Goal: Task Accomplishment & Management: Manage account settings

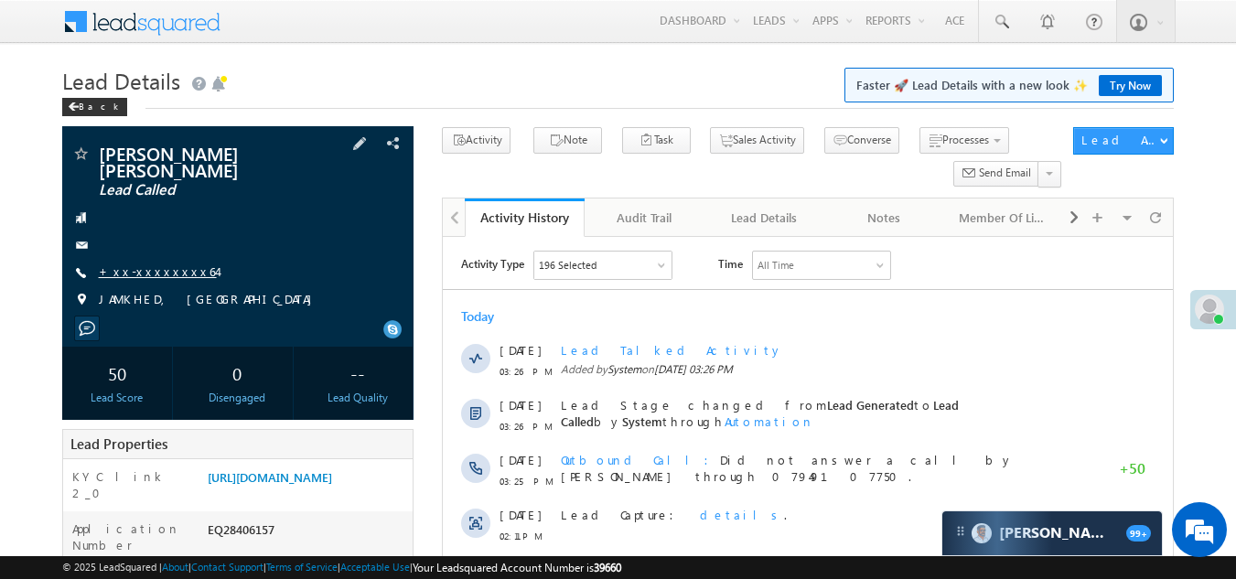
click at [139, 264] on link "+xx-xxxxxxxx64" at bounding box center [158, 272] width 118 height 16
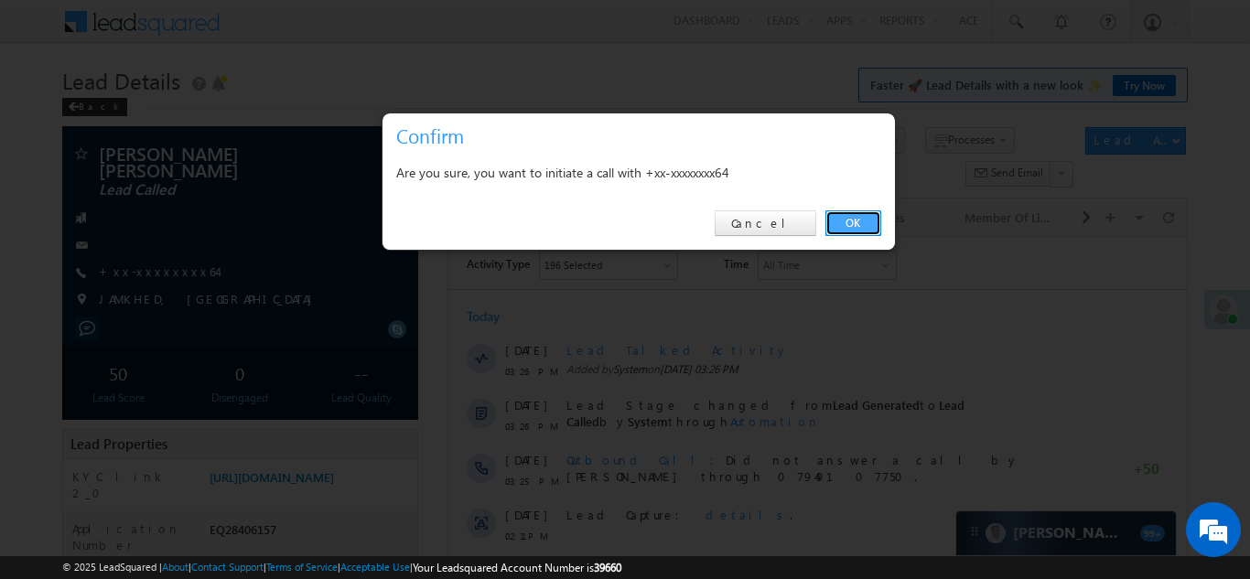
click at [857, 223] on link "OK" at bounding box center [853, 223] width 56 height 26
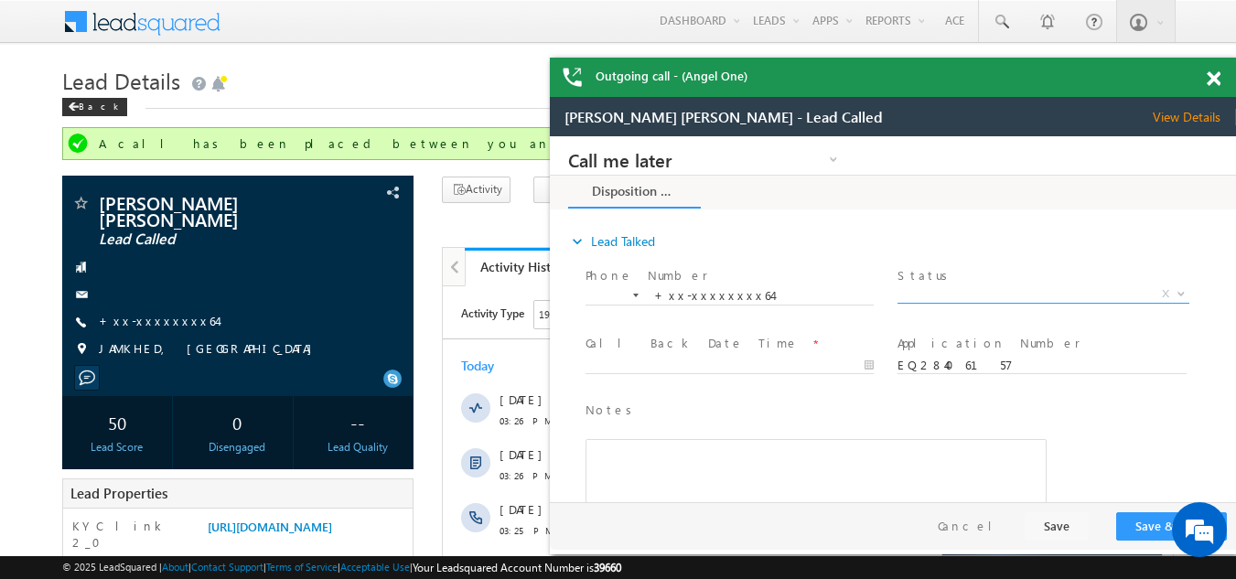
click at [954, 288] on span "X" at bounding box center [1043, 295] width 291 height 18
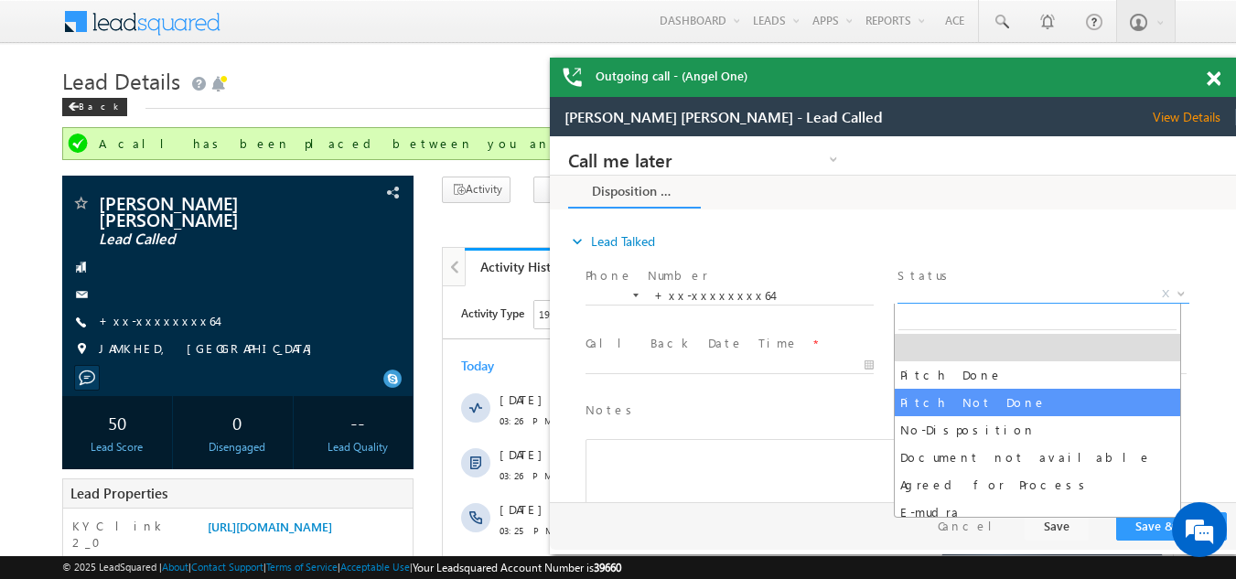
select select "Pitch Not Done"
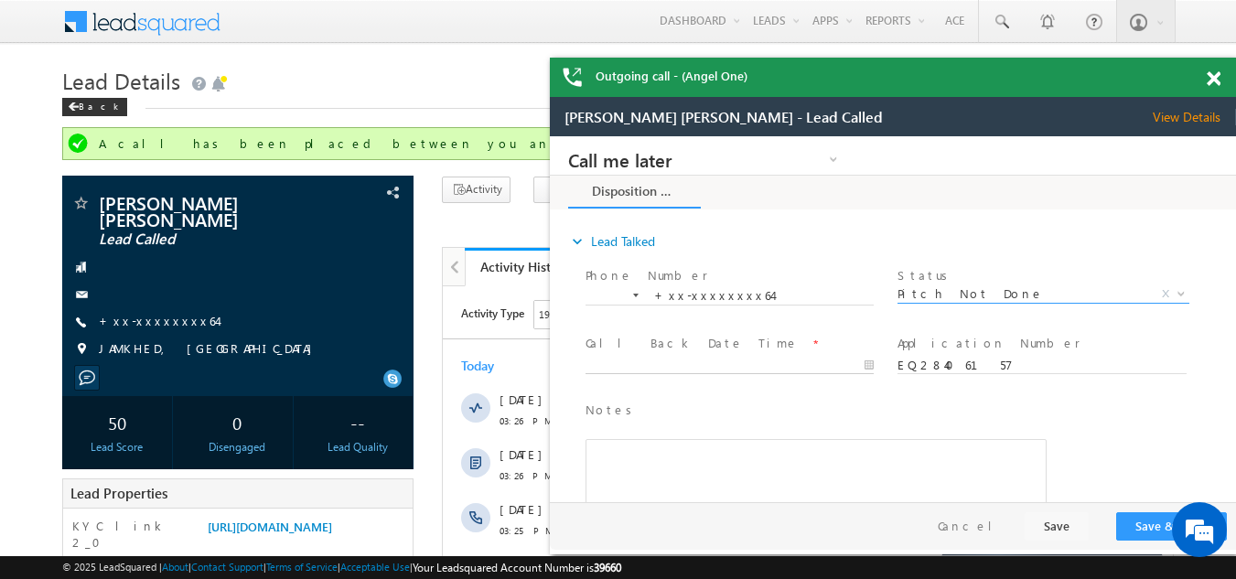
type input "09/06/25 4:19 PM"
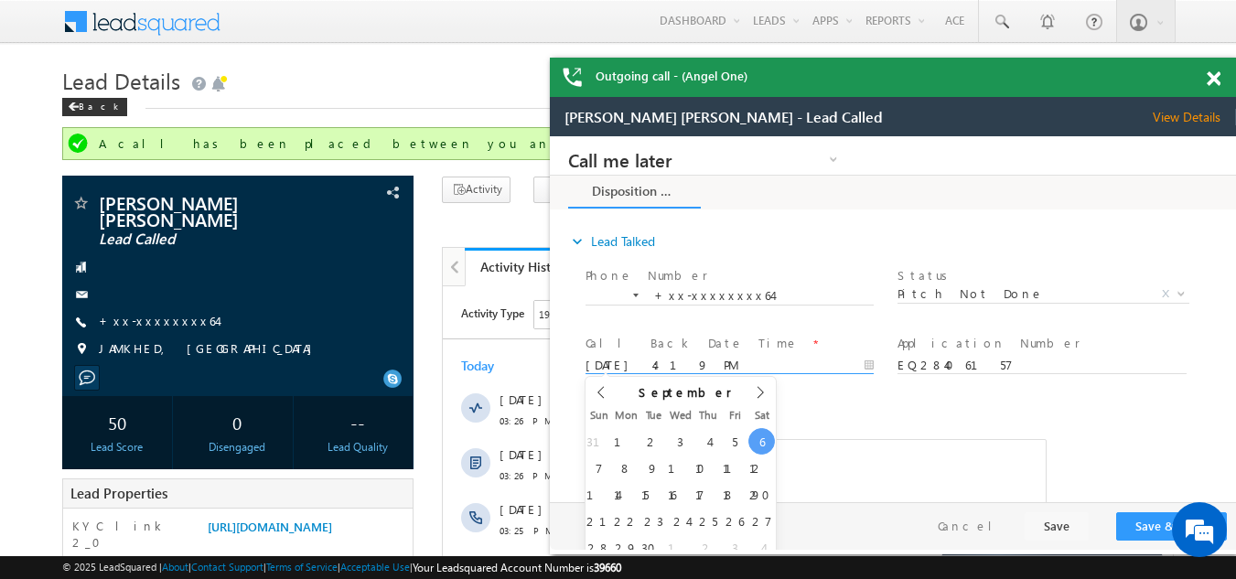
click at [683, 360] on input "09/06/25 4:19 PM" at bounding box center [730, 366] width 288 height 18
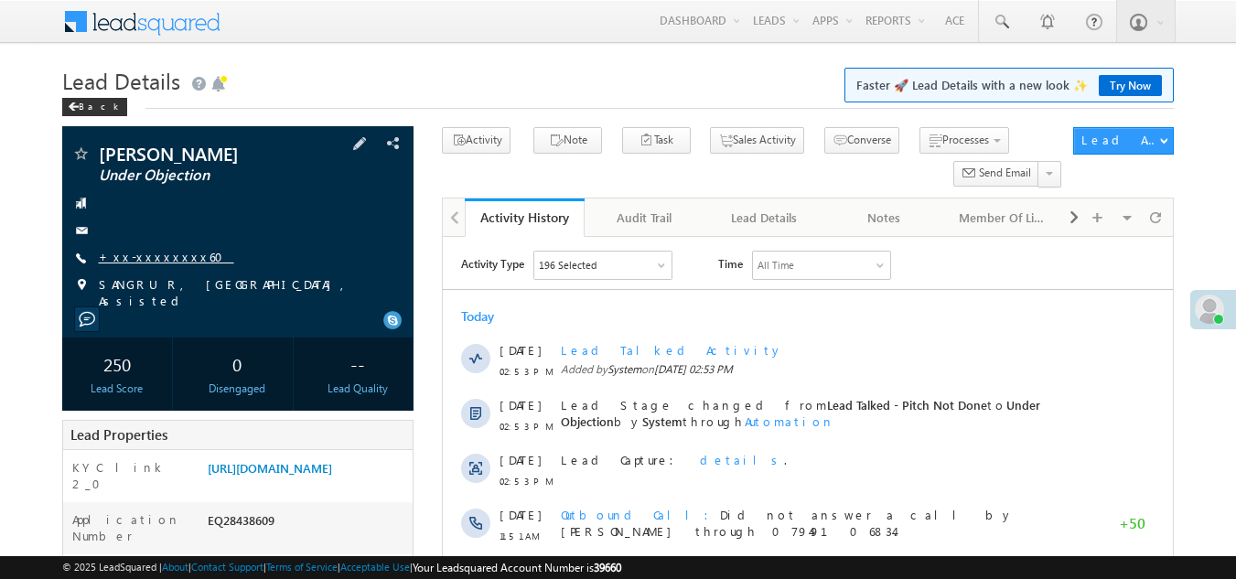
click at [137, 254] on link "+xx-xxxxxxxx60" at bounding box center [166, 257] width 135 height 16
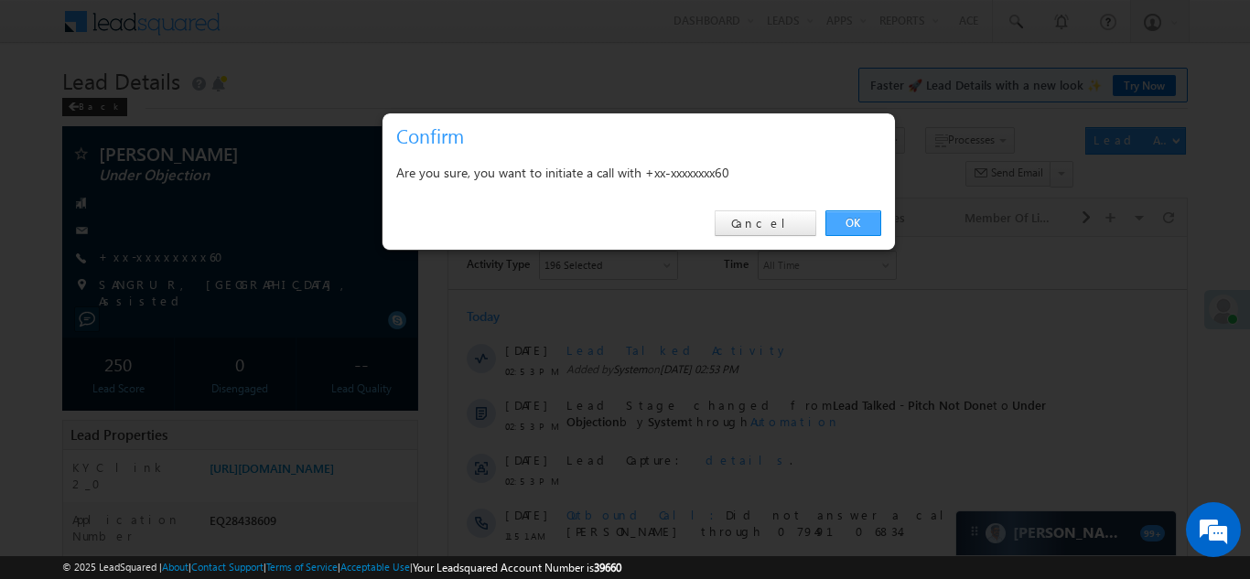
click at [851, 219] on link "OK" at bounding box center [853, 223] width 56 height 26
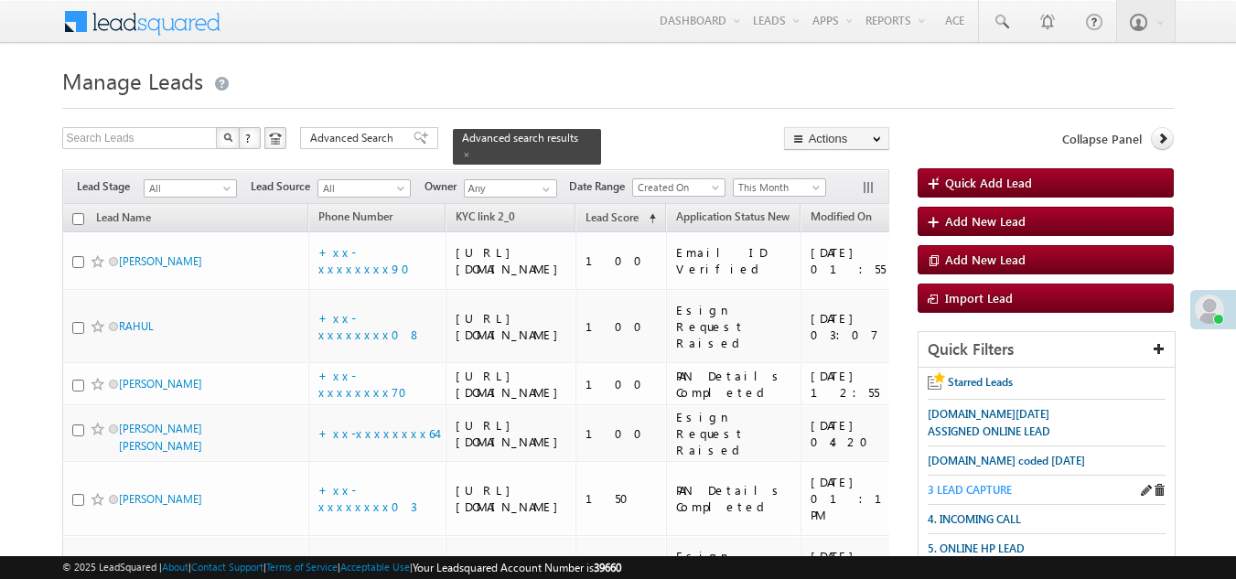
click at [972, 487] on span "3 LEAD CAPTURE" at bounding box center [970, 490] width 84 height 14
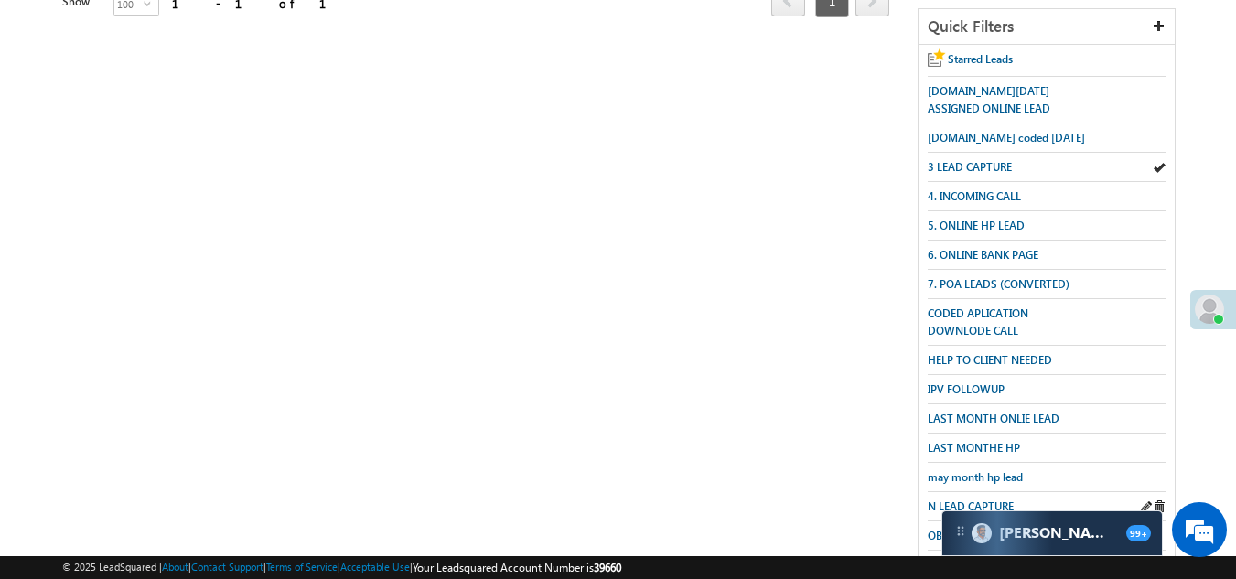
scroll to position [457, 0]
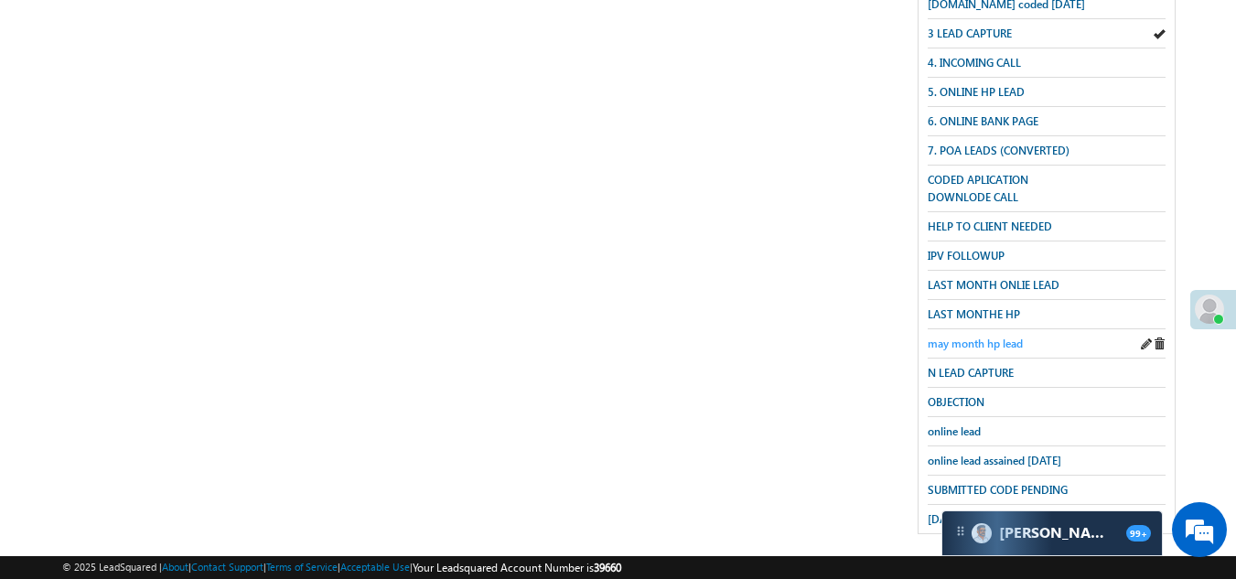
click at [991, 337] on span "may month hp lead" at bounding box center [975, 344] width 95 height 14
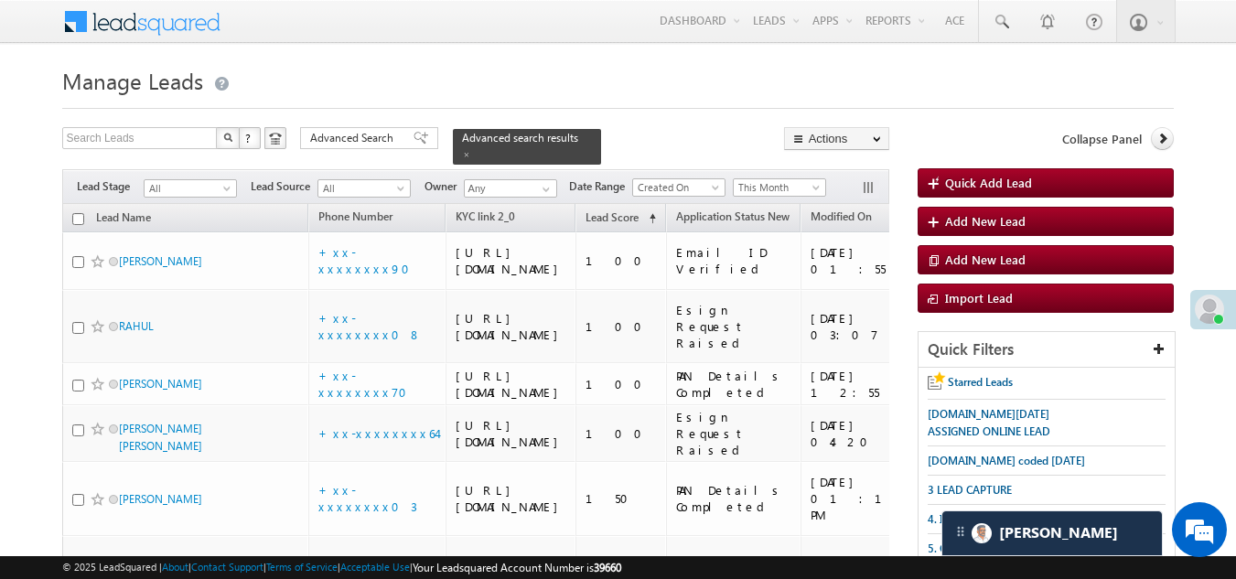
scroll to position [0, 0]
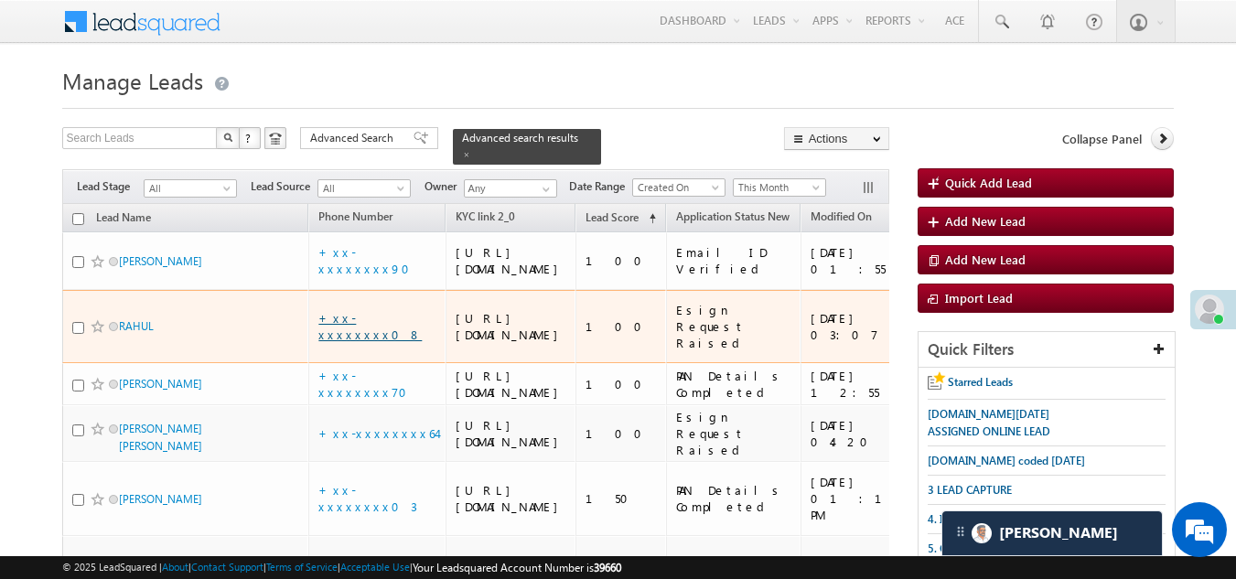
click at [363, 342] on link "+xx-xxxxxxxx08" at bounding box center [369, 326] width 103 height 32
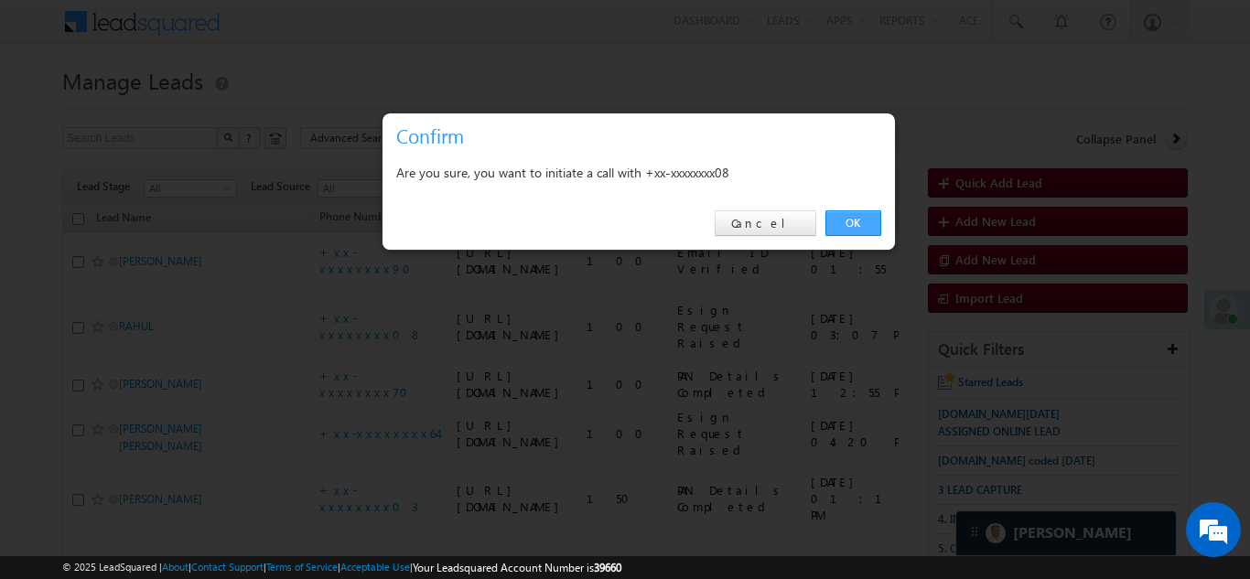
click at [859, 217] on link "OK" at bounding box center [853, 223] width 56 height 26
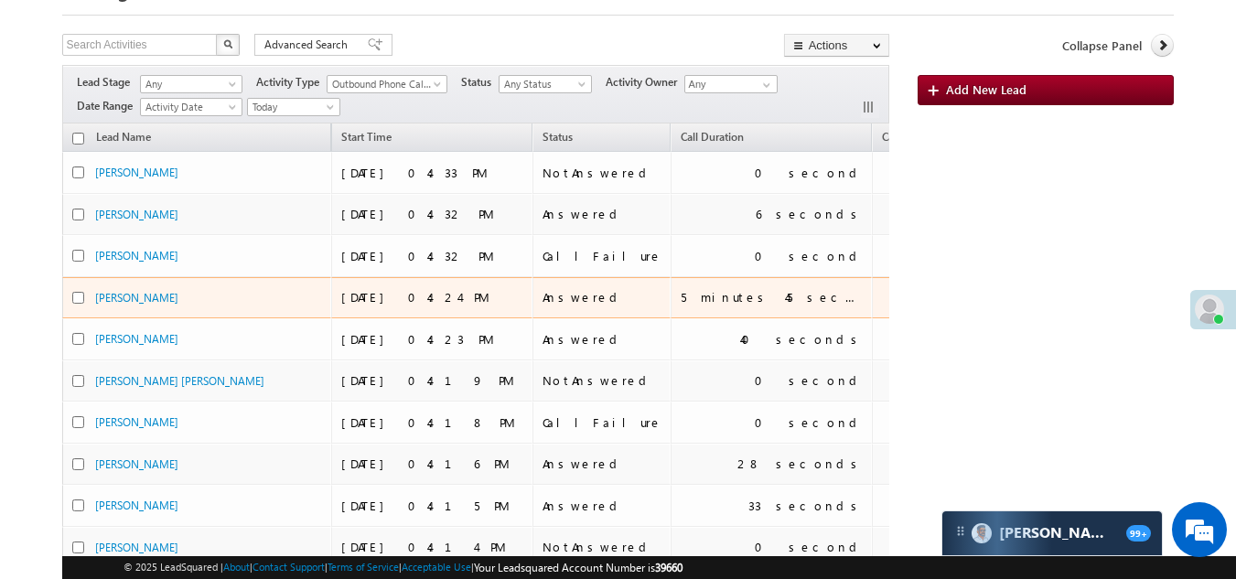
scroll to position [92, 0]
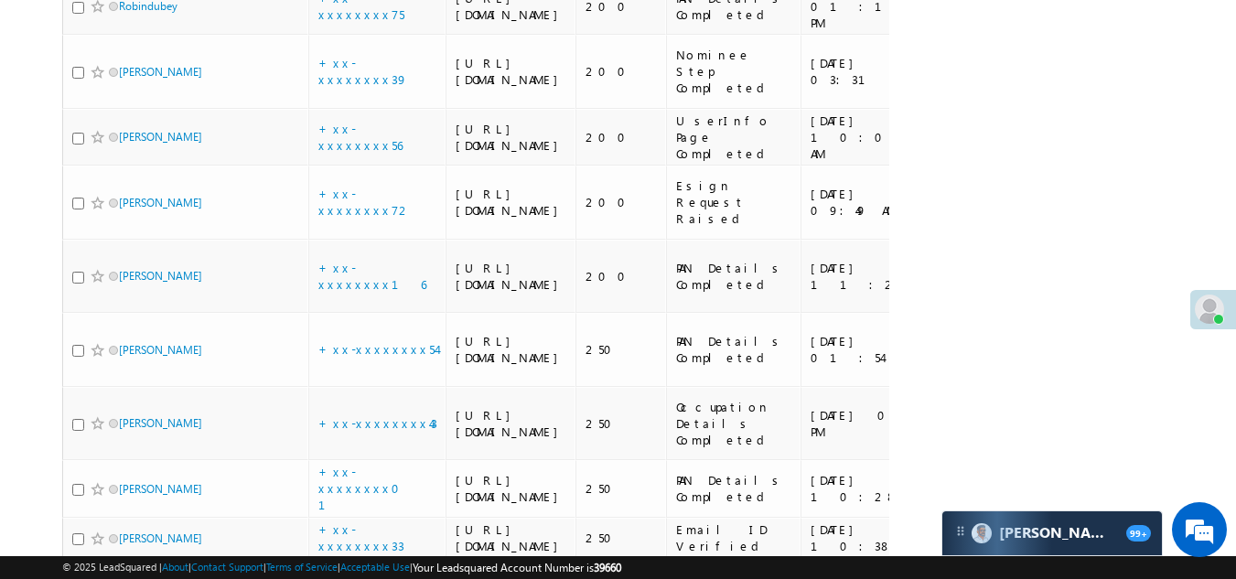
scroll to position [1190, 0]
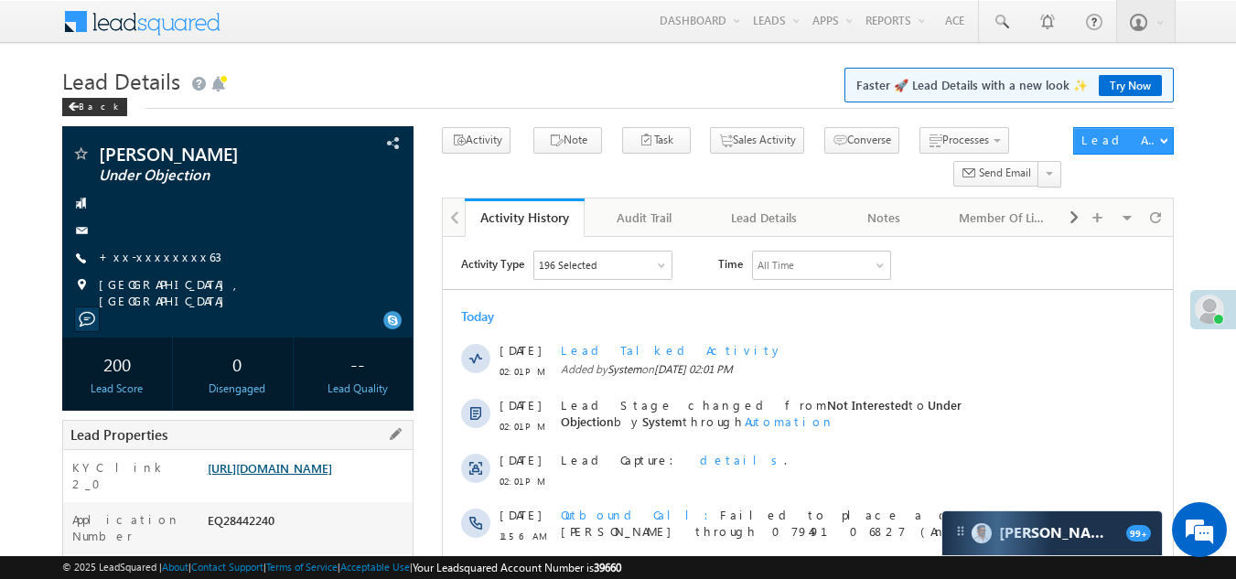
click at [308, 473] on link "[URL][DOMAIN_NAME]" at bounding box center [270, 468] width 124 height 16
click at [149, 256] on link "+xx-xxxxxxxx63" at bounding box center [160, 257] width 123 height 16
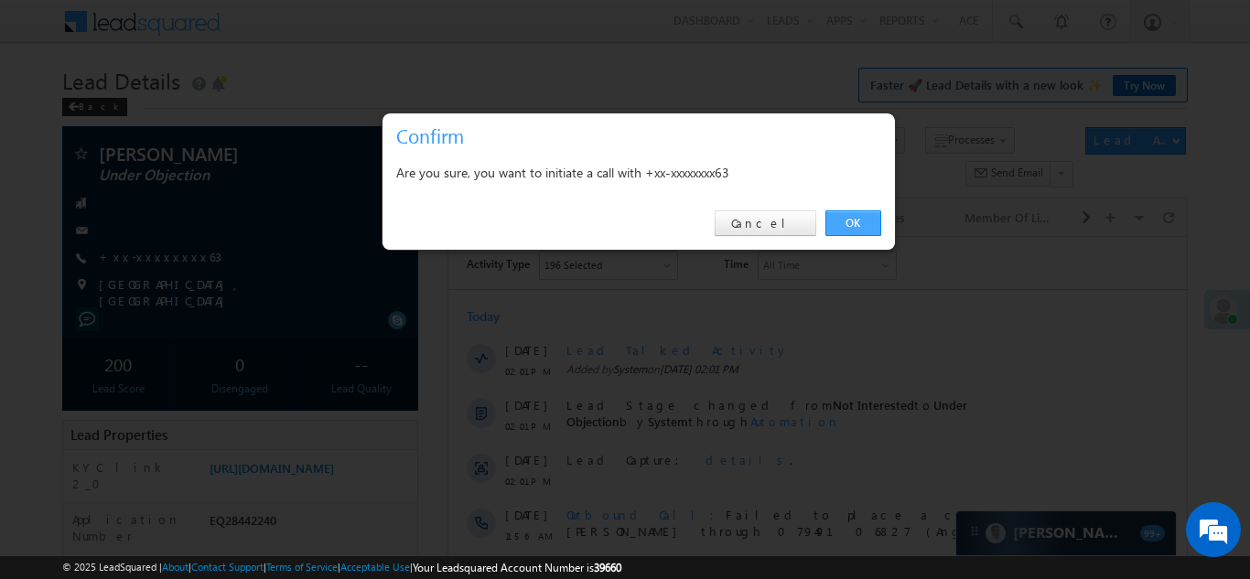
click at [845, 230] on link "OK" at bounding box center [853, 223] width 56 height 26
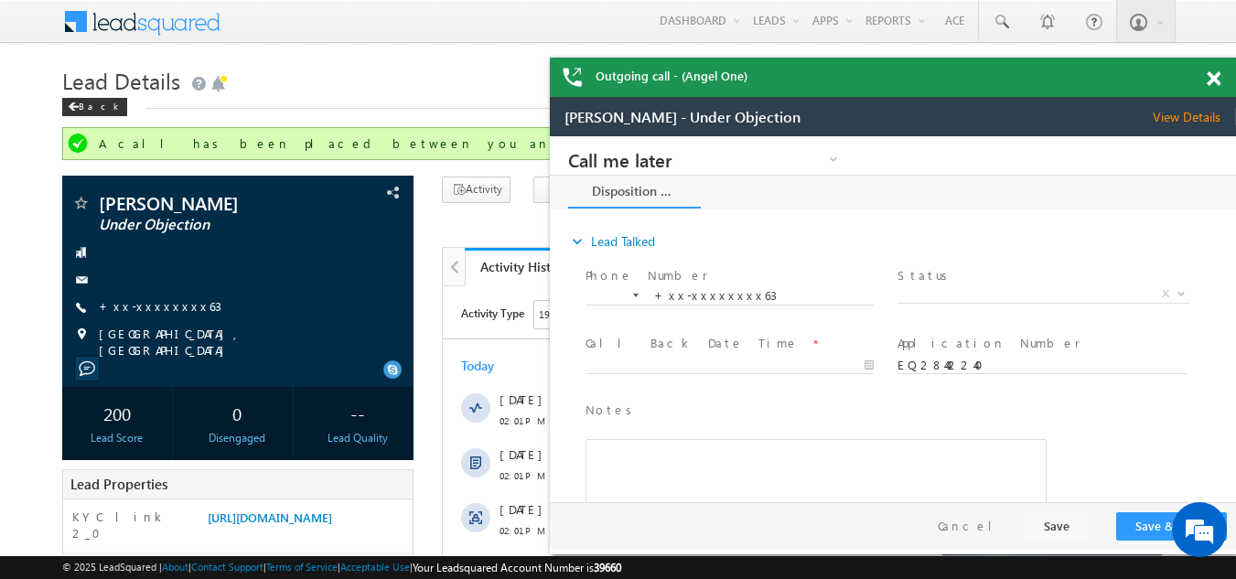
click at [1218, 75] on span at bounding box center [1214, 79] width 14 height 16
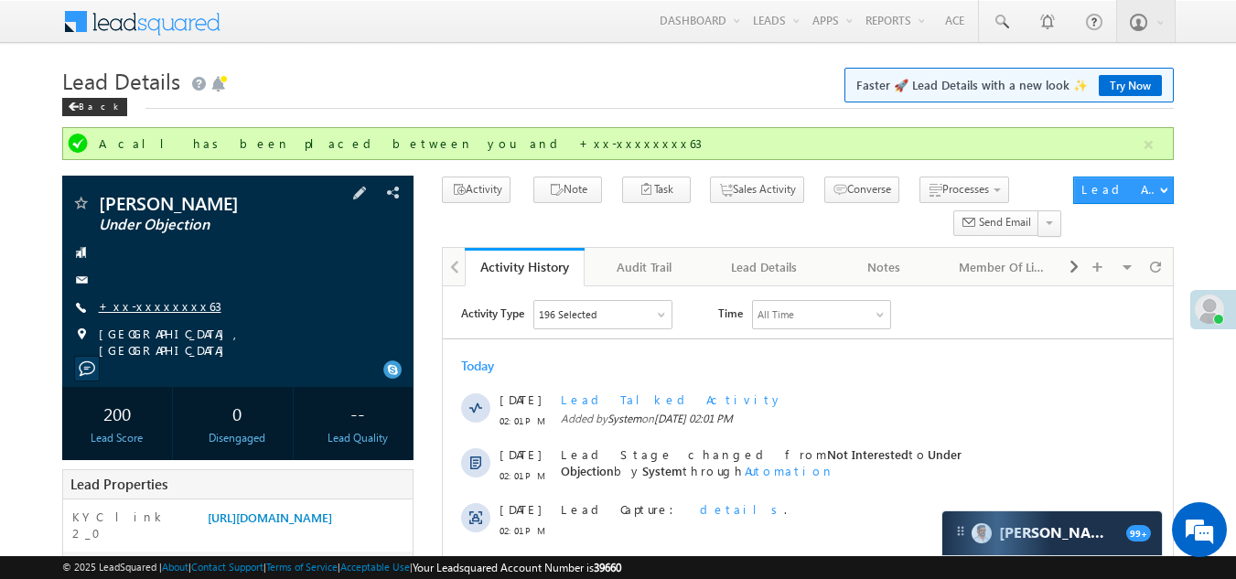
click at [150, 303] on link "+xx-xxxxxxxx63" at bounding box center [160, 306] width 123 height 16
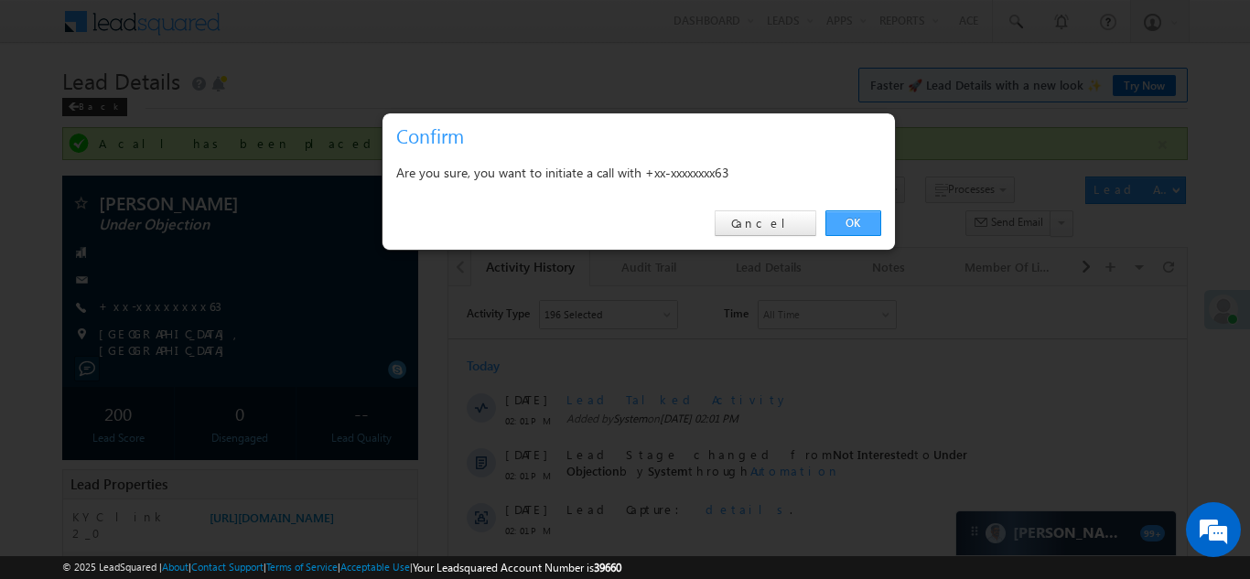
click at [849, 213] on link "OK" at bounding box center [853, 223] width 56 height 26
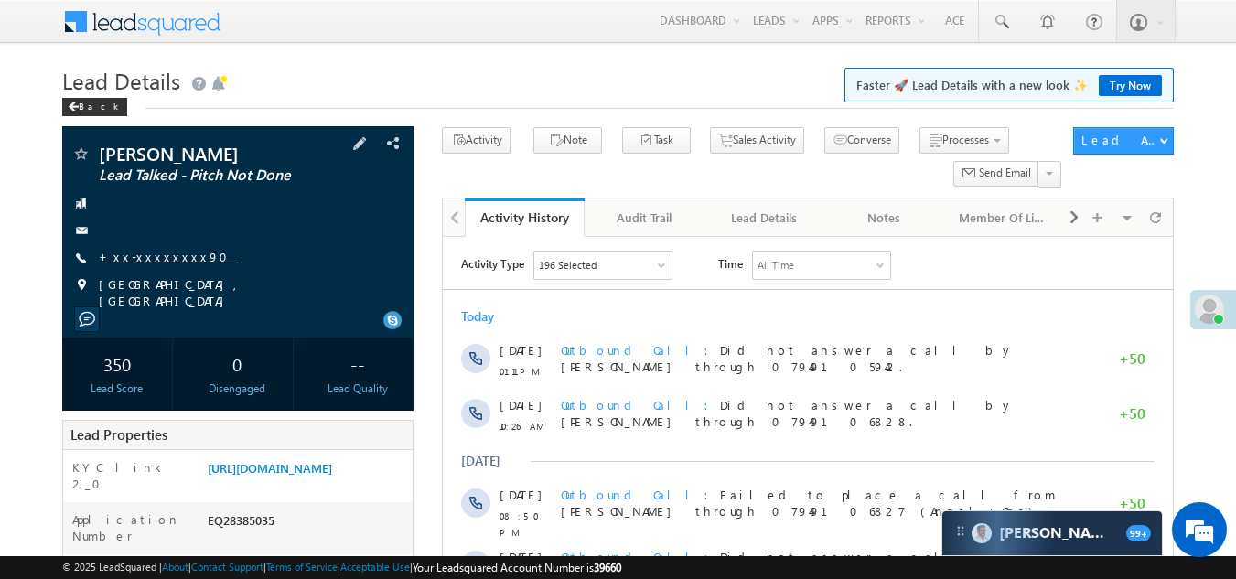
click at [163, 250] on link "+xx-xxxxxxxx90" at bounding box center [169, 257] width 140 height 16
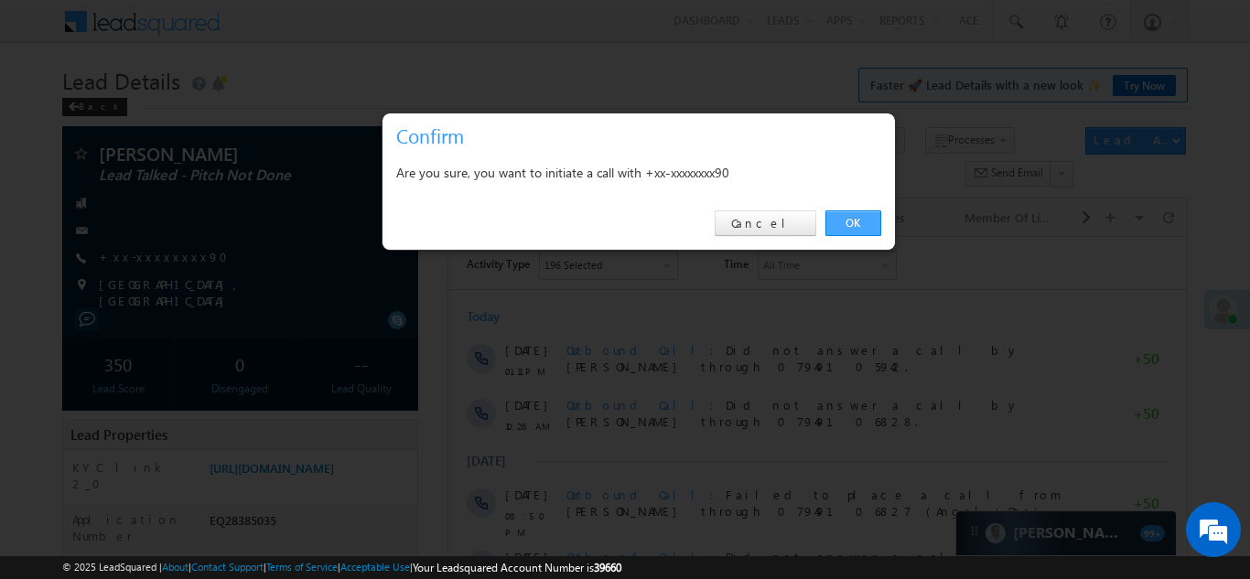
click at [857, 216] on link "OK" at bounding box center [853, 223] width 56 height 26
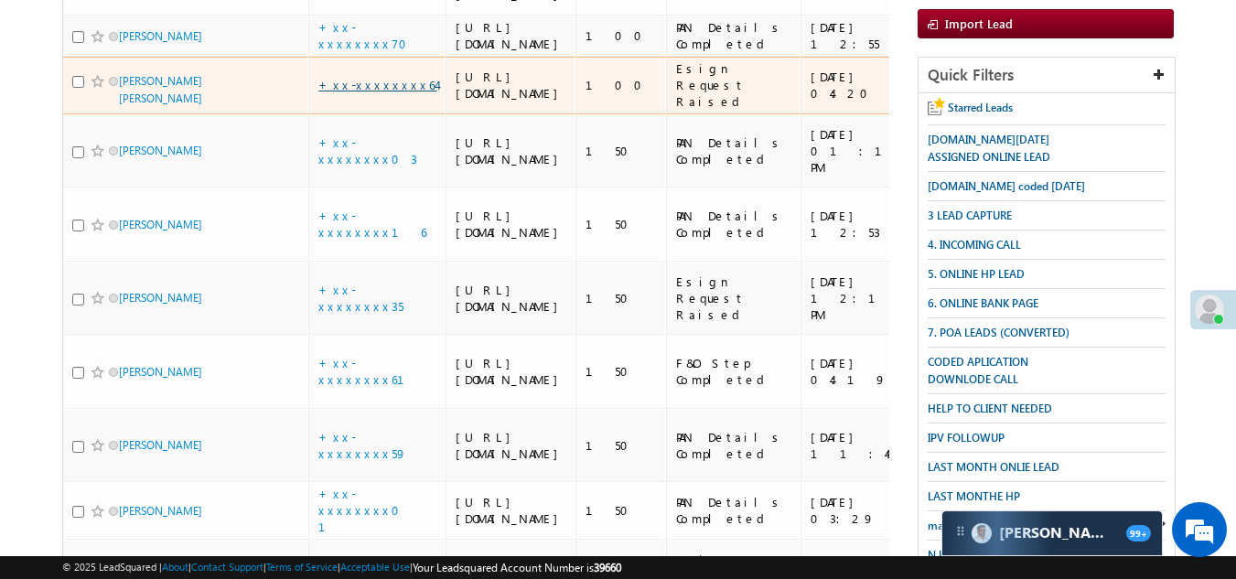
click at [353, 92] on link "+xx-xxxxxxxx64" at bounding box center [377, 85] width 118 height 16
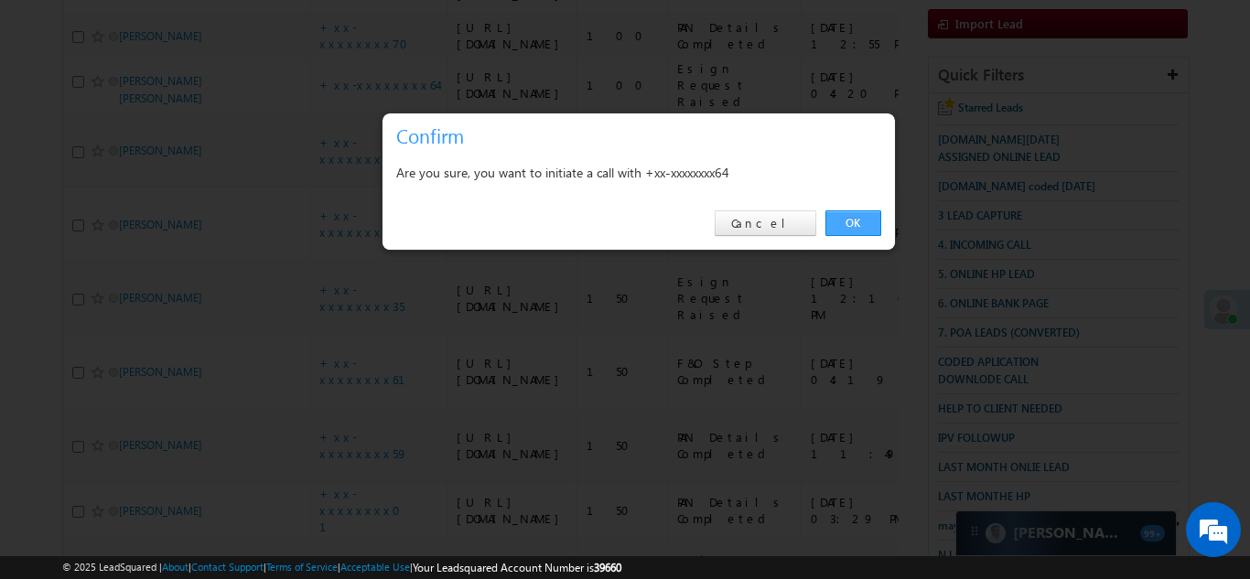
click at [848, 215] on link "OK" at bounding box center [853, 223] width 56 height 26
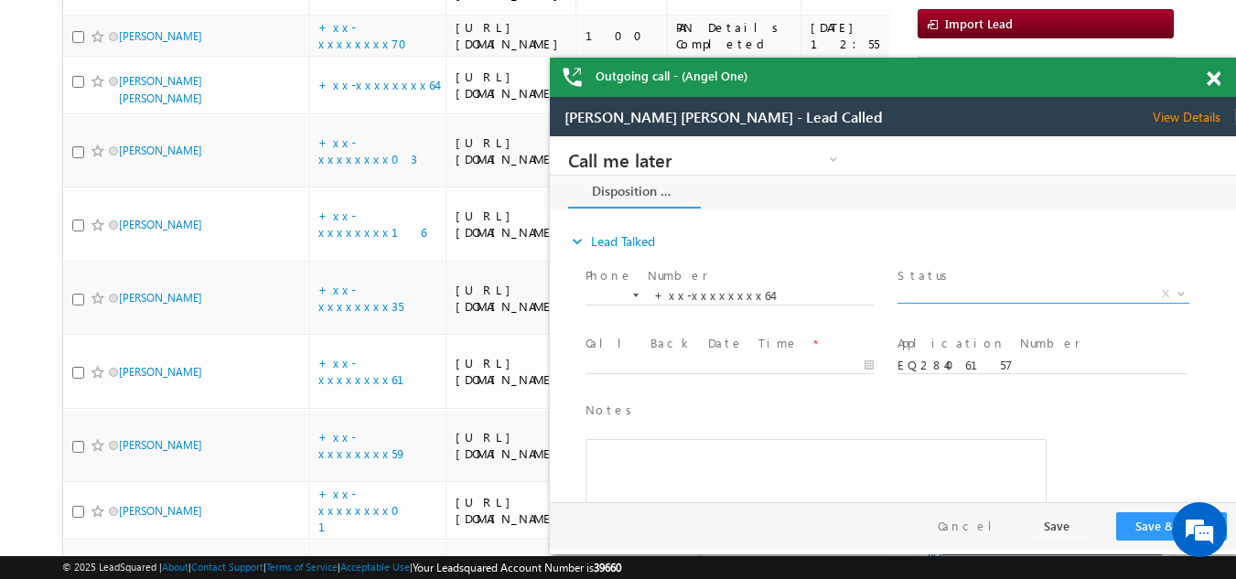
click at [955, 291] on span "X" at bounding box center [1043, 295] width 291 height 18
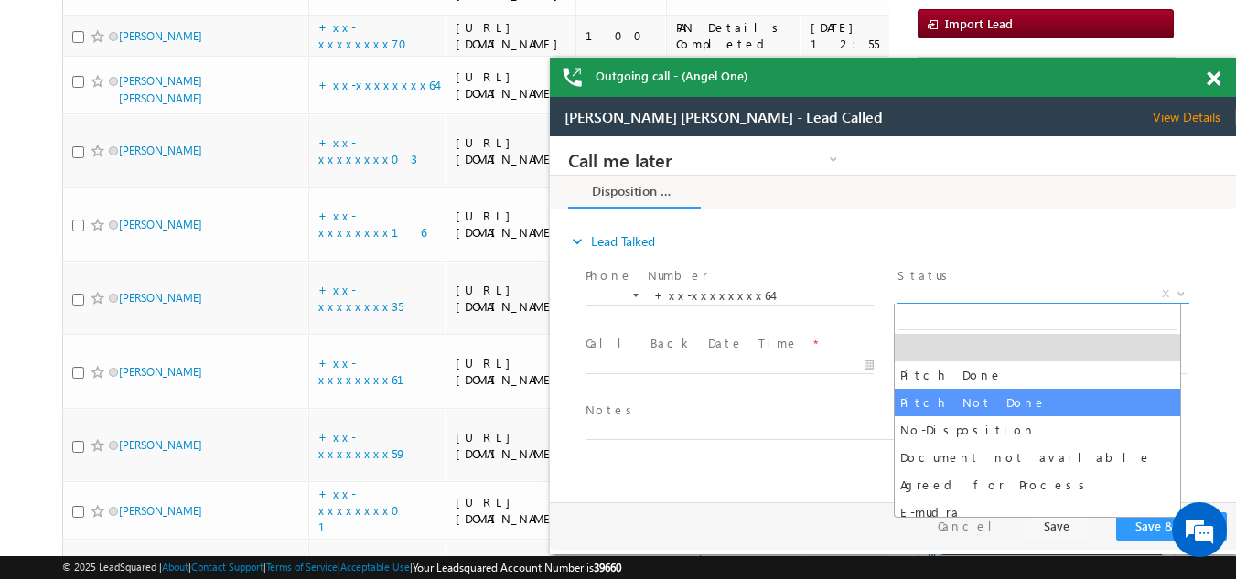
select select "Pitch Not Done"
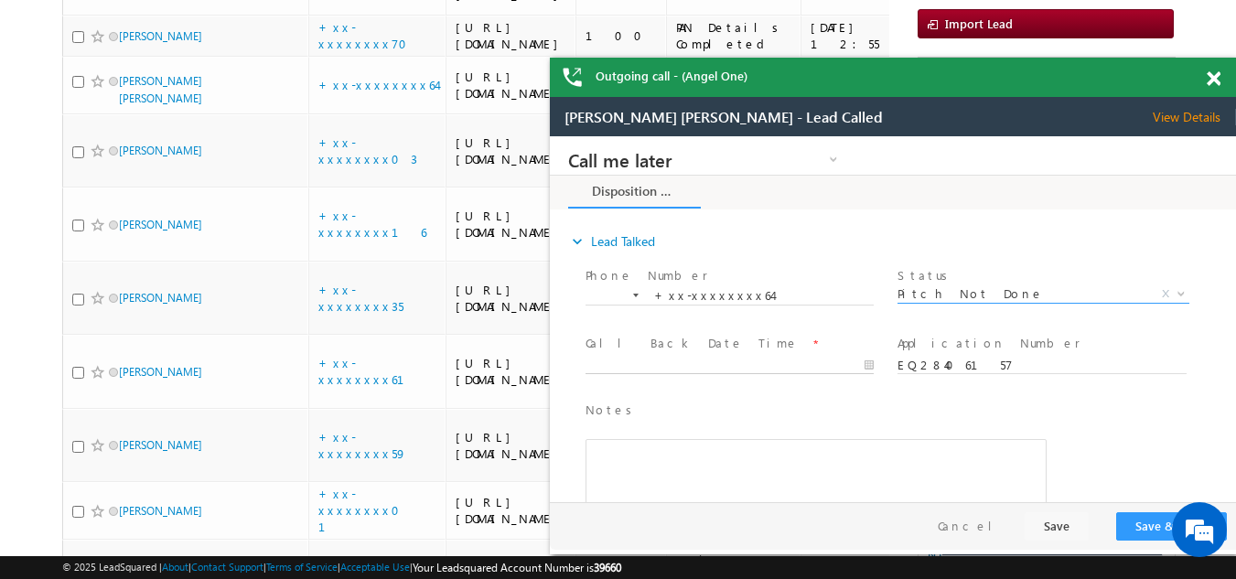
type input "09/06/25 5:06 PM"
click at [749, 359] on input "09/06/25 5:06 PM" at bounding box center [730, 366] width 288 height 18
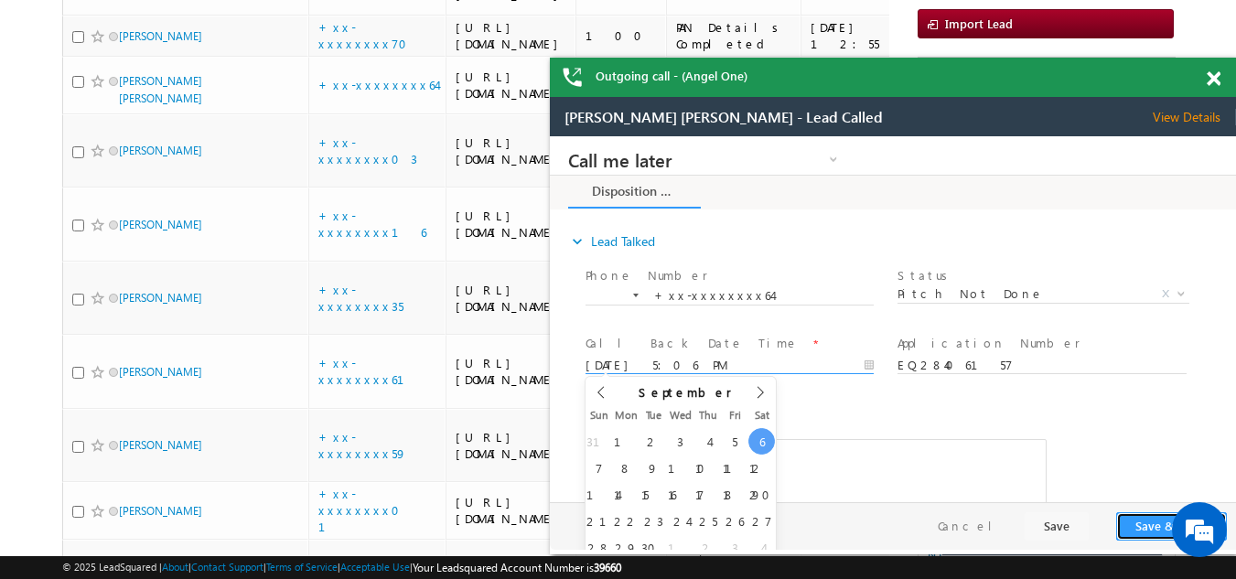
click at [1149, 524] on button "Save & Close" at bounding box center [1171, 526] width 111 height 28
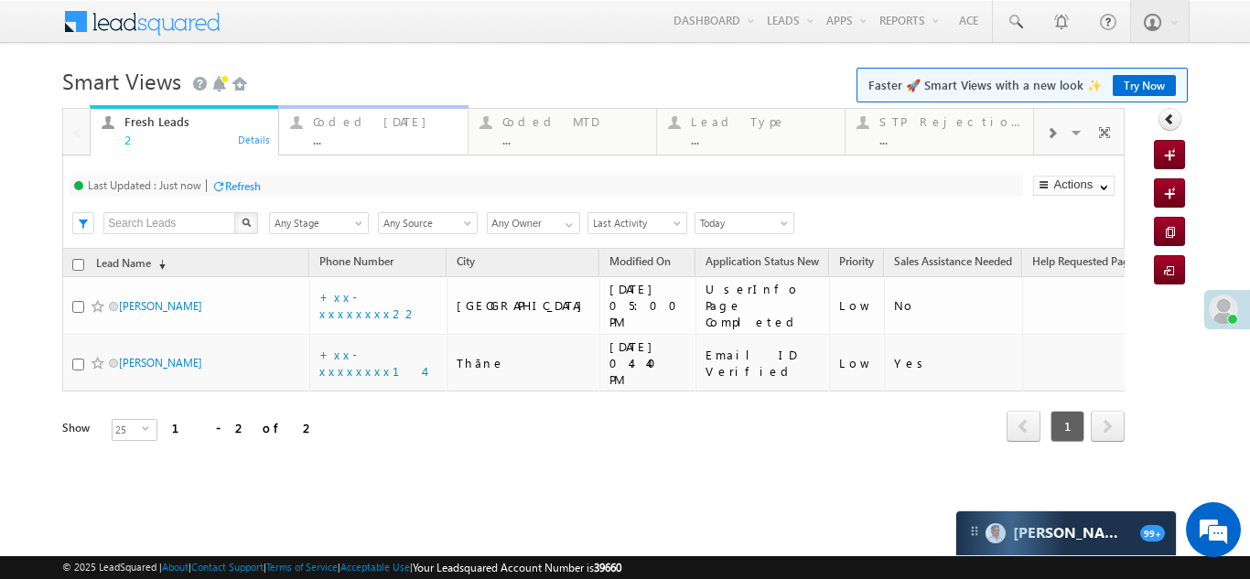
click at [342, 127] on div "Coded [DATE]" at bounding box center [384, 121] width 143 height 15
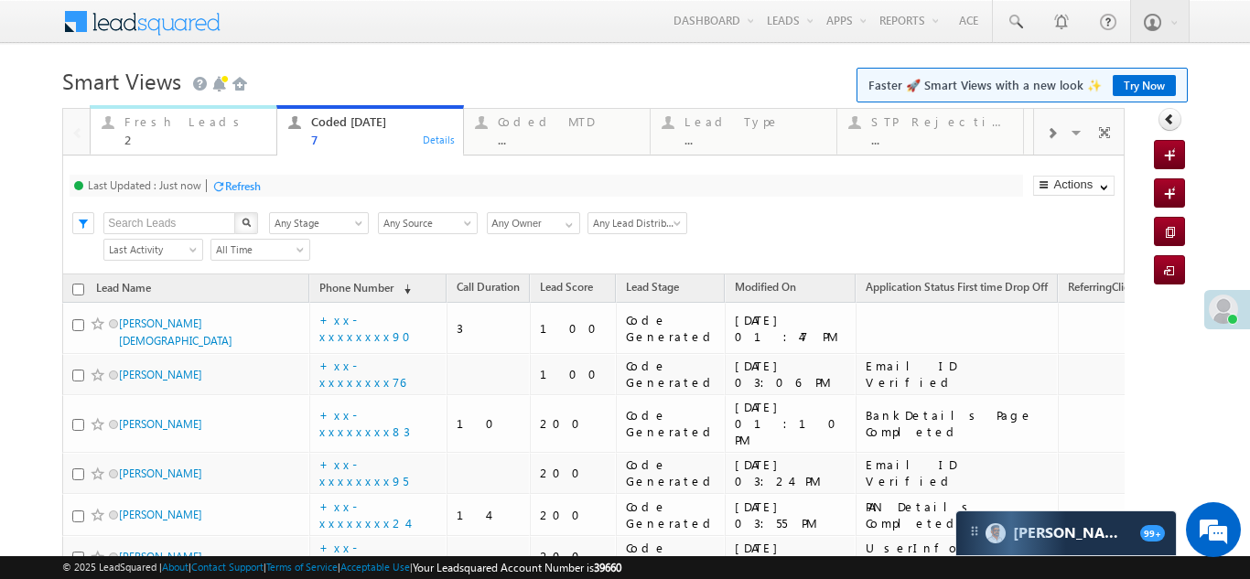
click at [164, 124] on div "Fresh Leads" at bounding box center [194, 121] width 141 height 15
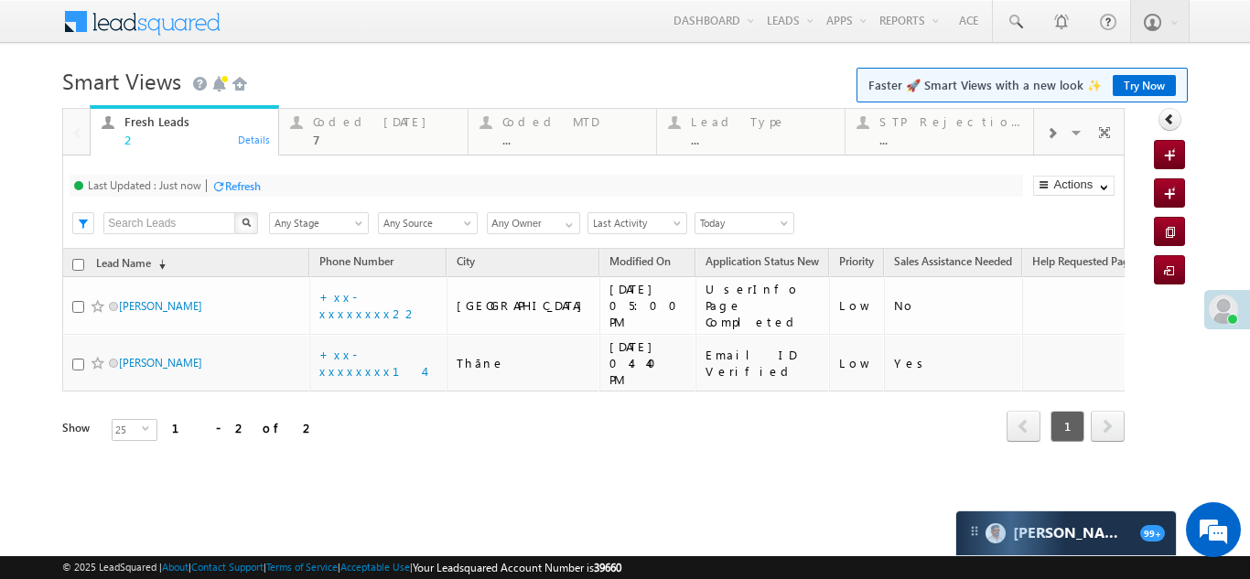
click at [253, 188] on div "Refresh" at bounding box center [243, 186] width 36 height 14
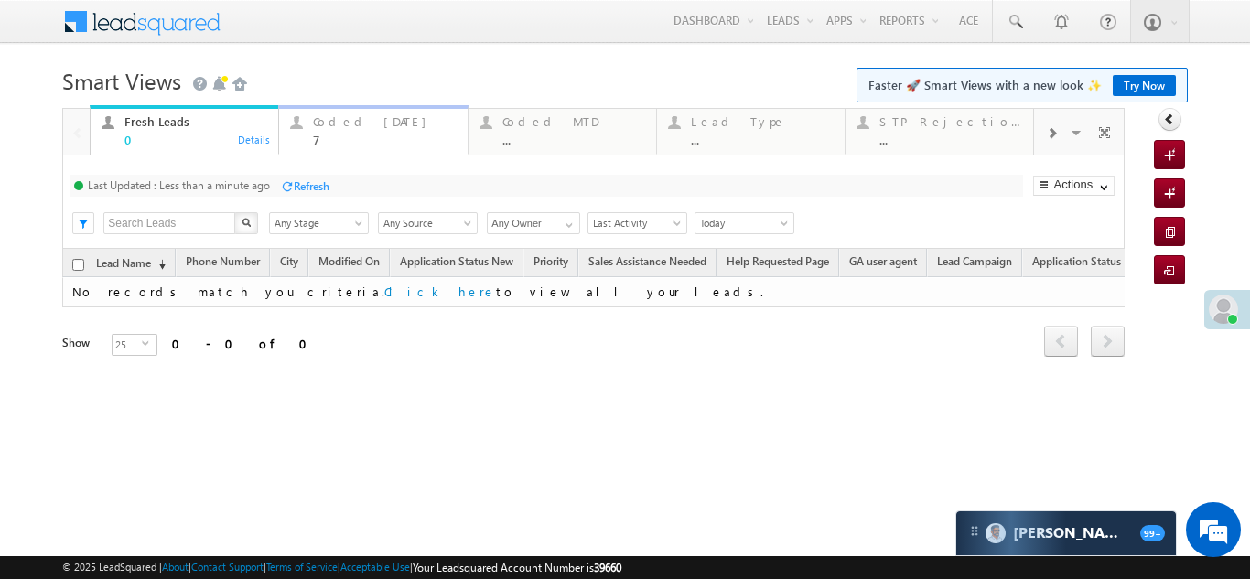
click at [344, 131] on div "Coded Today 7" at bounding box center [384, 129] width 143 height 36
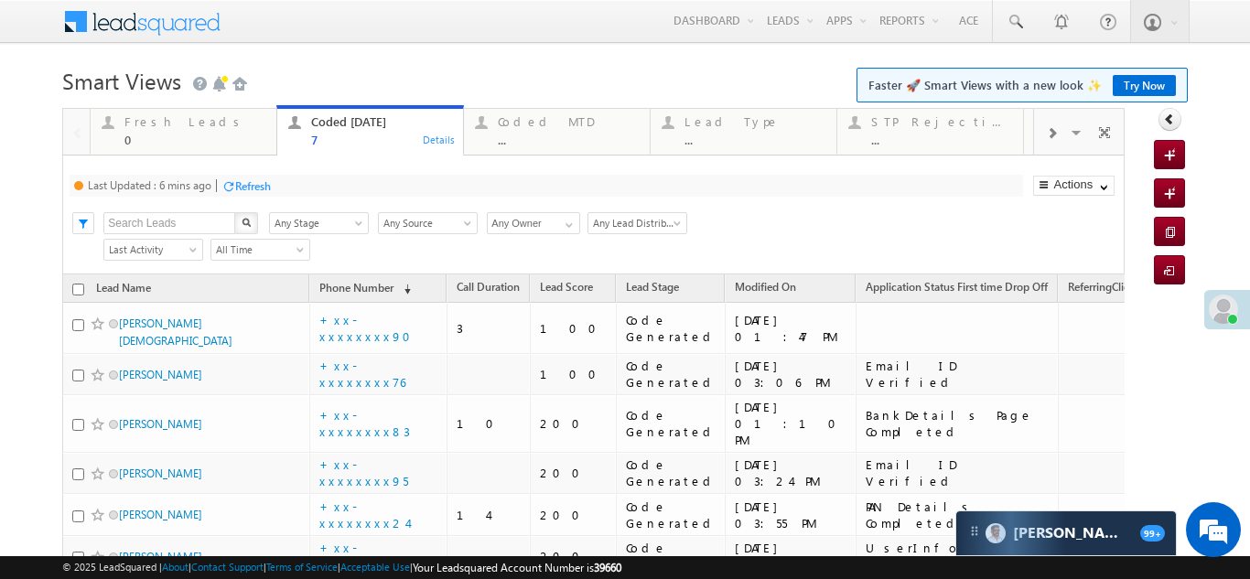
click at [259, 183] on div "Refresh" at bounding box center [253, 186] width 36 height 14
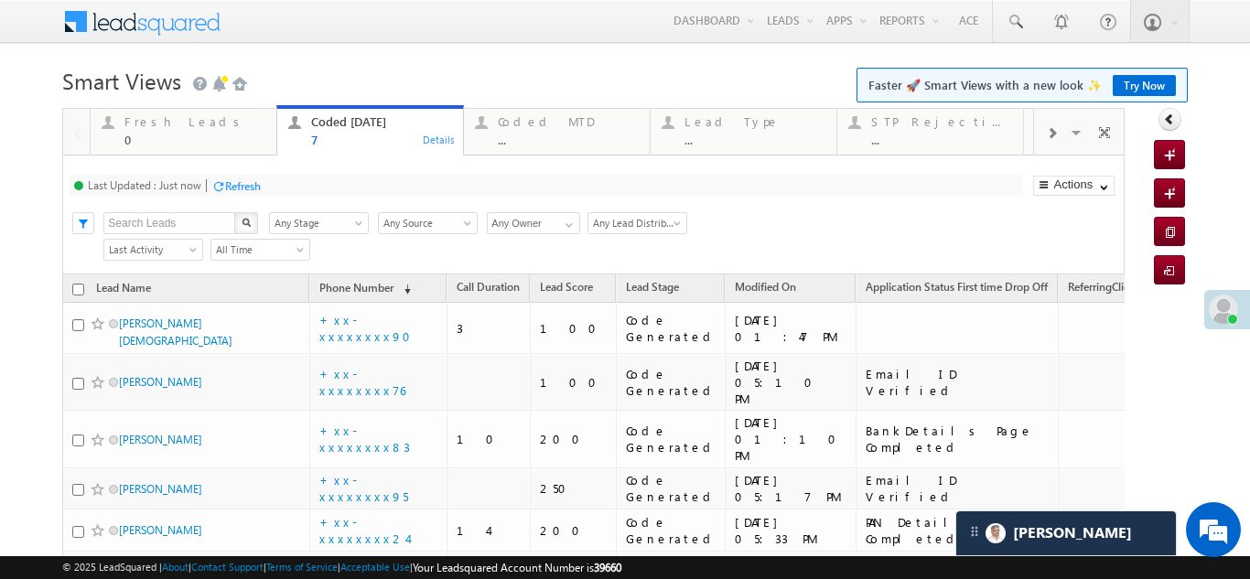
click at [246, 186] on div "Refresh" at bounding box center [243, 186] width 36 height 14
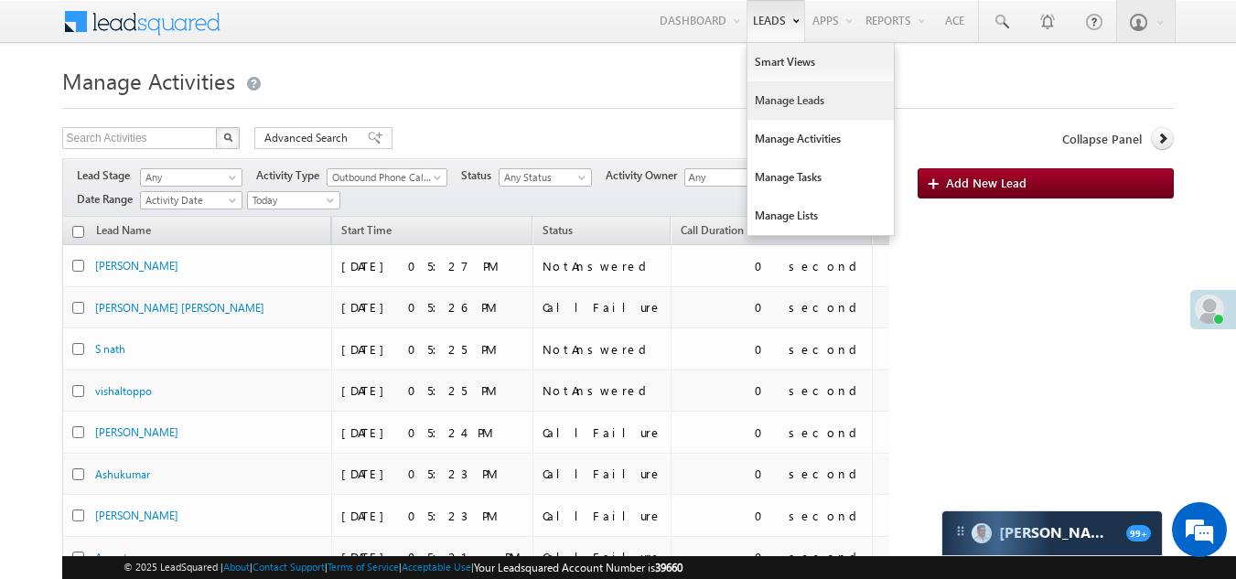
click at [785, 100] on link "Manage Leads" at bounding box center [821, 100] width 146 height 38
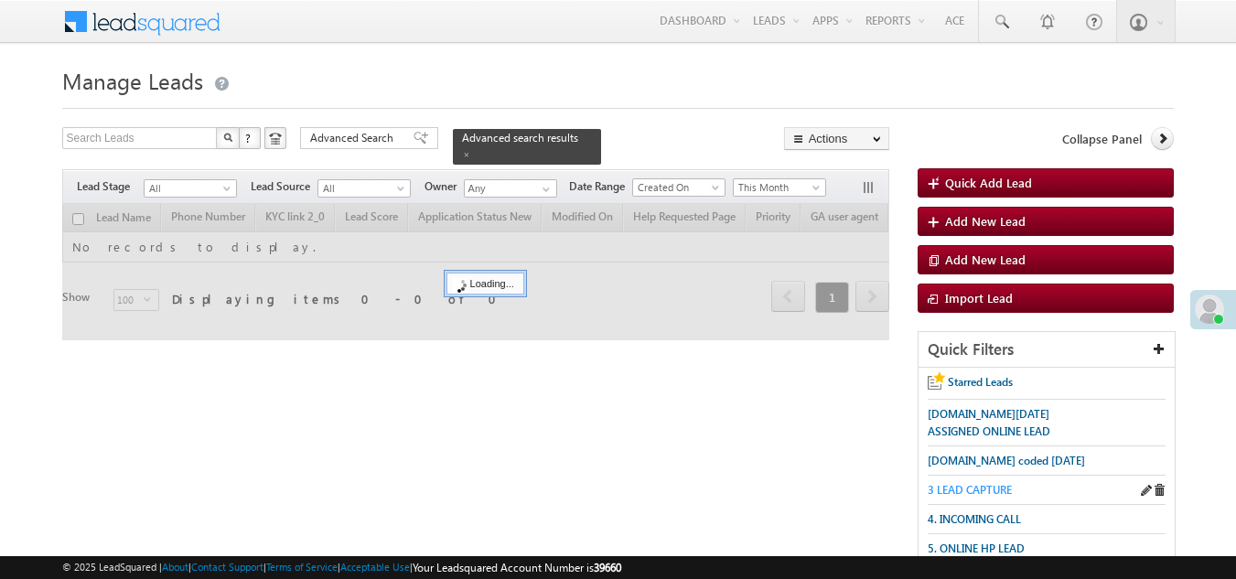
click at [981, 489] on span "3 LEAD CAPTURE" at bounding box center [970, 490] width 84 height 14
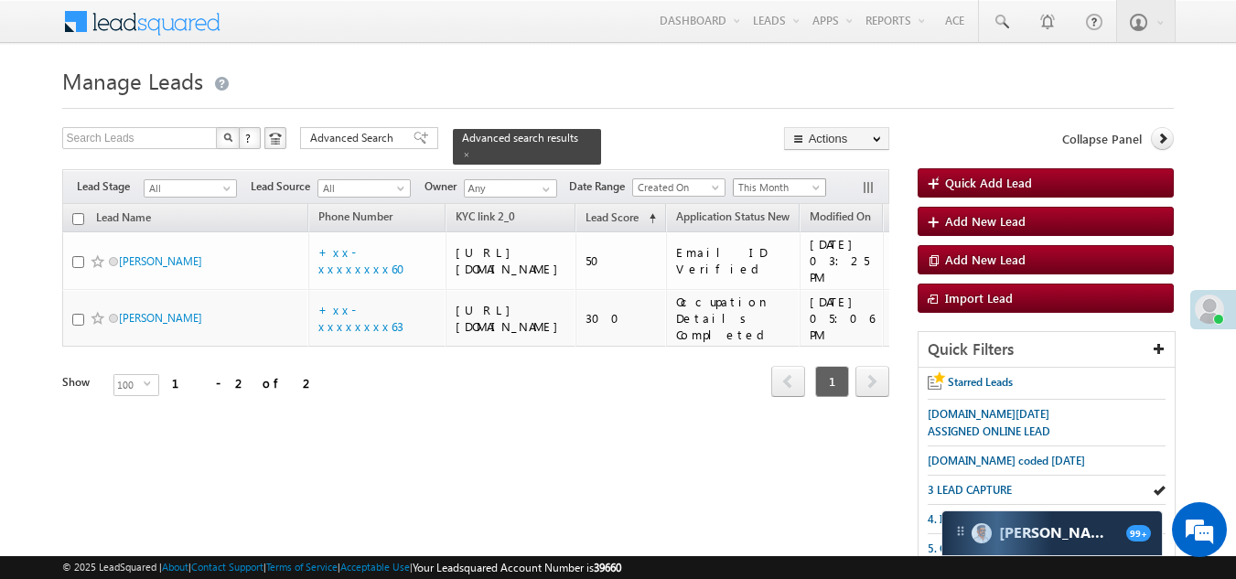
click at [787, 179] on span "This Month" at bounding box center [777, 187] width 87 height 16
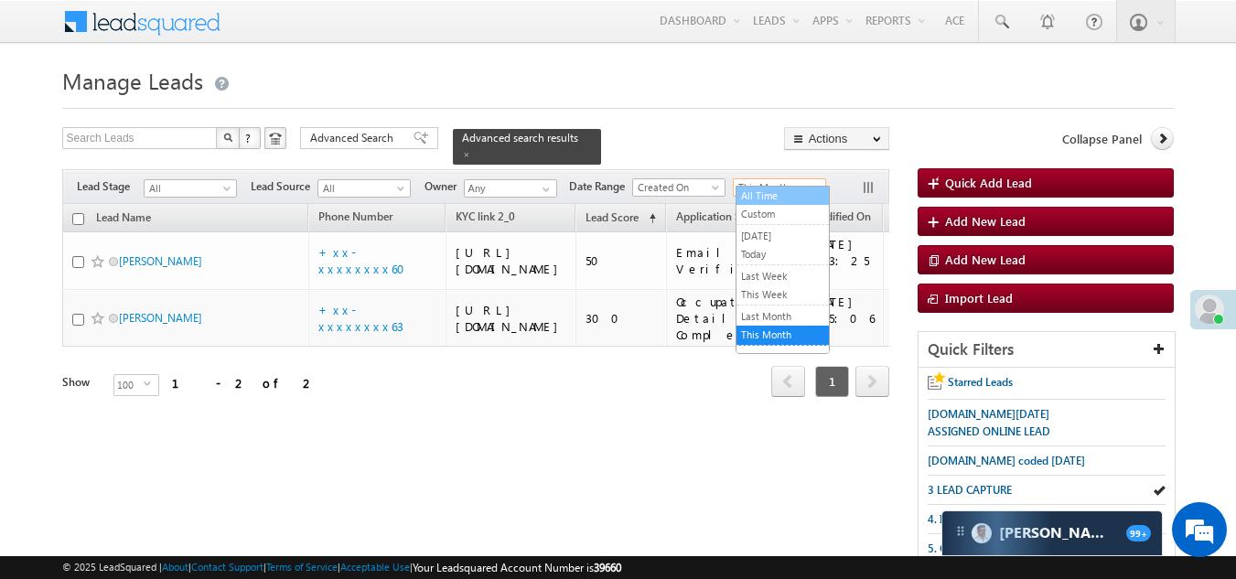
click at [778, 189] on link "All Time" at bounding box center [783, 196] width 92 height 16
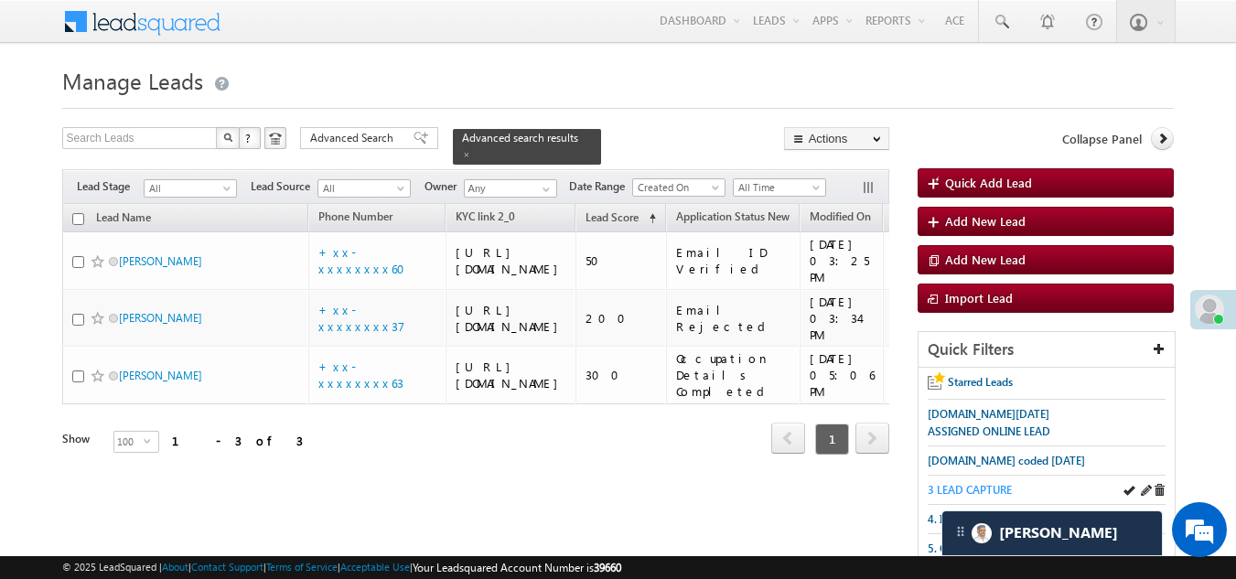
click at [979, 484] on span "3 LEAD CAPTURE" at bounding box center [970, 490] width 84 height 14
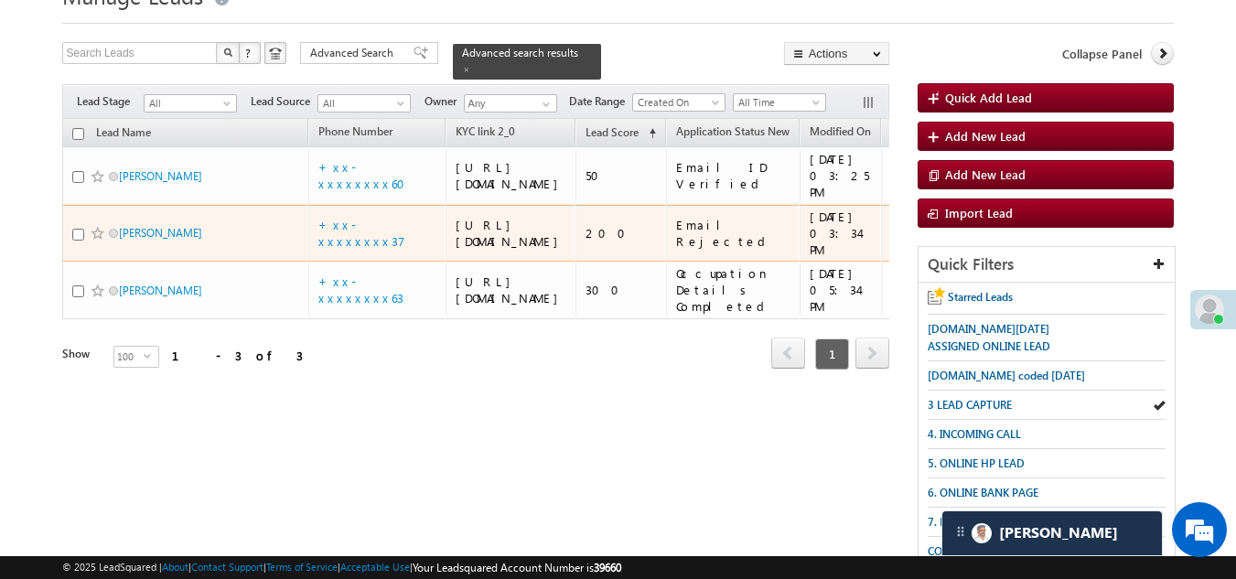
scroll to position [183, 0]
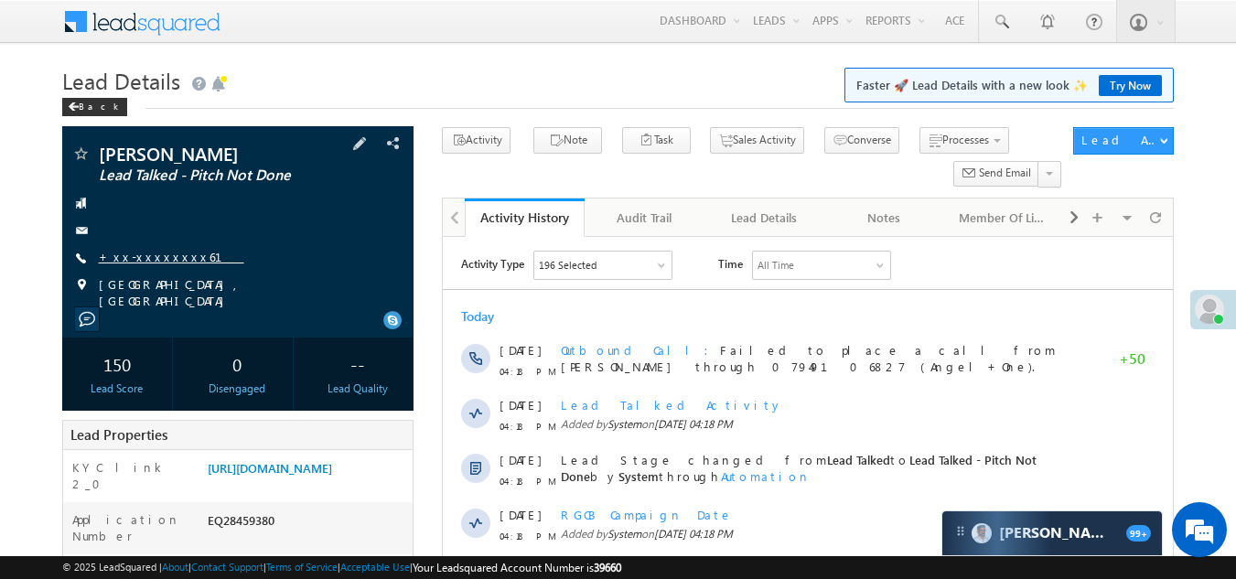
click at [142, 256] on link "+xx-xxxxxxxx61" at bounding box center [172, 257] width 146 height 16
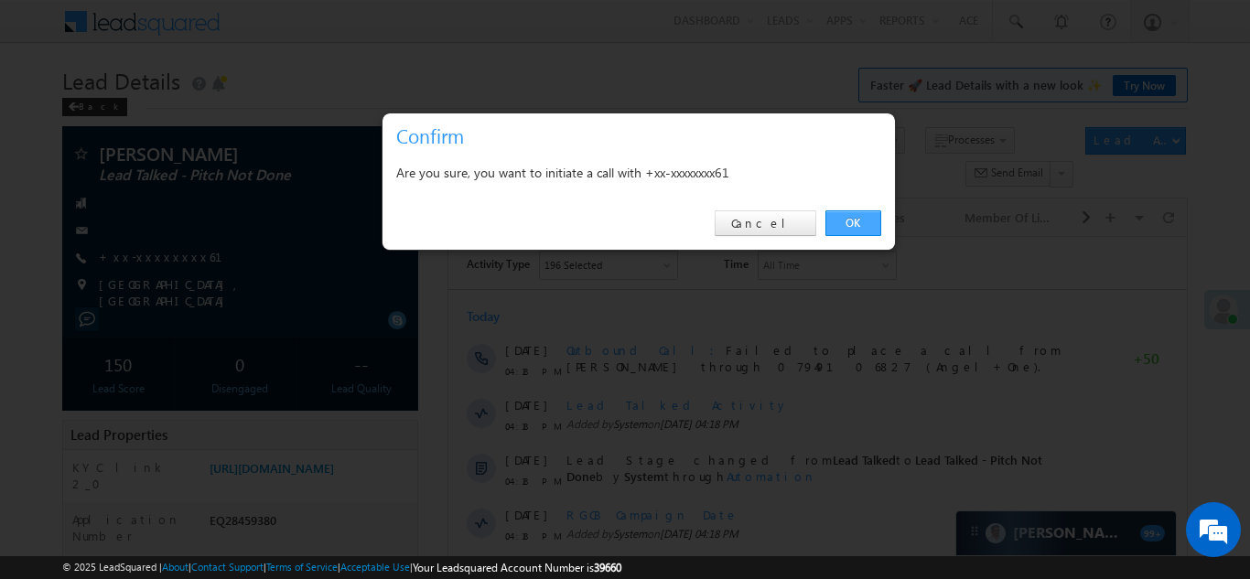
click at [849, 218] on link "OK" at bounding box center [853, 223] width 56 height 26
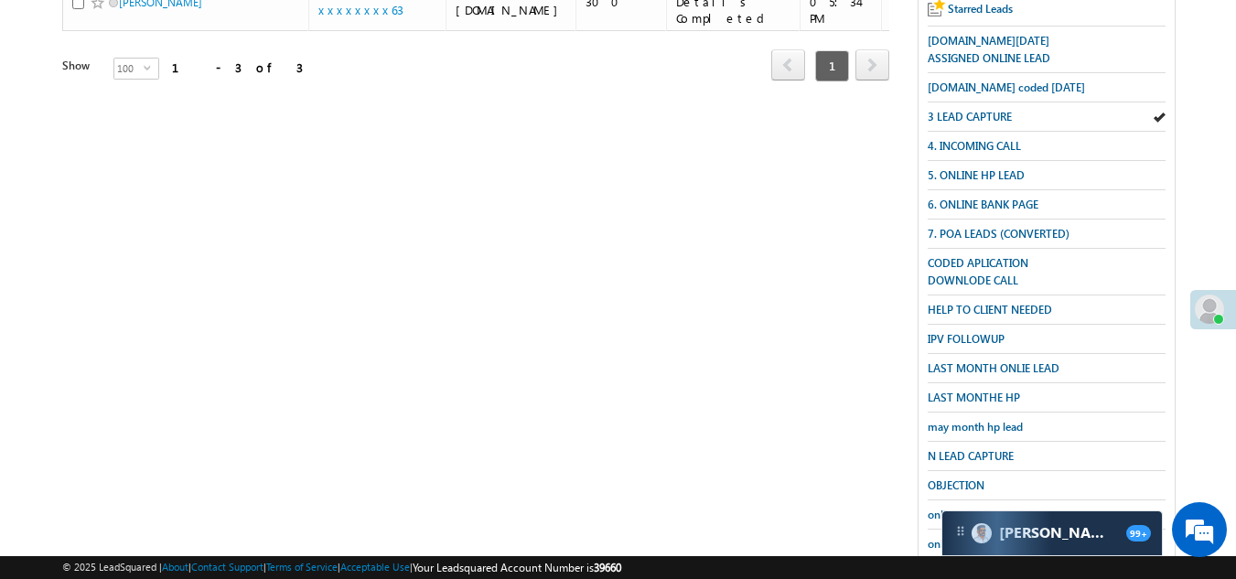
scroll to position [457, 0]
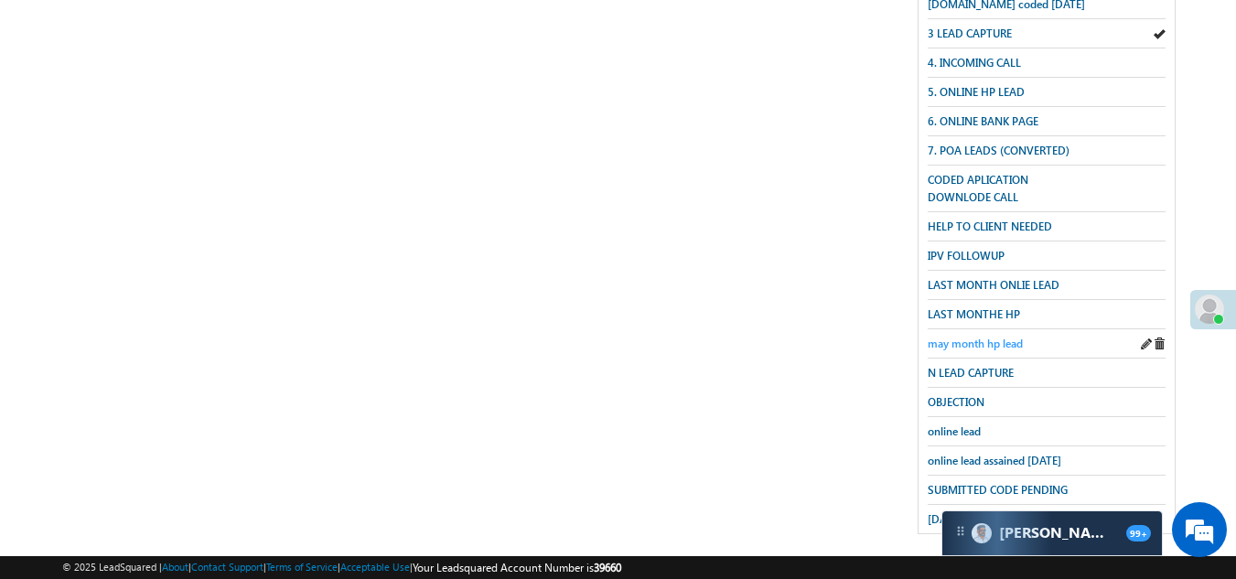
click at [958, 337] on span "may month hp lead" at bounding box center [975, 344] width 95 height 14
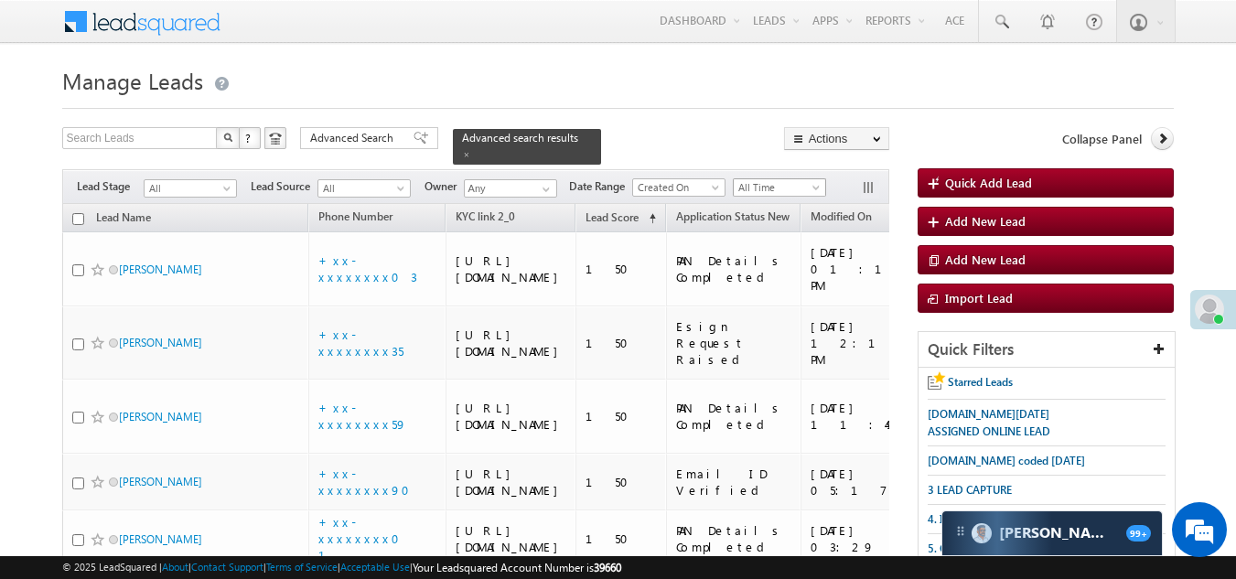
scroll to position [0, 0]
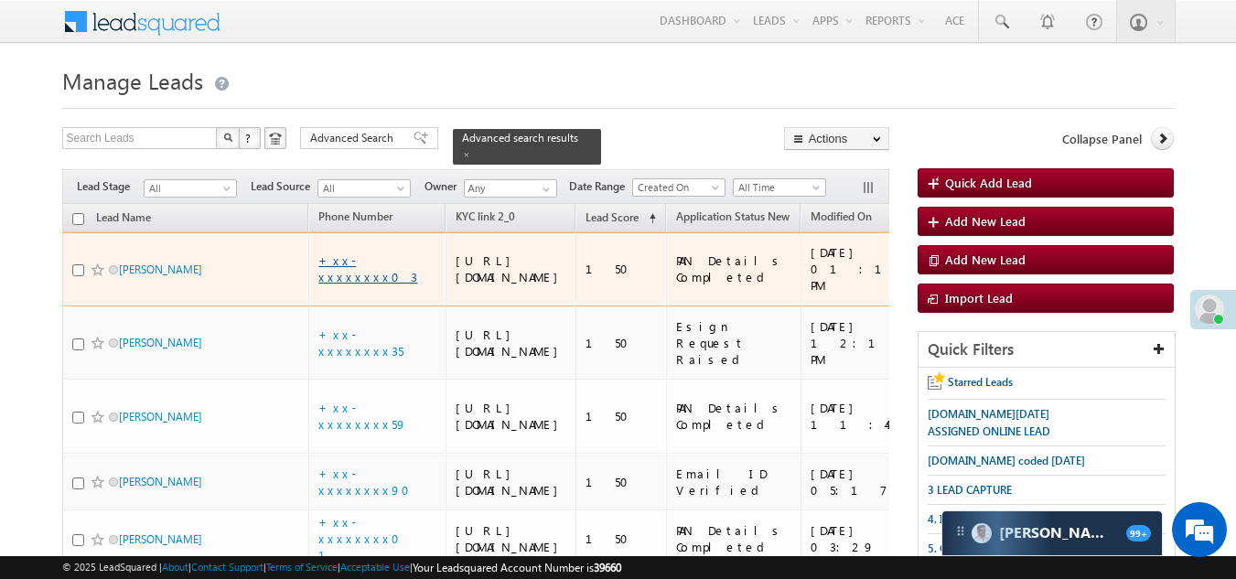
click at [374, 268] on link "+xx-xxxxxxxx03" at bounding box center [367, 269] width 99 height 32
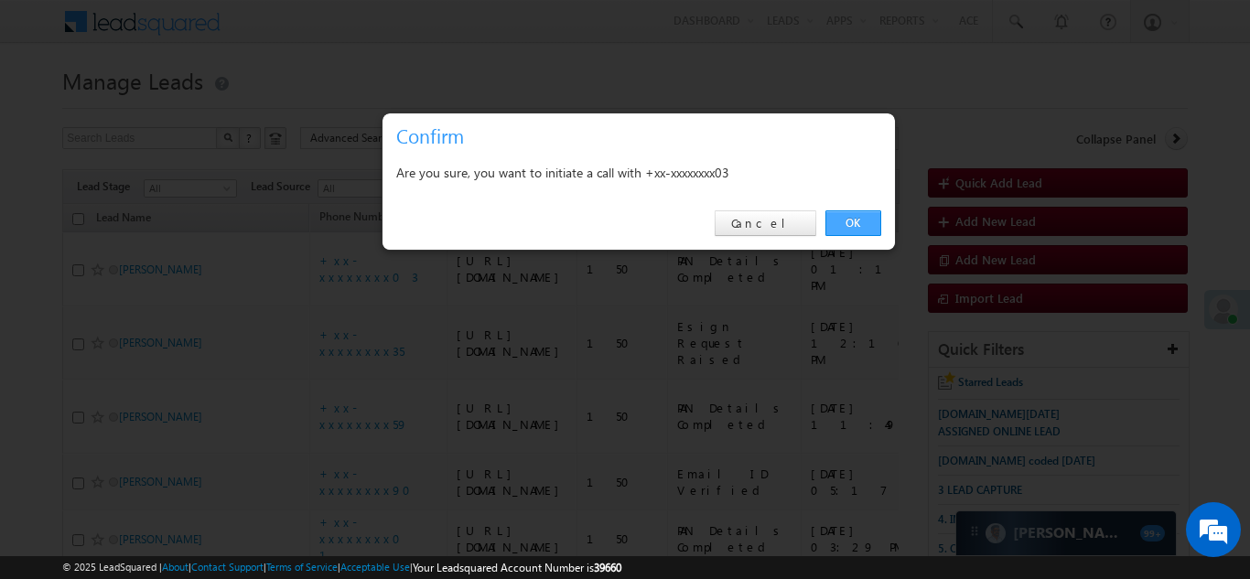
click at [847, 226] on link "OK" at bounding box center [853, 223] width 56 height 26
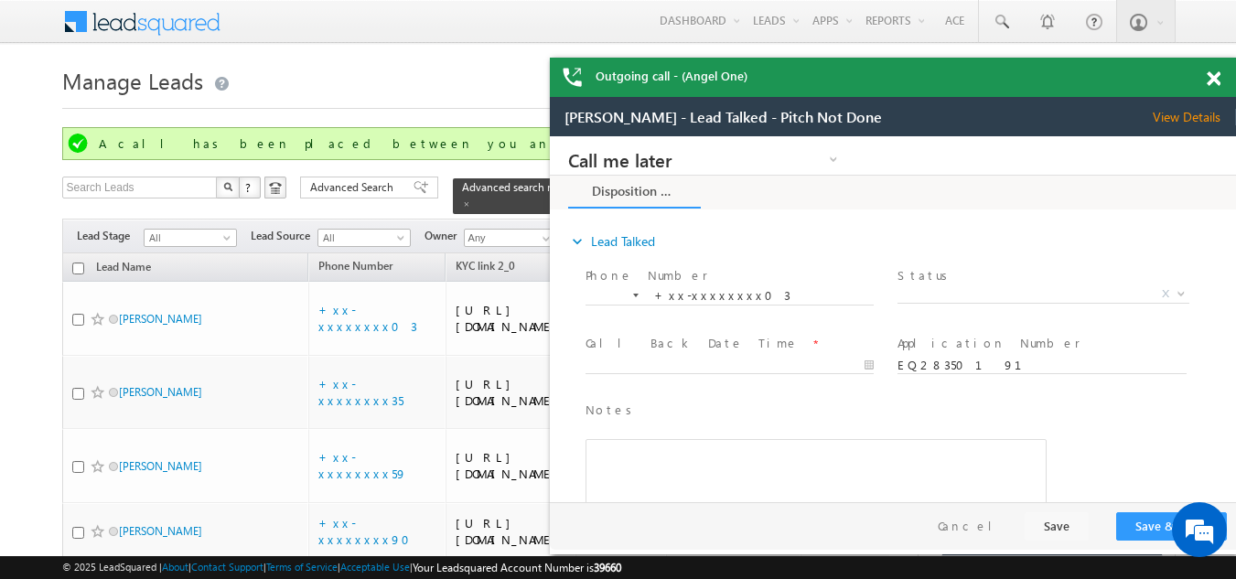
click at [1207, 83] on span at bounding box center [1214, 79] width 14 height 16
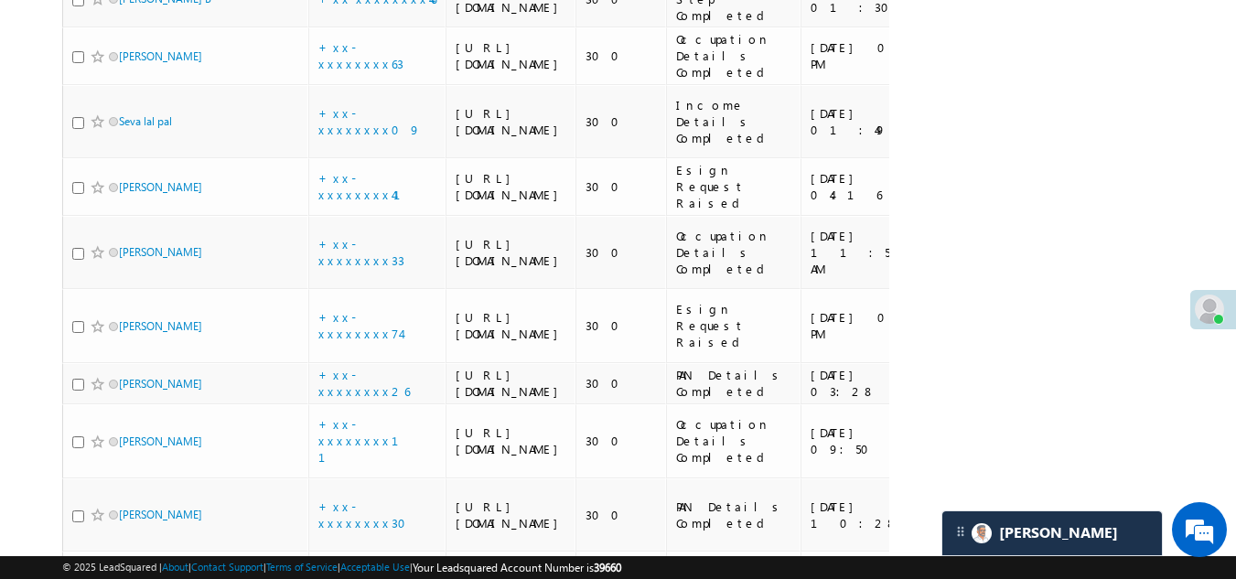
scroll to position [2196, 0]
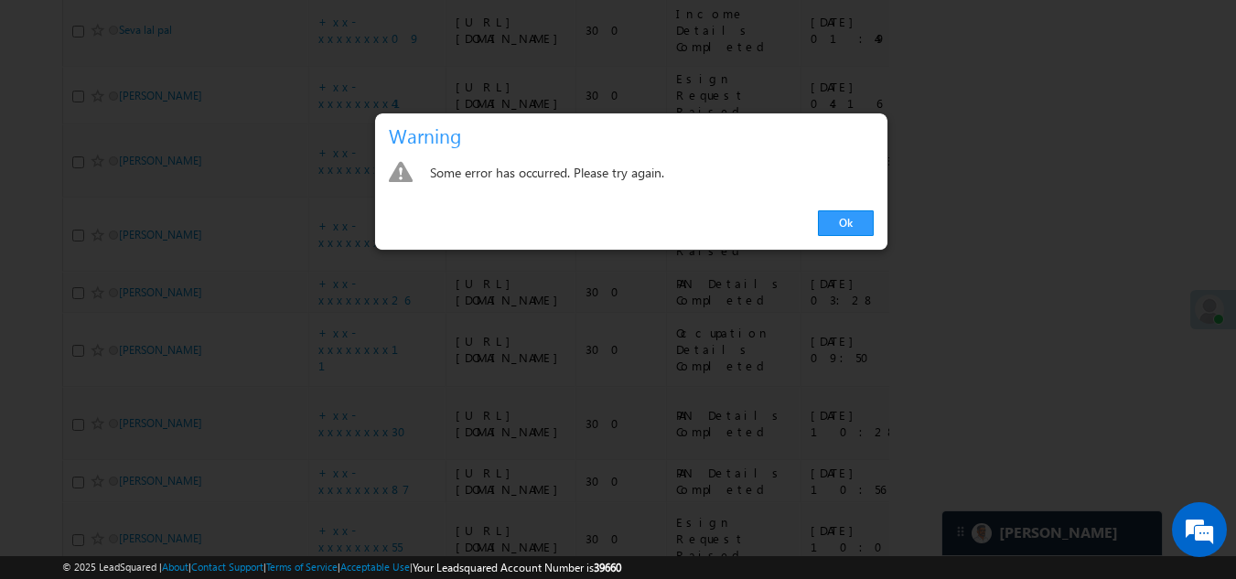
drag, startPoint x: 806, startPoint y: 201, endPoint x: 975, endPoint y: 87, distance: 203.6
click at [975, 87] on div at bounding box center [618, 289] width 1236 height 579
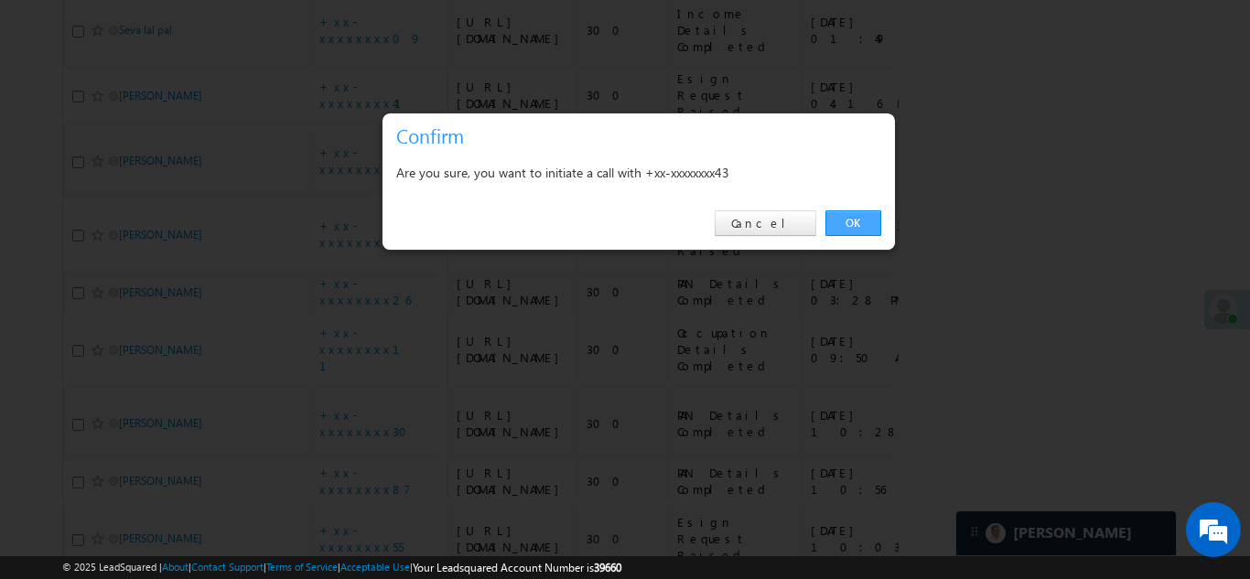
click at [845, 223] on link "OK" at bounding box center [853, 223] width 56 height 26
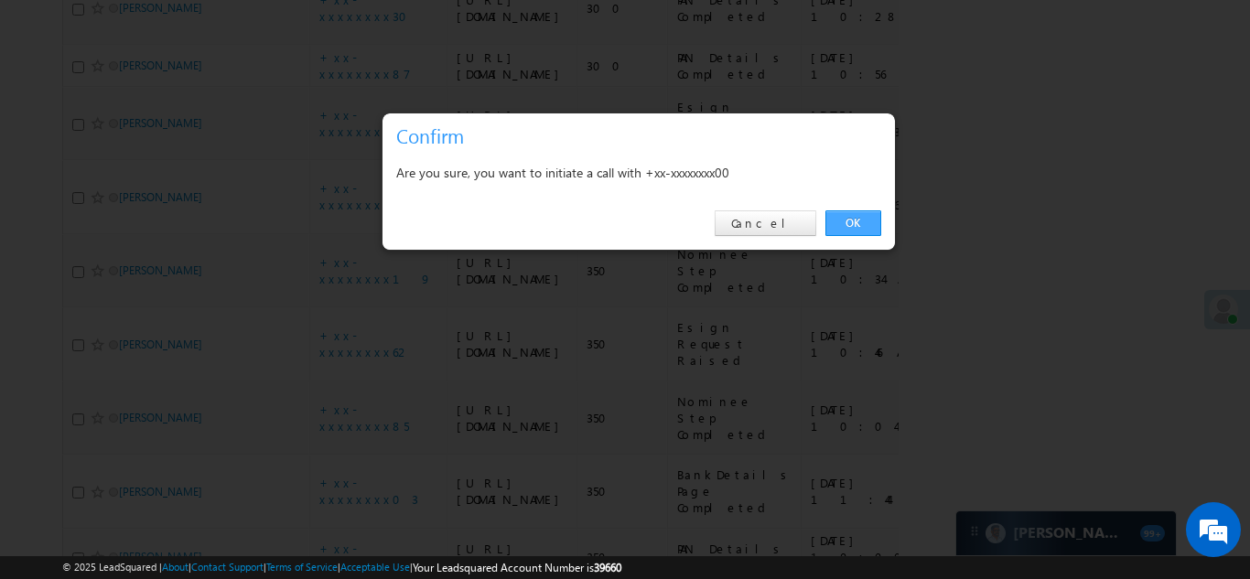
click at [854, 219] on link "OK" at bounding box center [853, 223] width 56 height 26
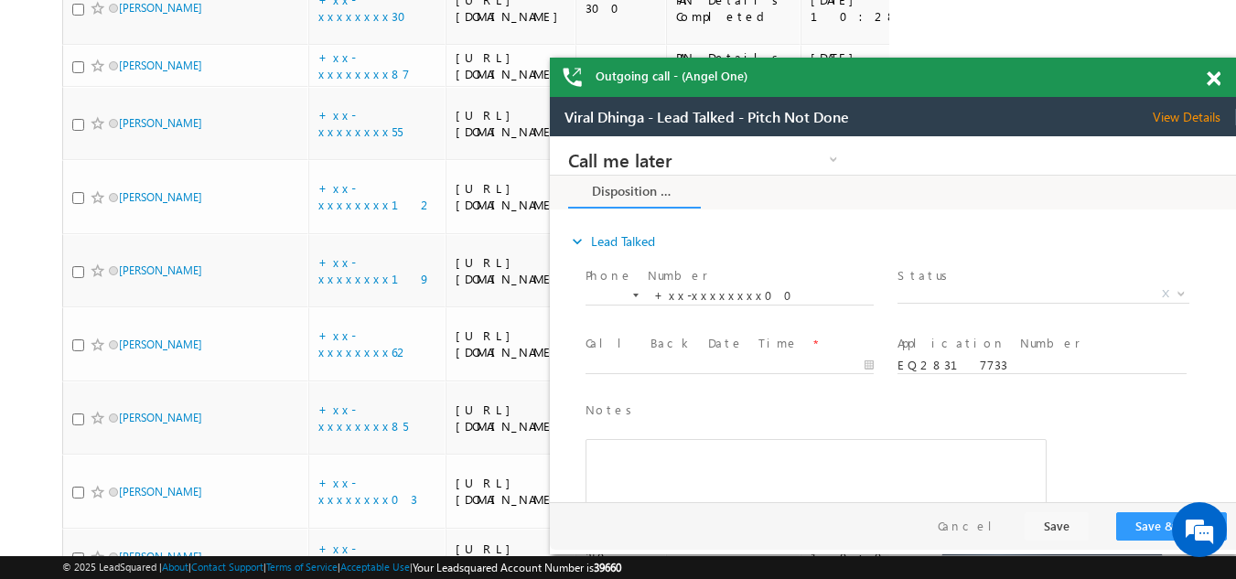
click at [1213, 75] on span at bounding box center [1214, 79] width 14 height 16
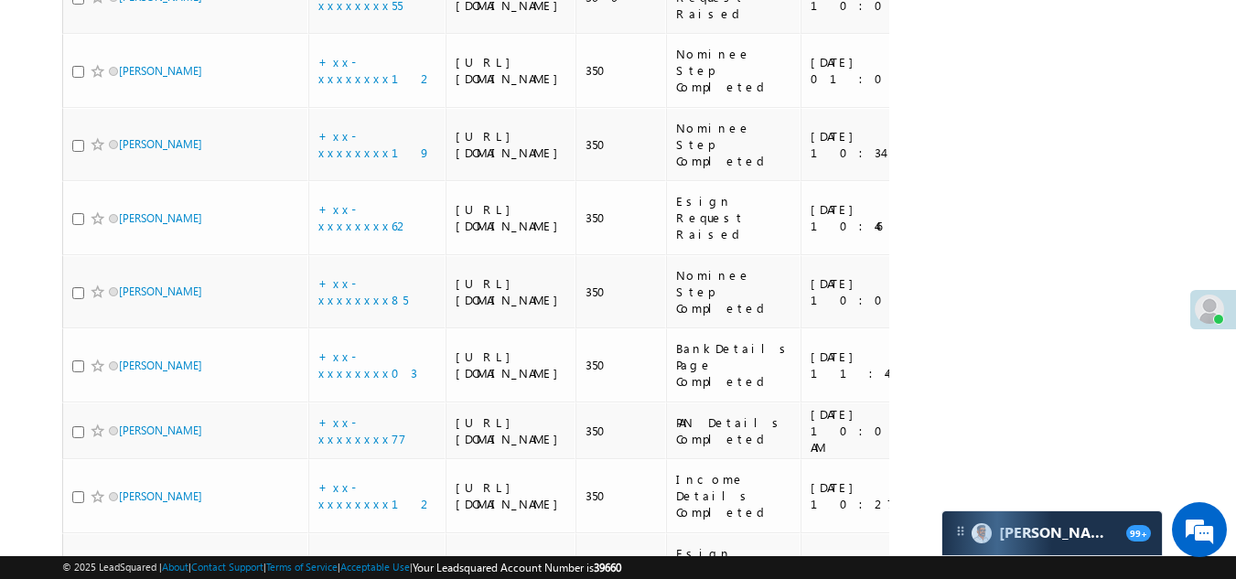
scroll to position [2795, 0]
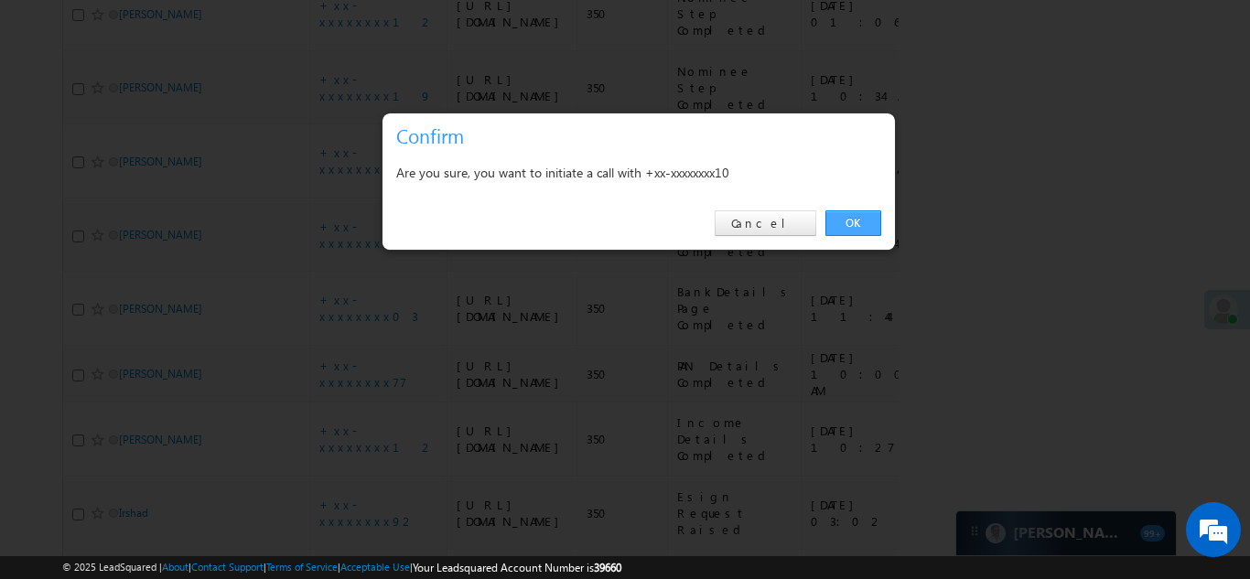
click at [848, 225] on link "OK" at bounding box center [853, 223] width 56 height 26
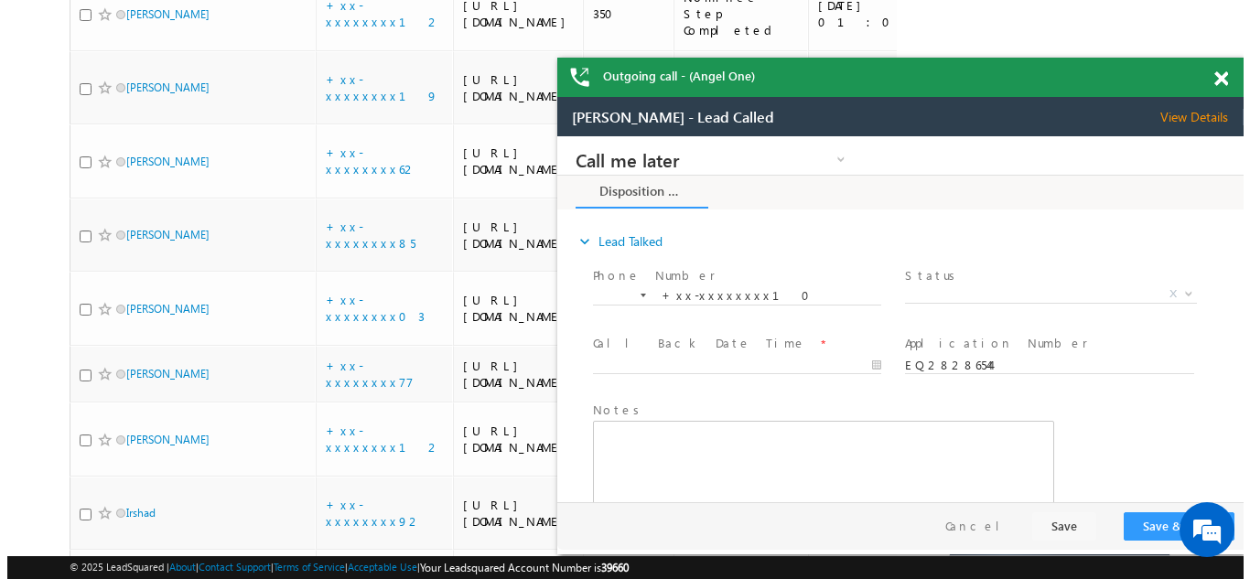
scroll to position [0, 0]
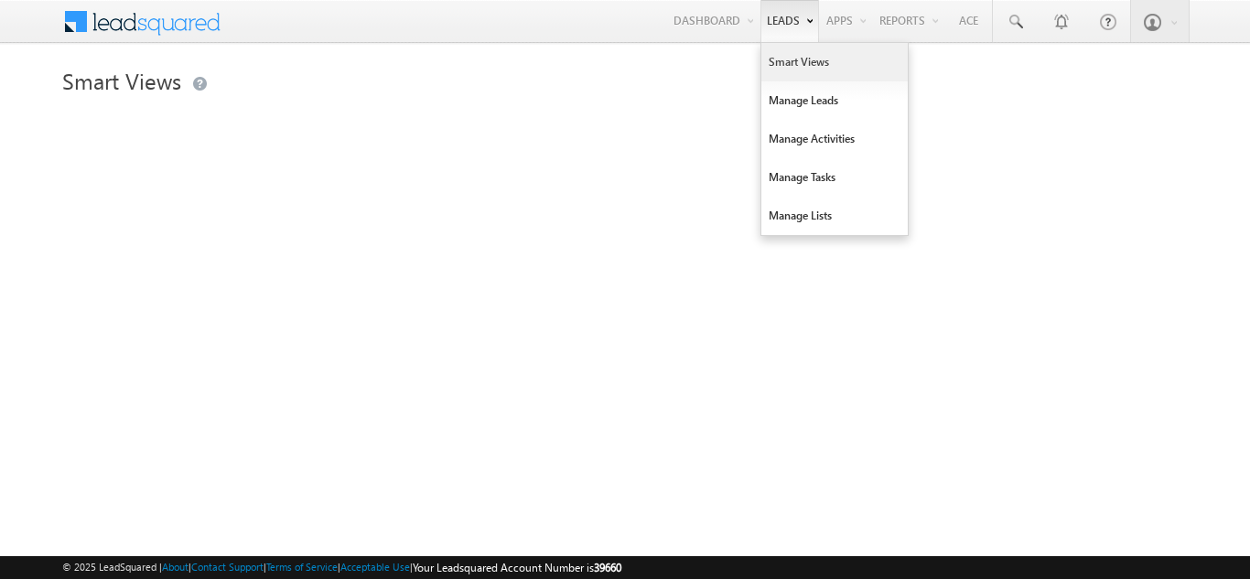
click at [781, 67] on link "Smart Views" at bounding box center [834, 62] width 146 height 38
click at [784, 59] on link "Smart Views" at bounding box center [834, 62] width 146 height 38
click at [784, 58] on link "Smart Views" at bounding box center [834, 62] width 146 height 38
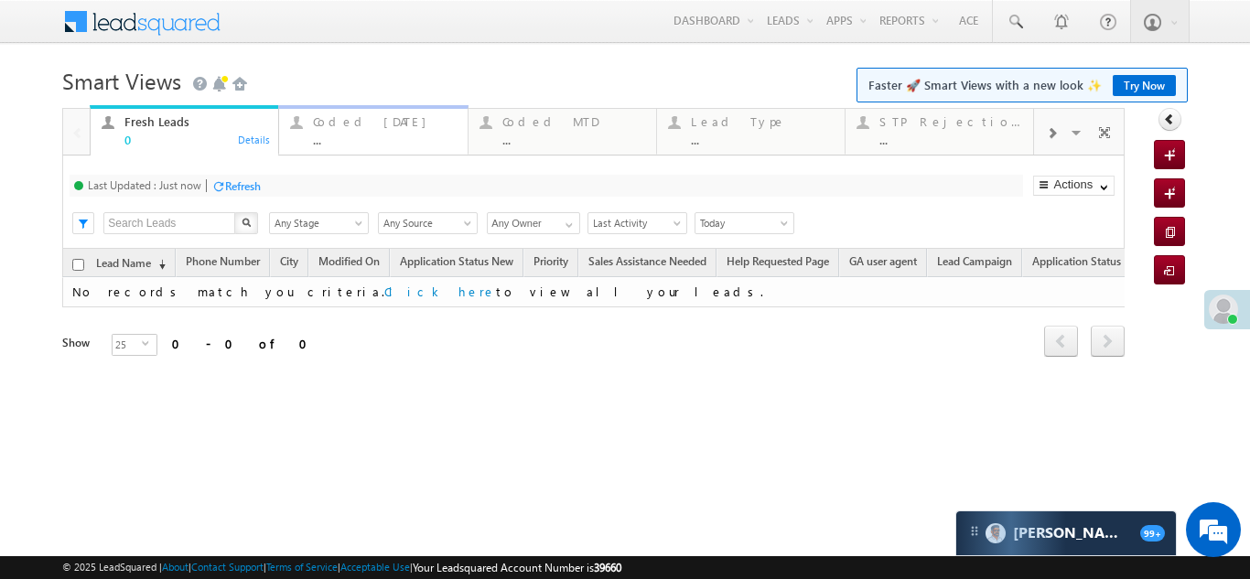
click at [331, 123] on div "Coded Today" at bounding box center [384, 121] width 143 height 15
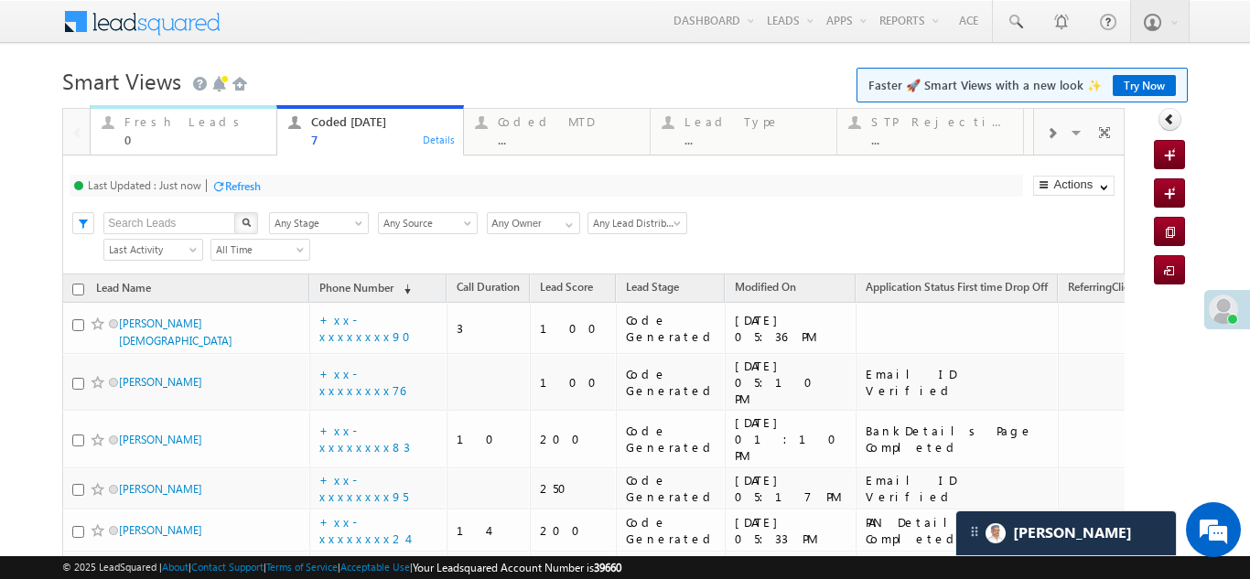
click at [167, 124] on div "Fresh Leads" at bounding box center [194, 121] width 141 height 15
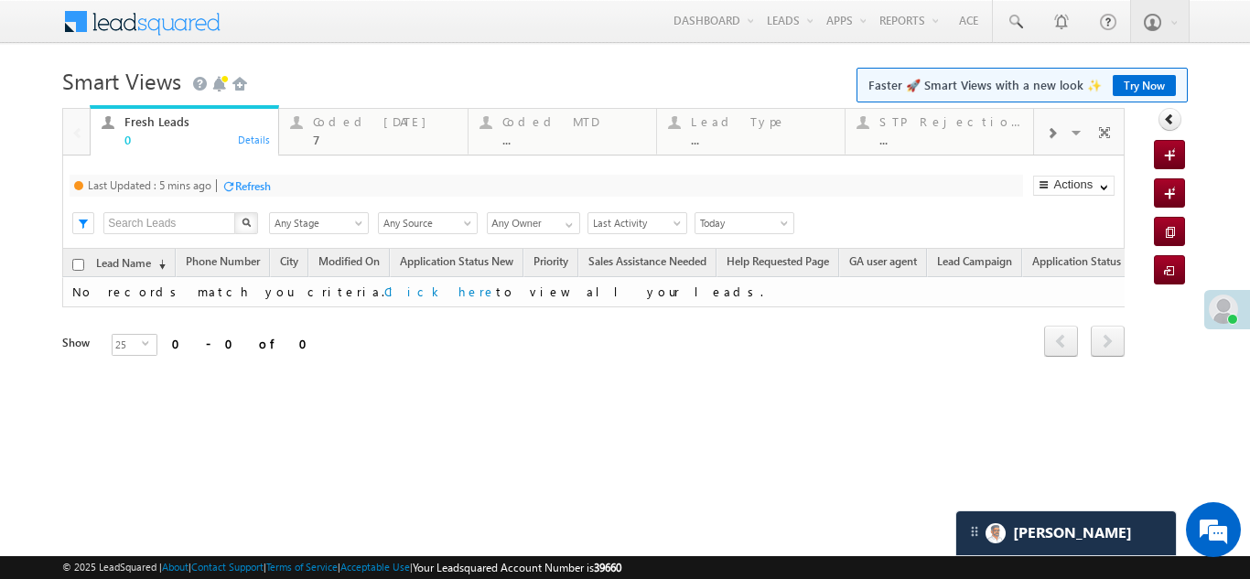
click at [249, 186] on div "Refresh" at bounding box center [253, 186] width 36 height 14
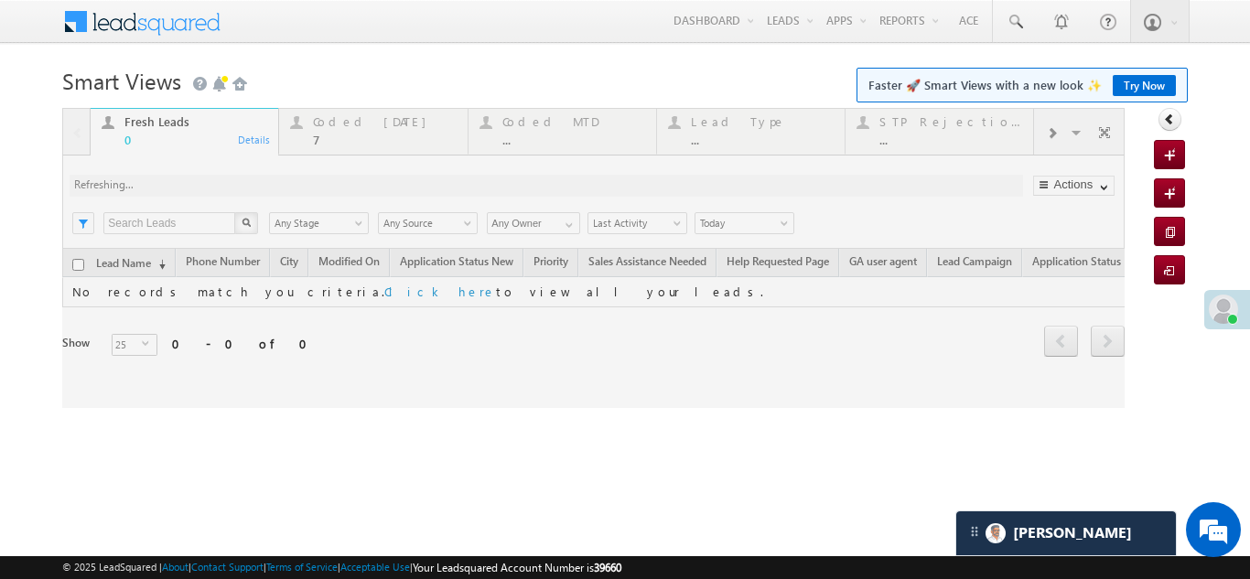
click at [338, 121] on div at bounding box center [593, 258] width 1062 height 300
click at [339, 118] on div at bounding box center [593, 258] width 1062 height 300
click at [340, 118] on div at bounding box center [593, 258] width 1062 height 300
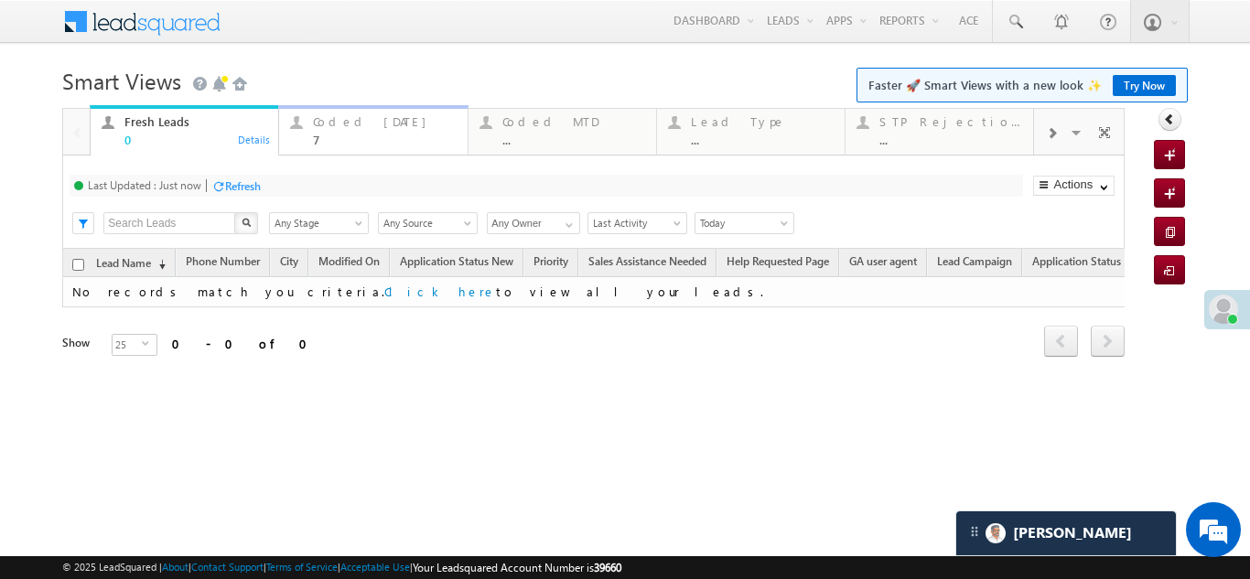
click at [349, 120] on div "Coded Today" at bounding box center [384, 121] width 143 height 15
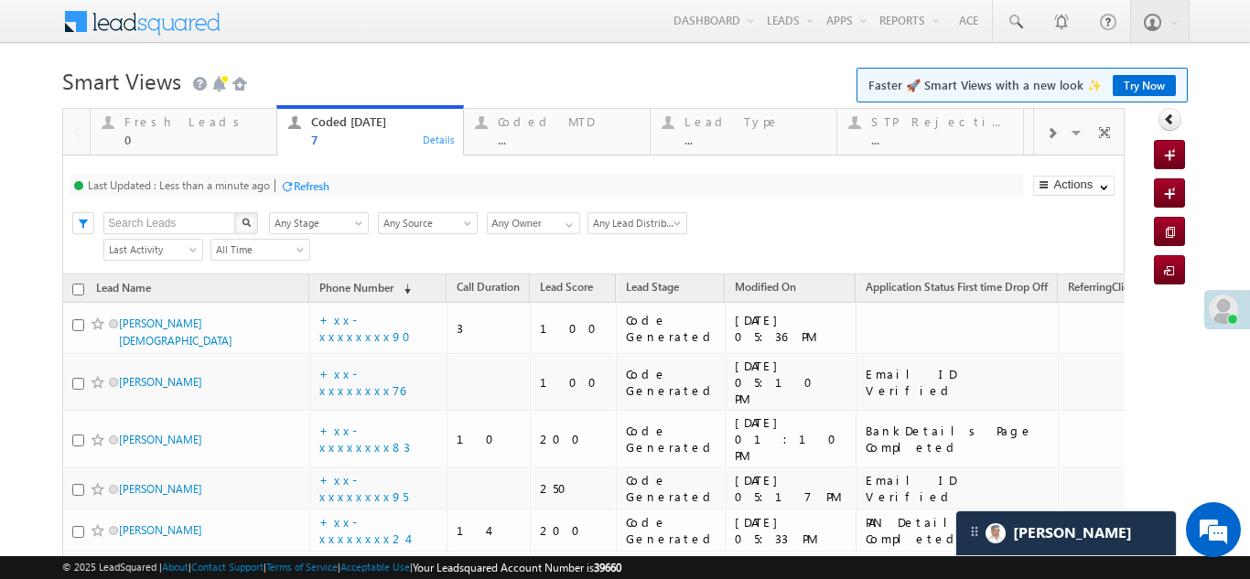
click at [316, 190] on div "Refresh" at bounding box center [312, 186] width 36 height 14
click at [175, 125] on div "Fresh Leads" at bounding box center [194, 121] width 141 height 15
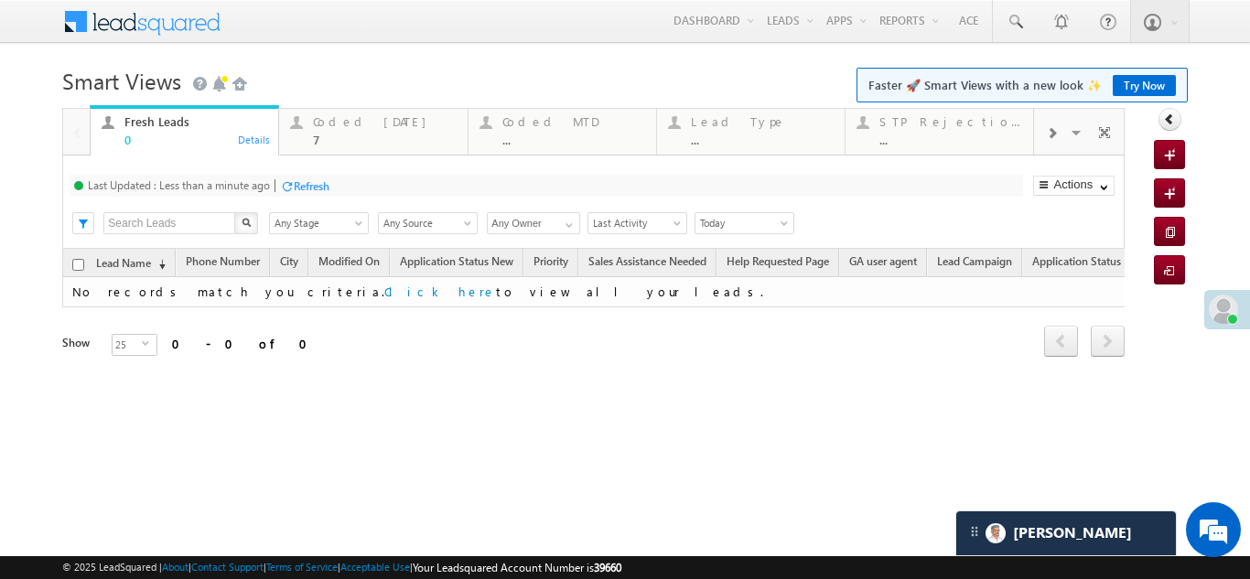
click at [312, 193] on div "Refresh" at bounding box center [304, 185] width 49 height 17
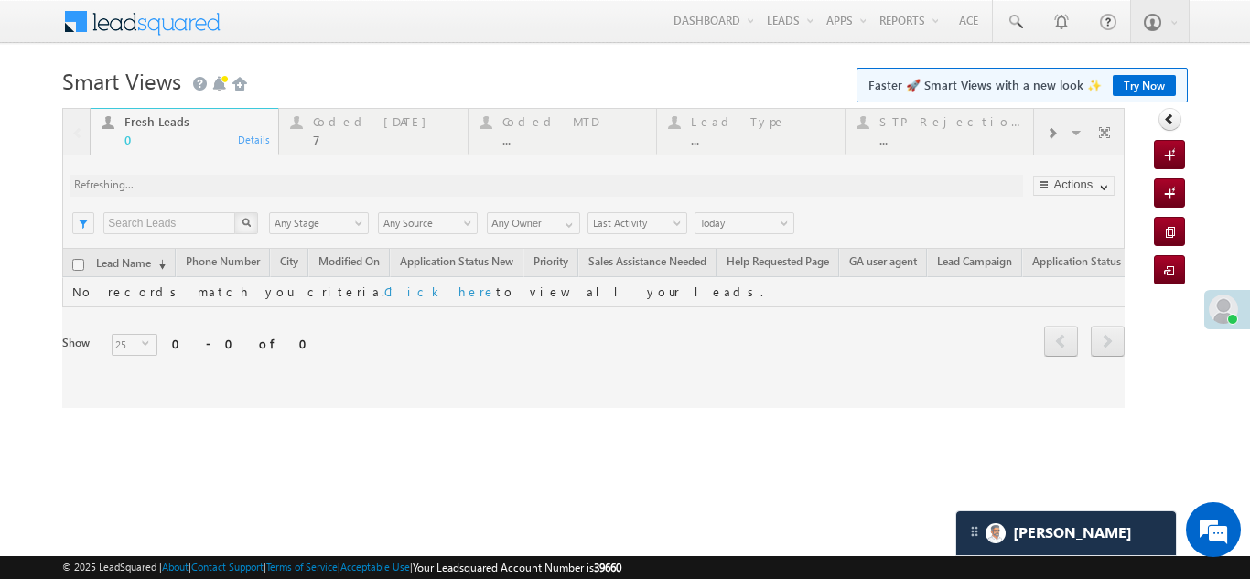
drag, startPoint x: 292, startPoint y: 258, endPoint x: 350, endPoint y: 125, distance: 144.7
click at [350, 125] on div at bounding box center [593, 258] width 1062 height 300
click at [351, 132] on div at bounding box center [593, 258] width 1062 height 300
click at [350, 125] on div at bounding box center [593, 258] width 1062 height 300
click at [350, 122] on div at bounding box center [593, 258] width 1062 height 300
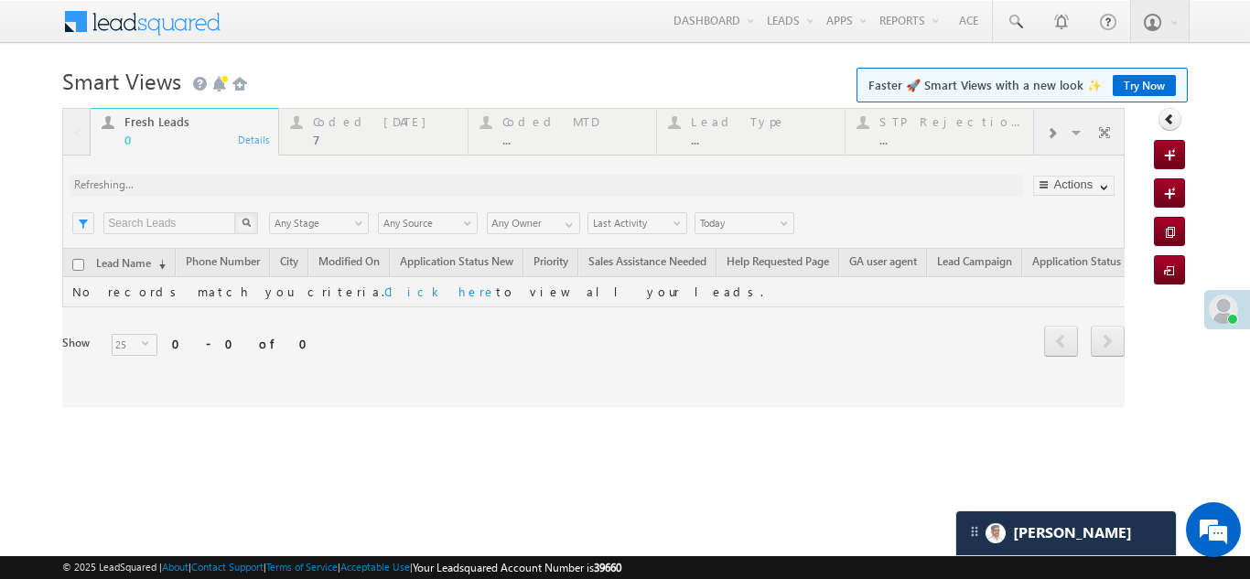
click at [348, 129] on div at bounding box center [593, 258] width 1062 height 300
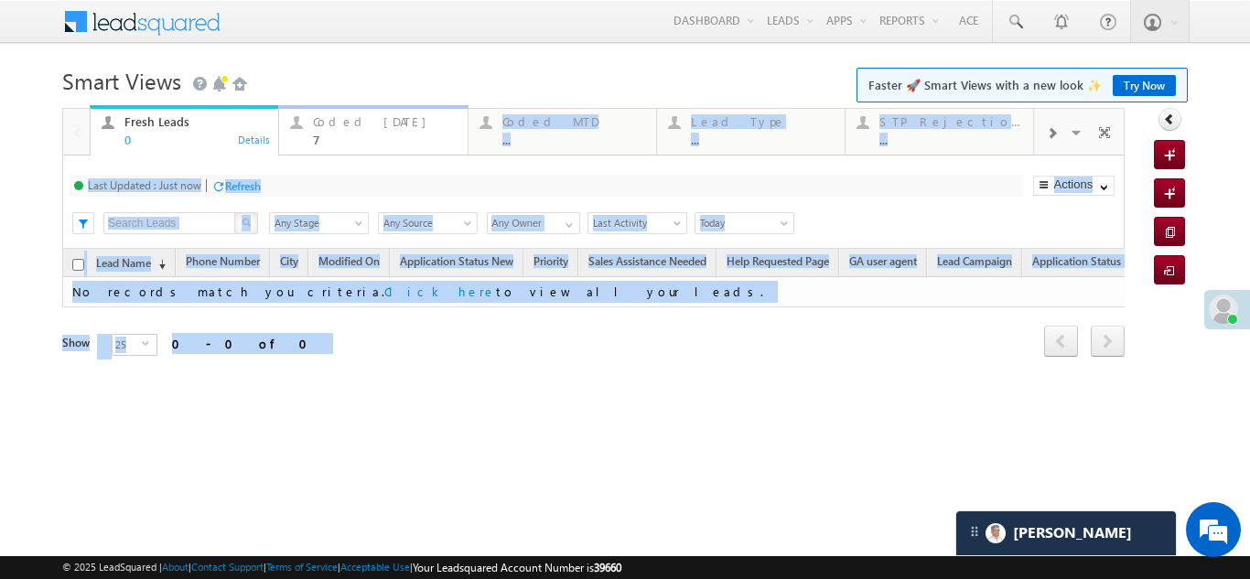
click at [348, 129] on div "Coded Today 7" at bounding box center [384, 129] width 143 height 36
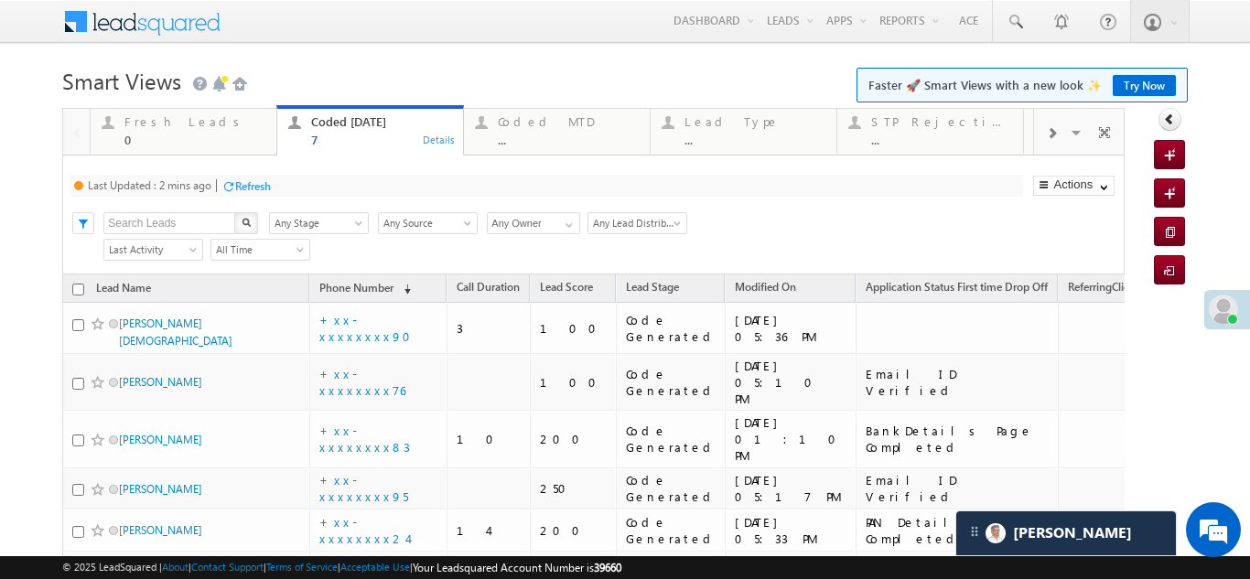
click at [259, 179] on div "Refresh" at bounding box center [253, 186] width 36 height 14
click at [258, 189] on div "Refresh" at bounding box center [253, 186] width 36 height 14
click at [260, 185] on div "Refresh" at bounding box center [253, 186] width 36 height 14
click at [253, 185] on div "Refresh" at bounding box center [243, 186] width 36 height 14
click at [243, 182] on div "Refresh" at bounding box center [243, 186] width 36 height 14
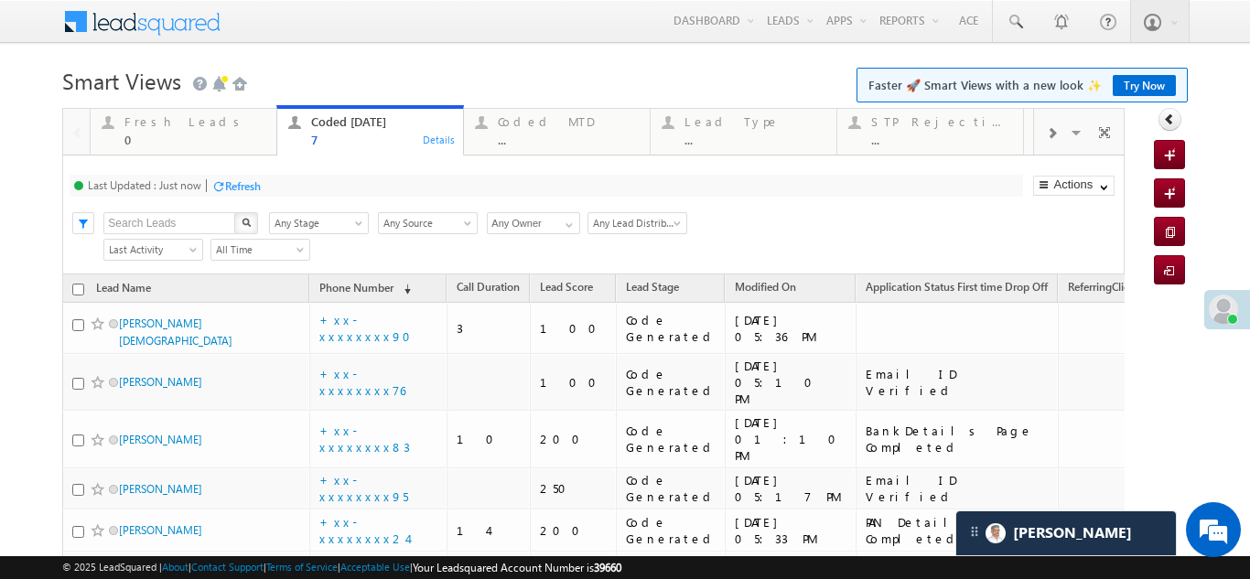
click at [236, 184] on div "Refresh" at bounding box center [243, 186] width 36 height 14
click at [245, 179] on div "Refresh" at bounding box center [243, 186] width 36 height 14
click at [250, 181] on div "Last Updated : Less than a minute ago" at bounding box center [179, 185] width 182 height 14
click at [304, 183] on div "Refresh" at bounding box center [312, 186] width 36 height 14
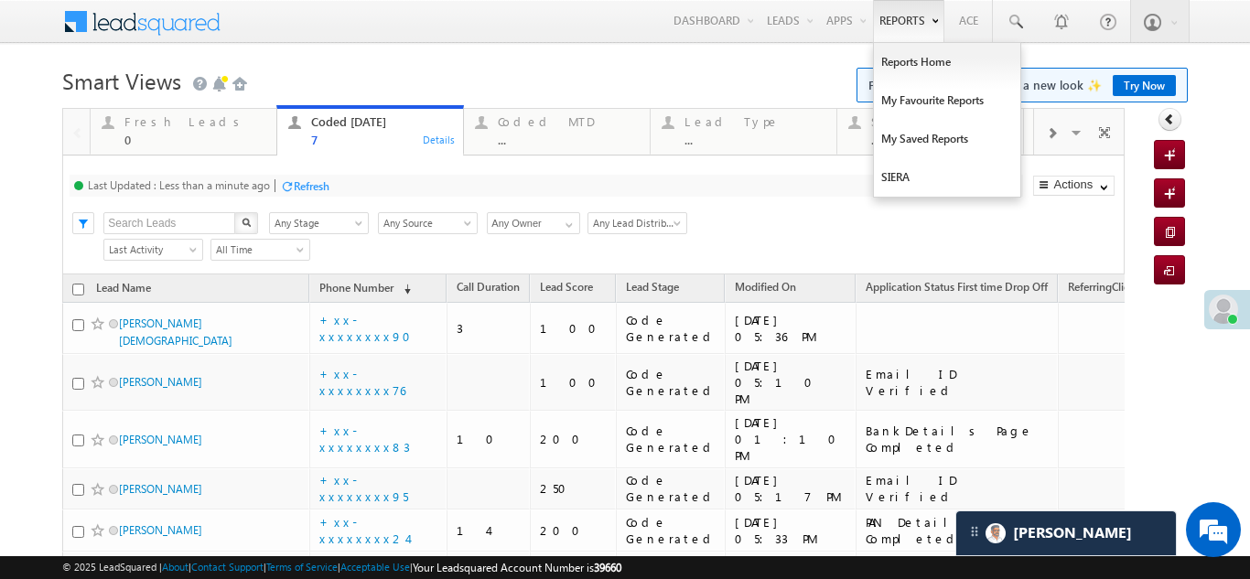
click at [314, 189] on div "Refresh" at bounding box center [312, 186] width 36 height 14
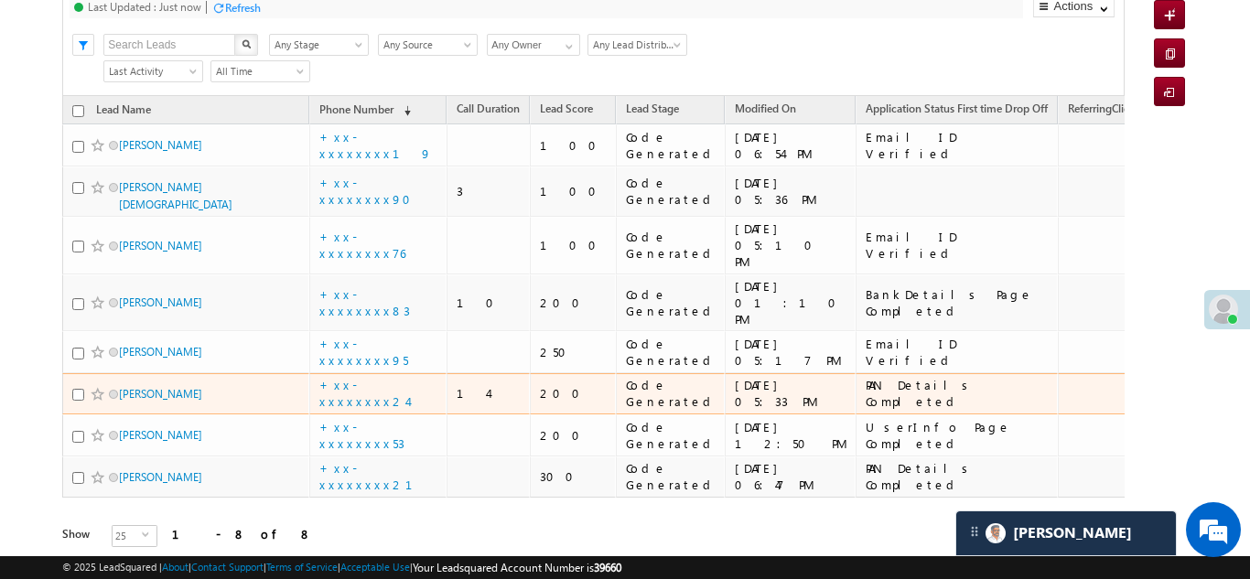
scroll to position [183, 0]
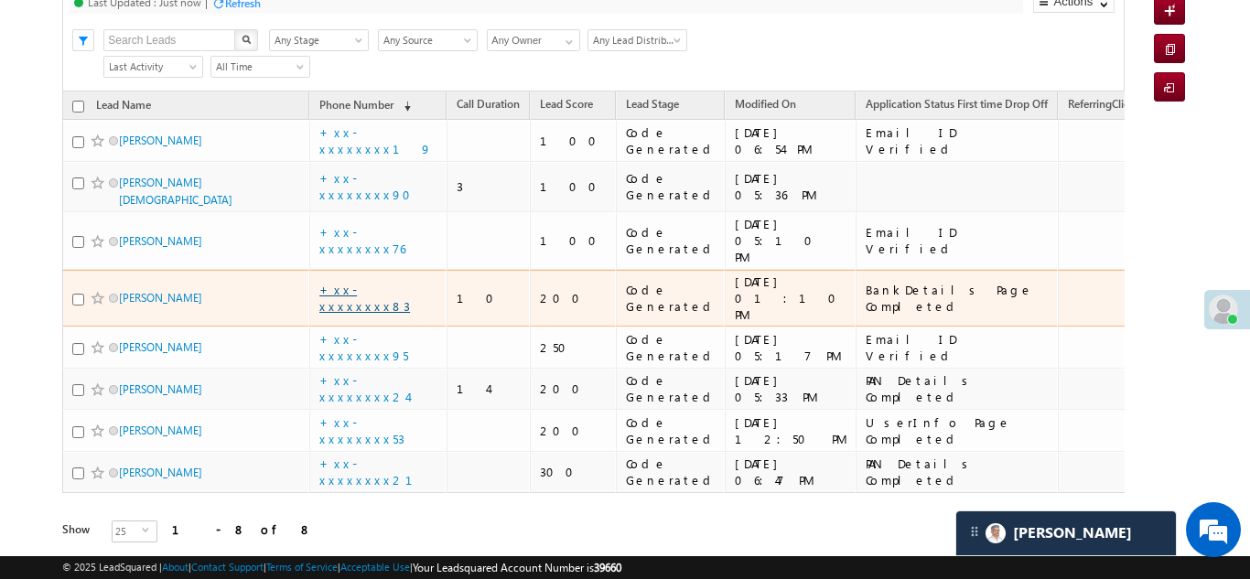
click at [347, 282] on link "+xx-xxxxxxxx83" at bounding box center [364, 298] width 91 height 32
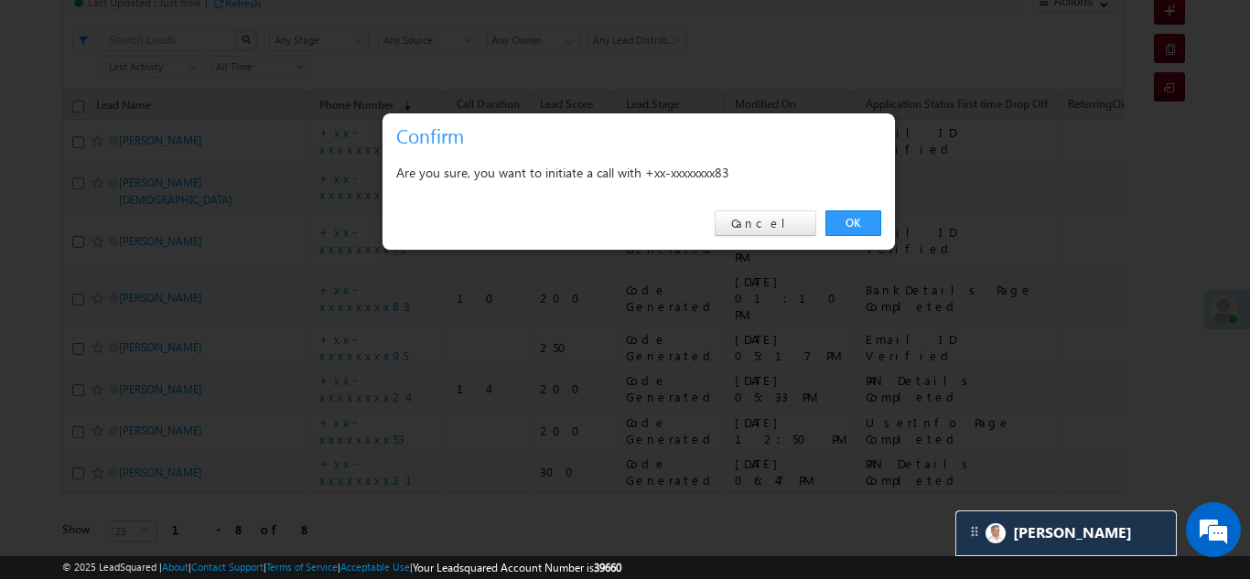
click at [854, 218] on link "OK" at bounding box center [853, 223] width 56 height 26
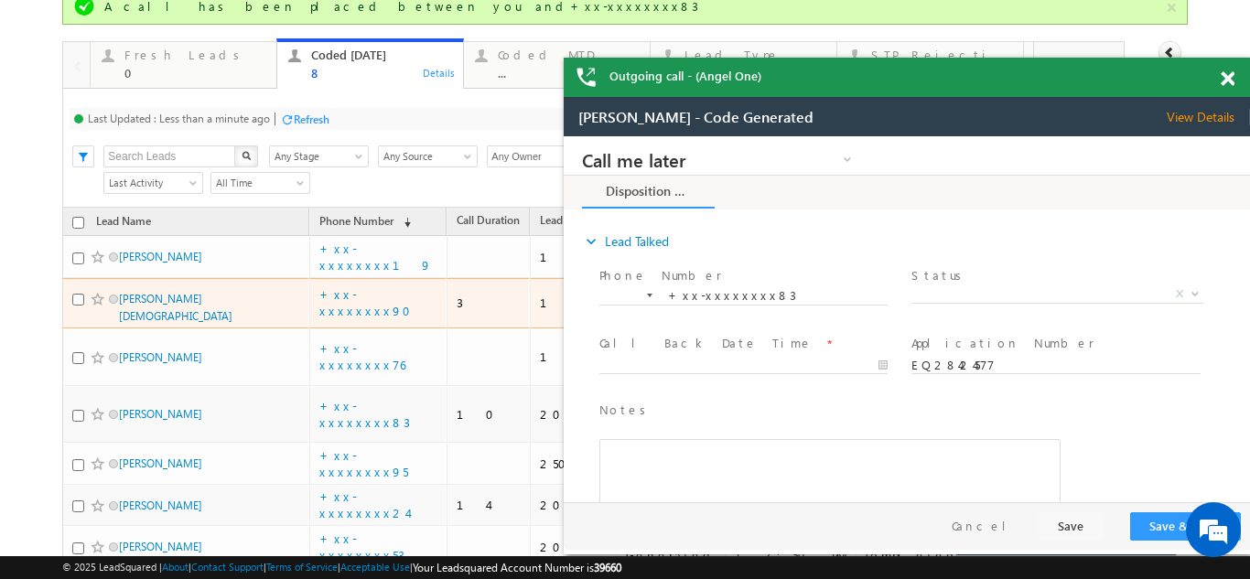
scroll to position [0, 0]
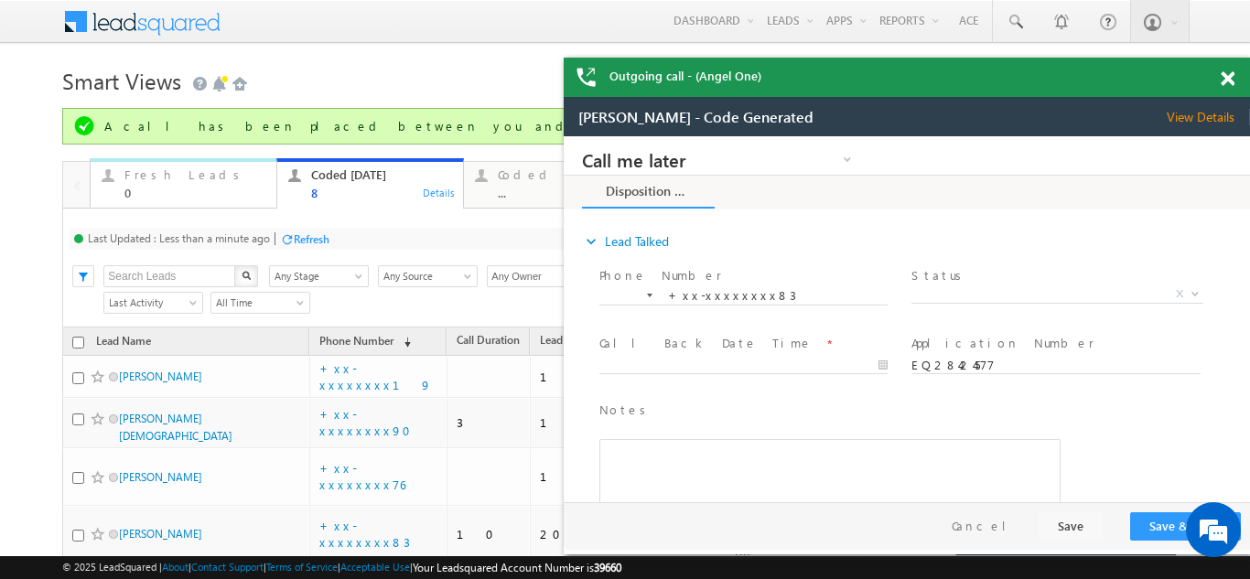
click at [165, 181] on div "Fresh Leads" at bounding box center [194, 174] width 141 height 15
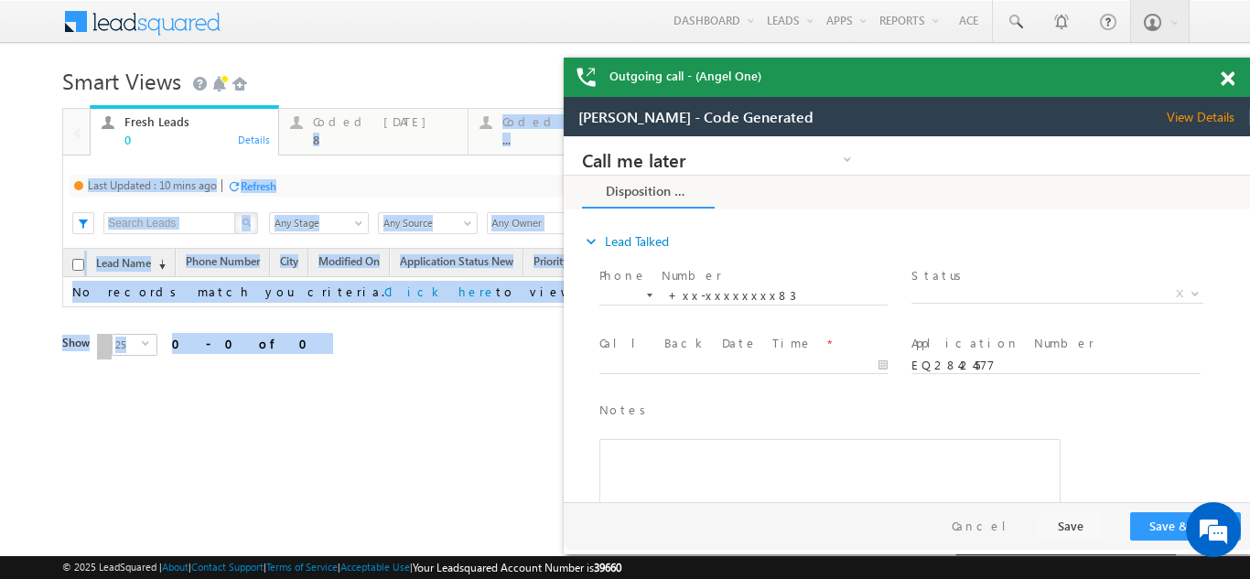
click at [299, 178] on div "Last Updated : 10 mins ago Refresh Refreshing..." at bounding box center [546, 186] width 953 height 22
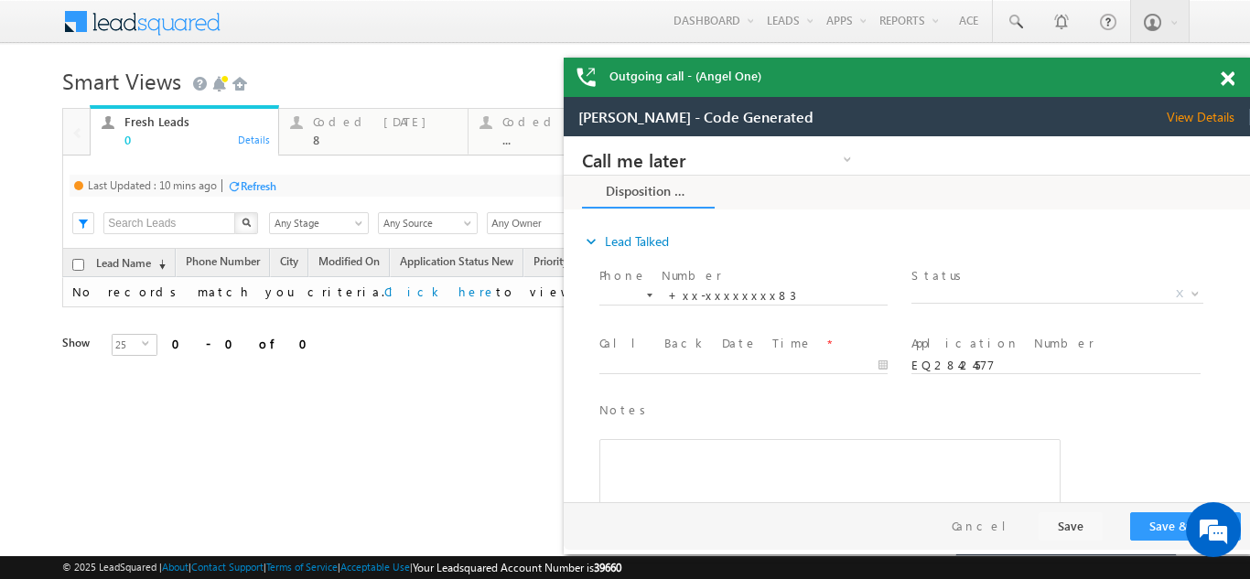
click at [269, 188] on div "Refresh" at bounding box center [259, 186] width 36 height 14
click at [1230, 77] on span at bounding box center [1228, 79] width 14 height 16
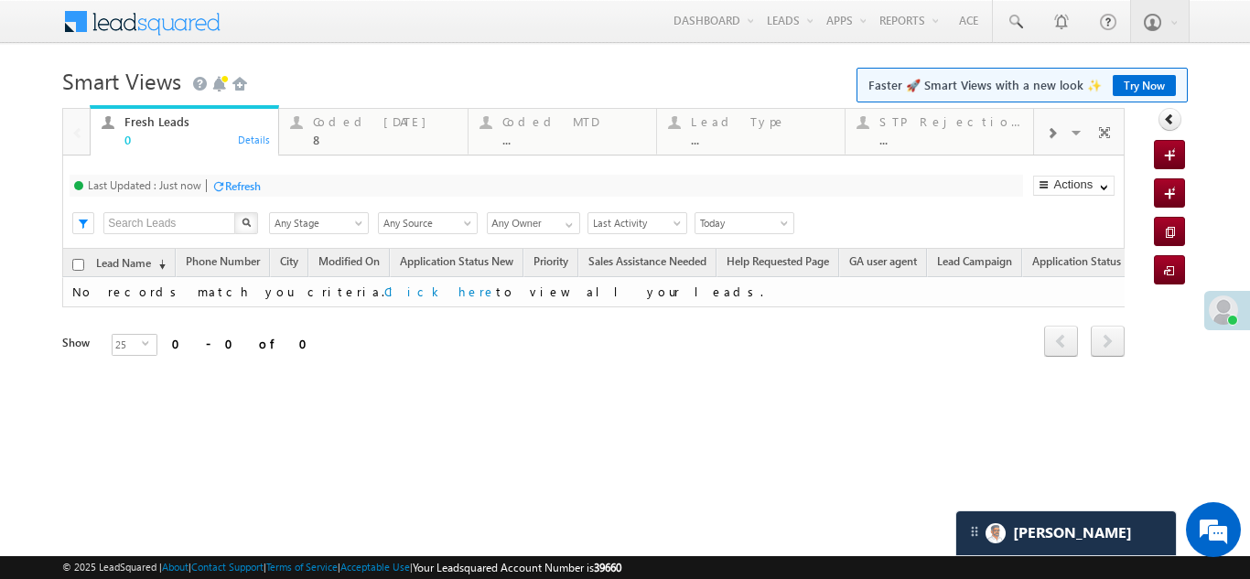
click at [1219, 309] on span at bounding box center [1223, 310] width 29 height 29
click at [1218, 309] on span at bounding box center [1223, 311] width 29 height 29
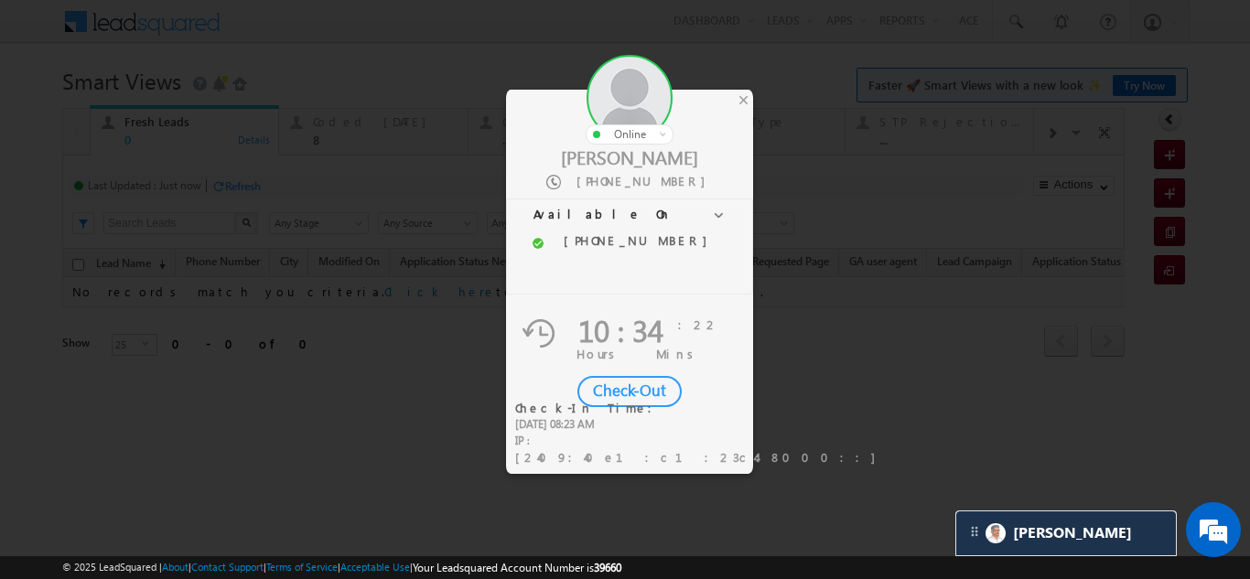
click at [636, 386] on div "Check-Out" at bounding box center [629, 391] width 104 height 31
click at [620, 389] on div "Checking Out..." at bounding box center [629, 391] width 104 height 31
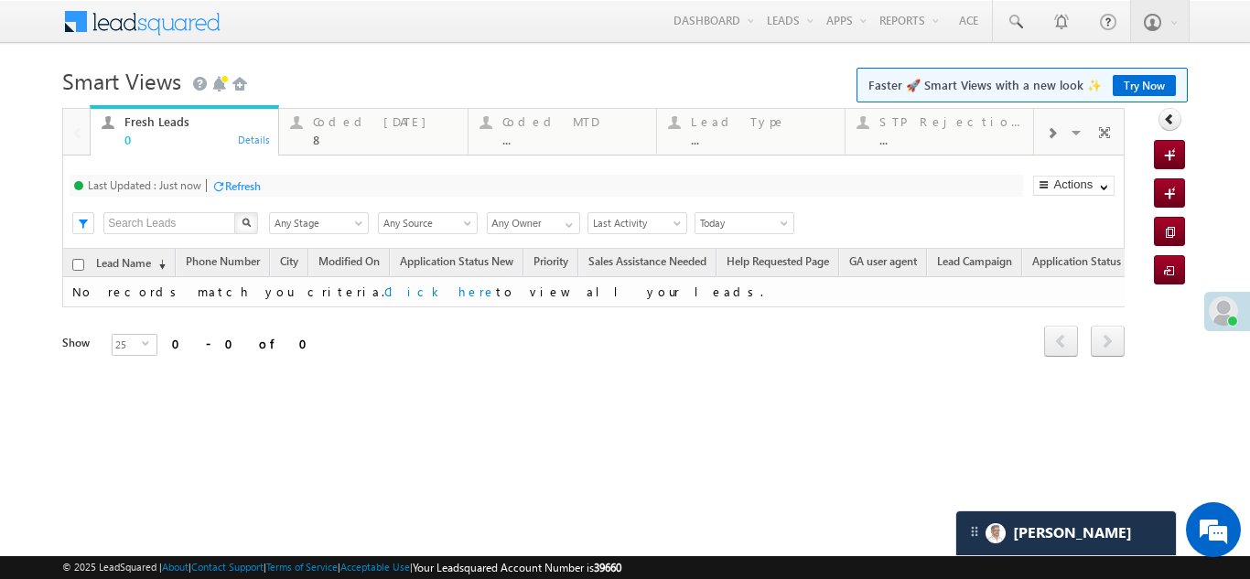
click at [1233, 317] on div at bounding box center [1232, 321] width 11 height 11
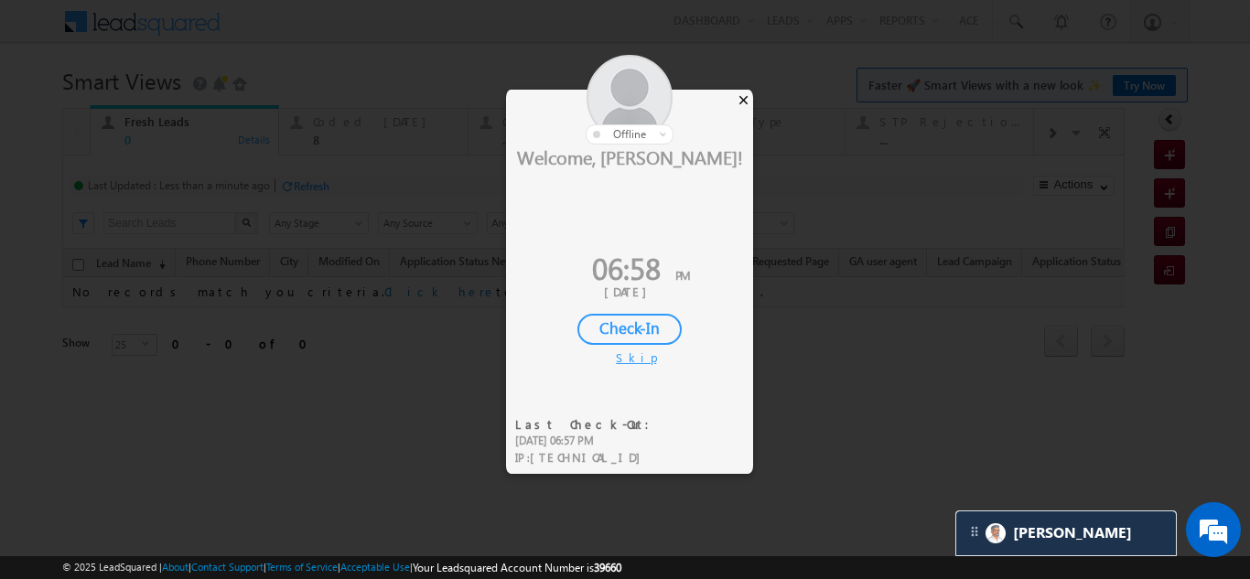
click at [739, 91] on div "×" at bounding box center [743, 100] width 19 height 20
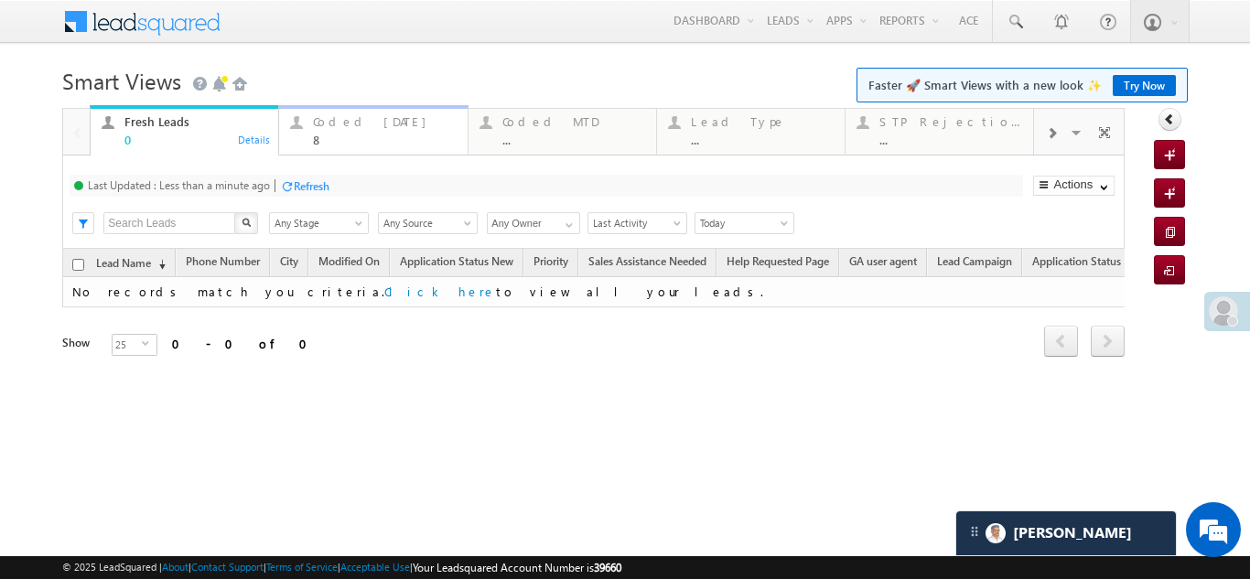
click at [350, 118] on div "Coded Today" at bounding box center [384, 121] width 143 height 15
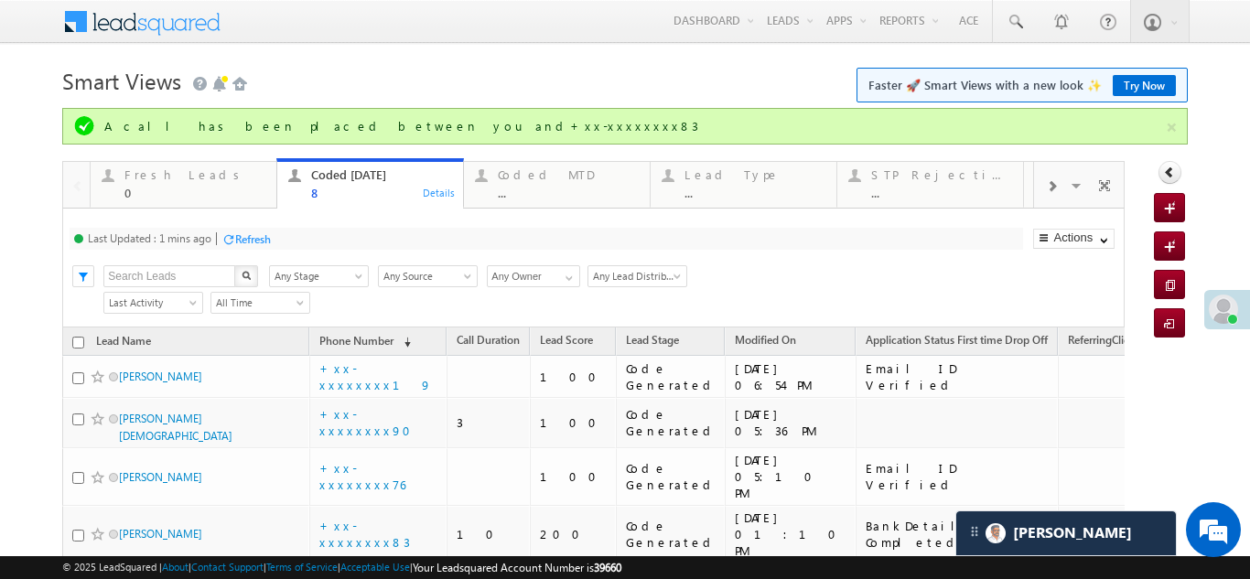
click at [253, 235] on div "Refresh" at bounding box center [253, 239] width 36 height 14
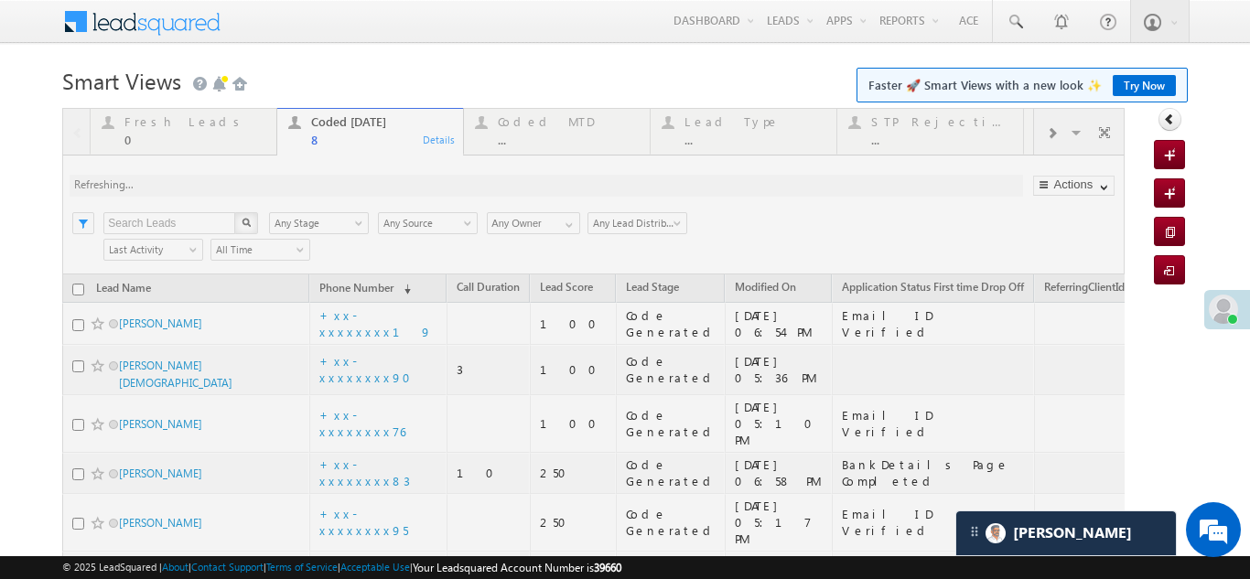
click at [254, 188] on div at bounding box center [593, 450] width 1062 height 685
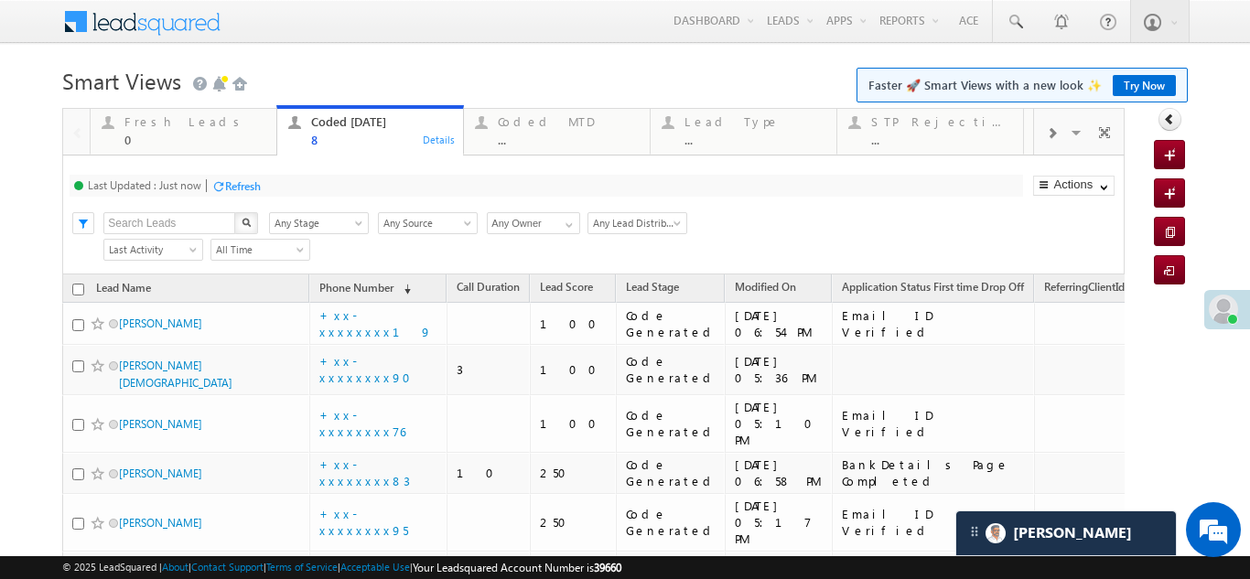
click at [257, 183] on div "Refresh" at bounding box center [243, 186] width 36 height 14
click at [310, 187] on div "Refresh" at bounding box center [312, 186] width 36 height 14
click at [322, 184] on div "Refresh" at bounding box center [312, 186] width 36 height 14
click at [244, 187] on div "Refresh" at bounding box center [243, 186] width 36 height 14
click at [244, 179] on div "Refresh" at bounding box center [243, 186] width 36 height 14
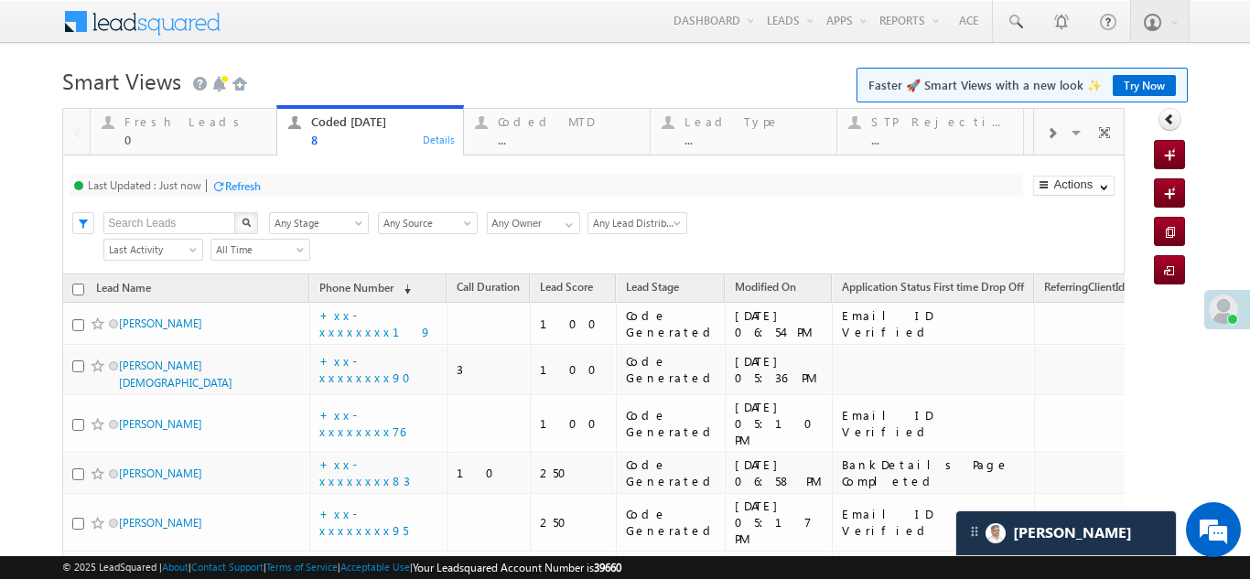
click at [252, 186] on div "Refresh" at bounding box center [243, 186] width 36 height 14
click at [231, 180] on div "Refresh" at bounding box center [243, 186] width 36 height 14
click at [250, 182] on div "Refresh" at bounding box center [243, 186] width 36 height 14
click at [241, 180] on div "Refresh" at bounding box center [243, 186] width 36 height 14
click at [245, 179] on div "Refresh" at bounding box center [243, 186] width 36 height 14
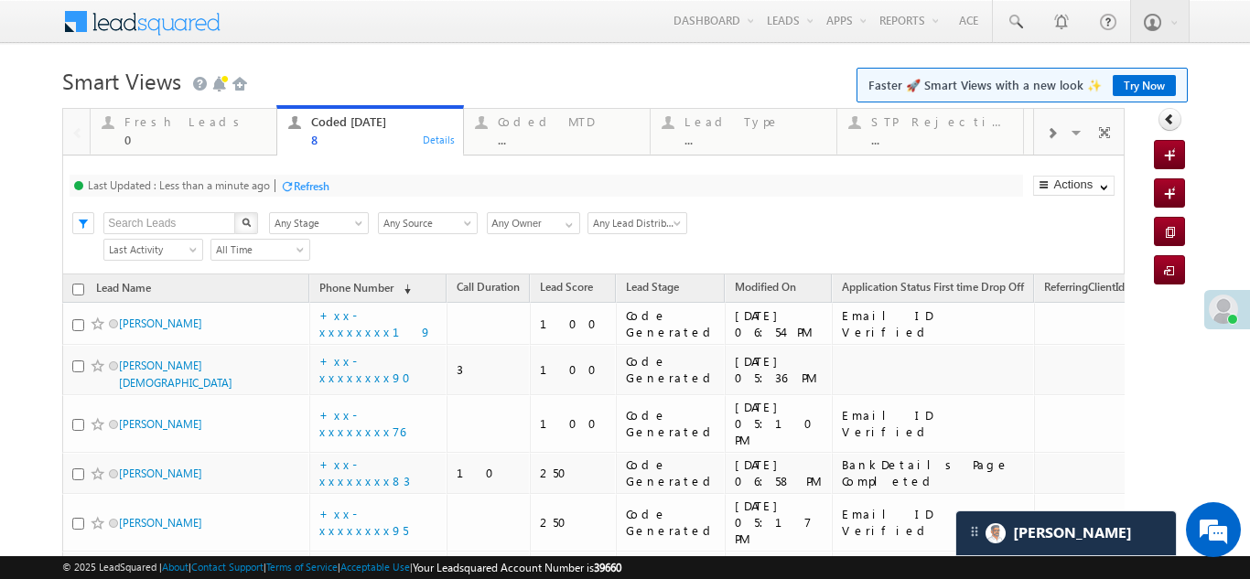
click at [321, 184] on div "Refresh" at bounding box center [312, 186] width 36 height 14
click at [248, 179] on div "Refresh" at bounding box center [243, 186] width 36 height 14
click at [146, 120] on div "Fresh Leads" at bounding box center [194, 121] width 141 height 15
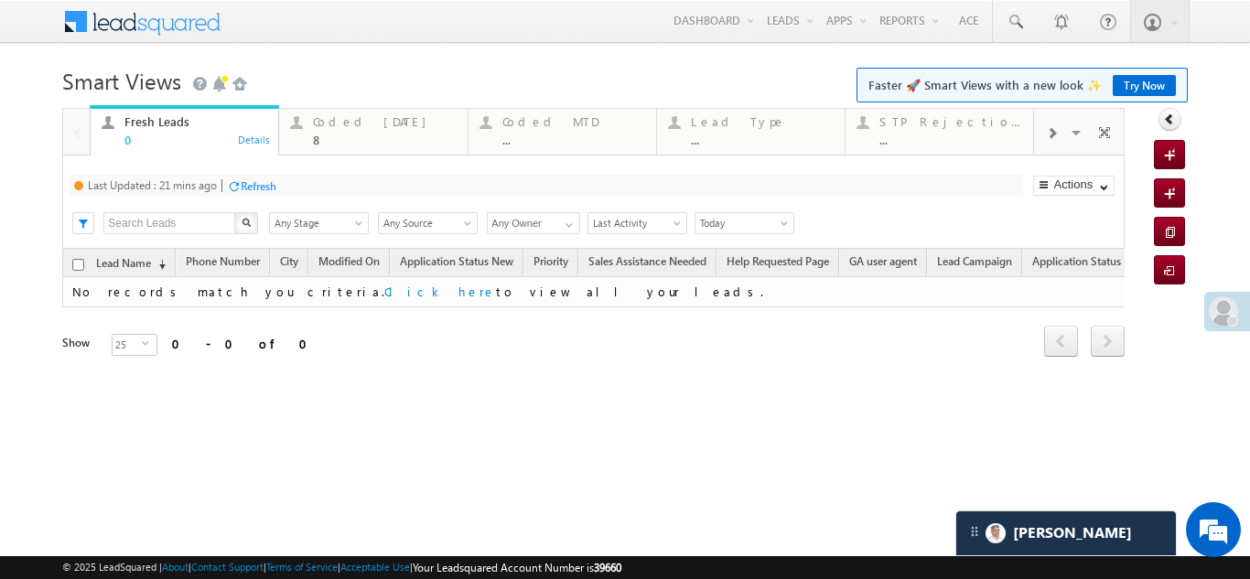
click at [264, 188] on div "Refresh" at bounding box center [259, 186] width 36 height 14
click at [342, 127] on div "Coded Today" at bounding box center [384, 121] width 143 height 15
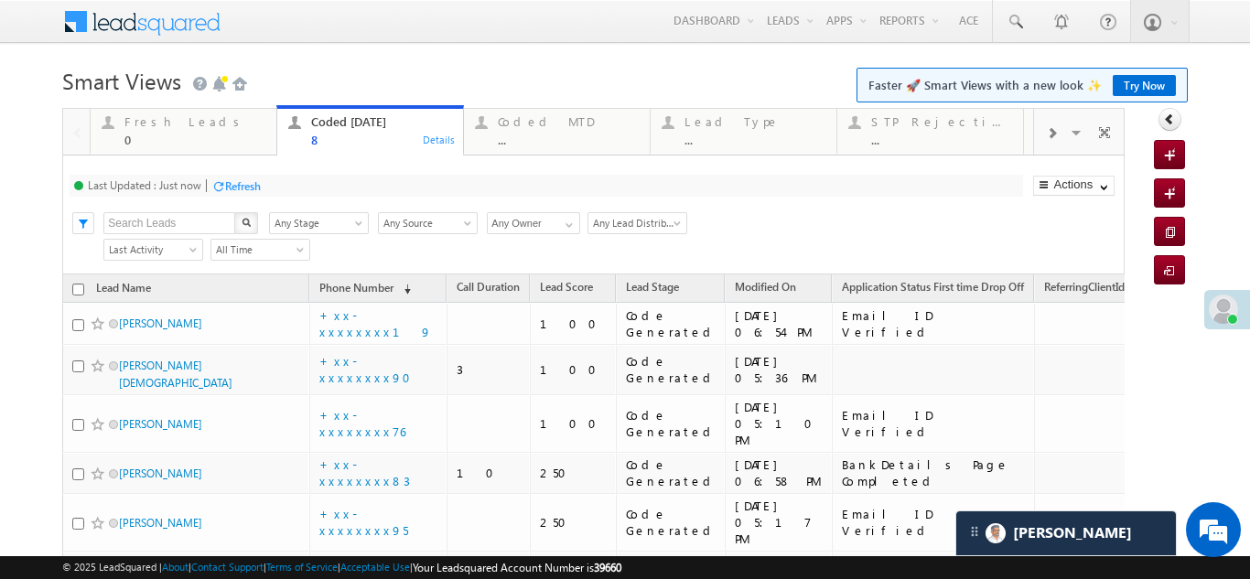
click at [220, 185] on div at bounding box center [218, 186] width 14 height 14
click at [243, 184] on div "Refresh" at bounding box center [243, 186] width 36 height 14
click at [251, 183] on div "Refresh" at bounding box center [243, 186] width 36 height 14
click at [241, 181] on div "Refresh" at bounding box center [243, 186] width 36 height 14
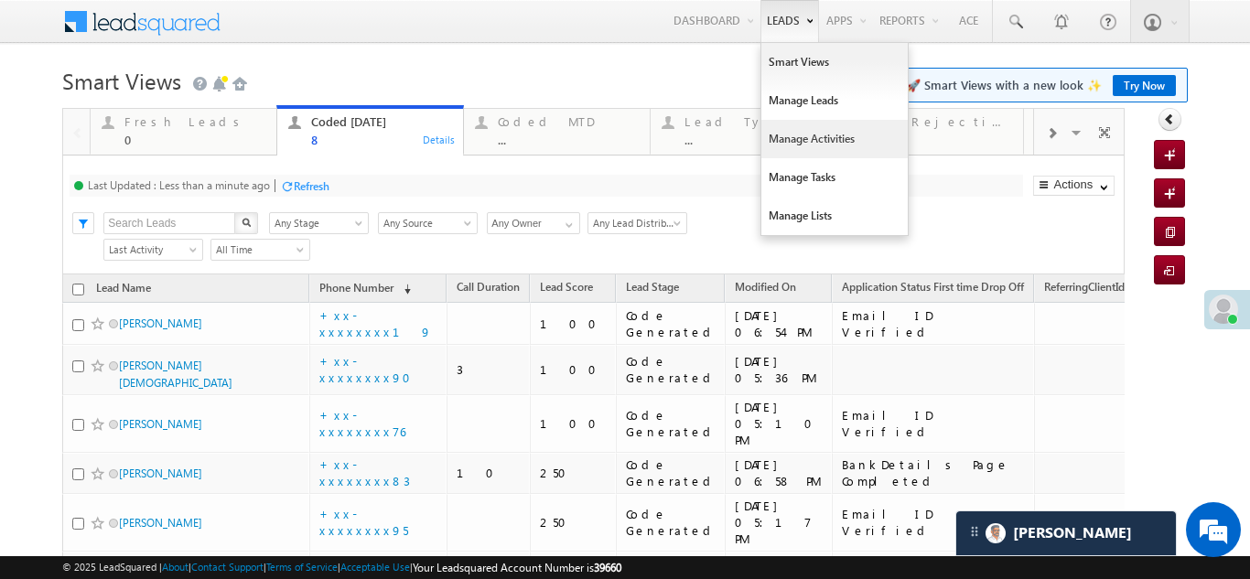
click at [773, 143] on link "Manage Activities" at bounding box center [834, 139] width 146 height 38
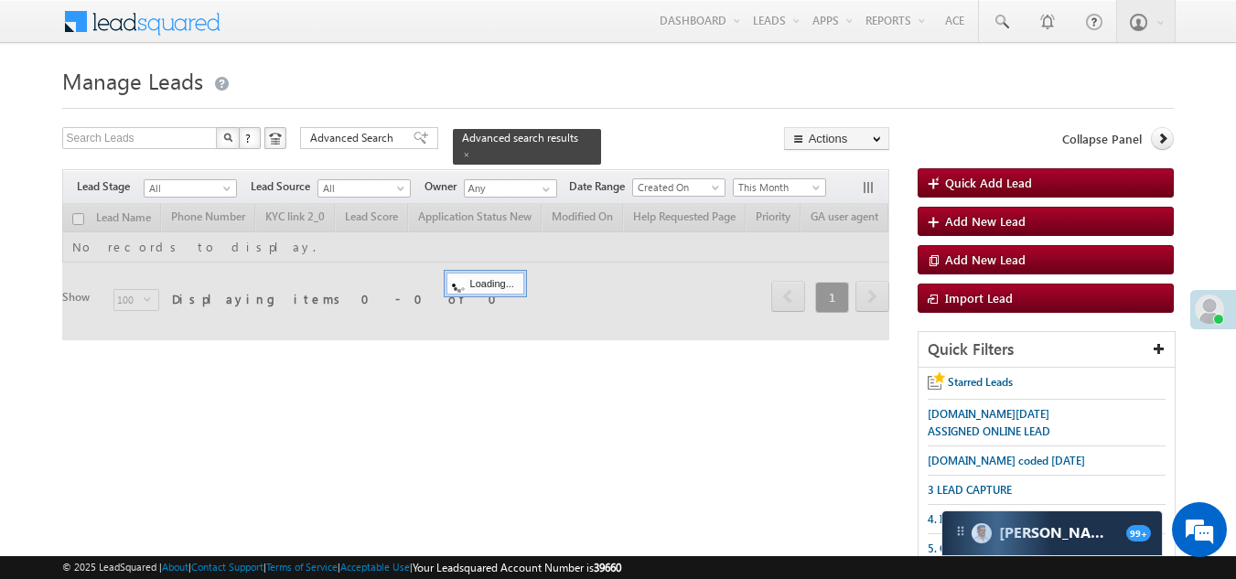
scroll to position [457, 0]
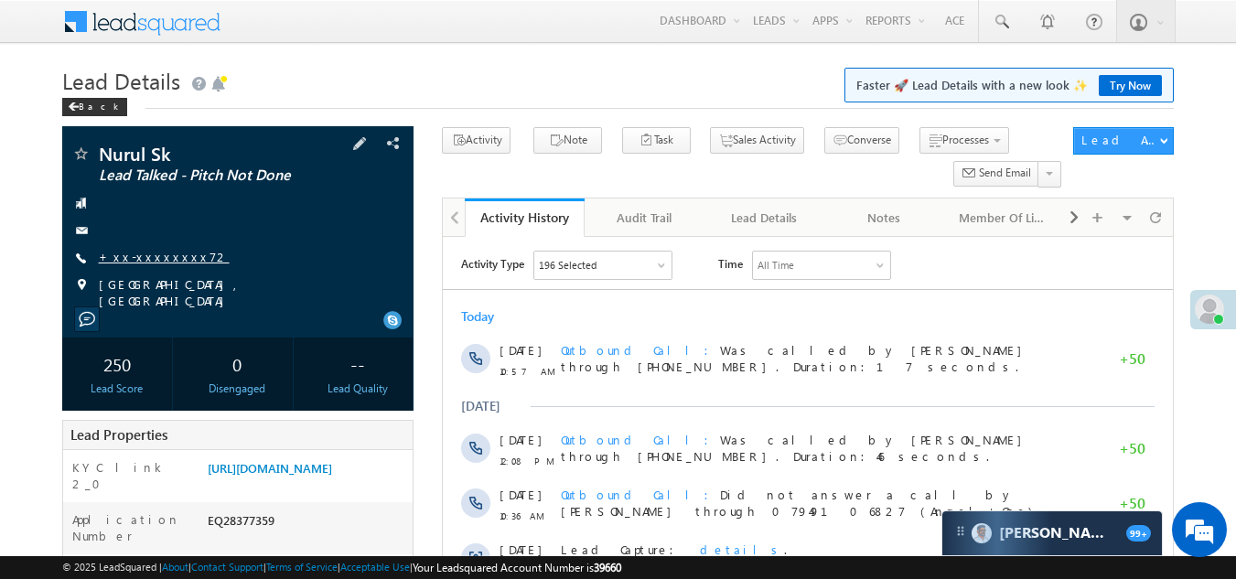
click at [144, 249] on link "+xx-xxxxxxxx72" at bounding box center [164, 257] width 131 height 16
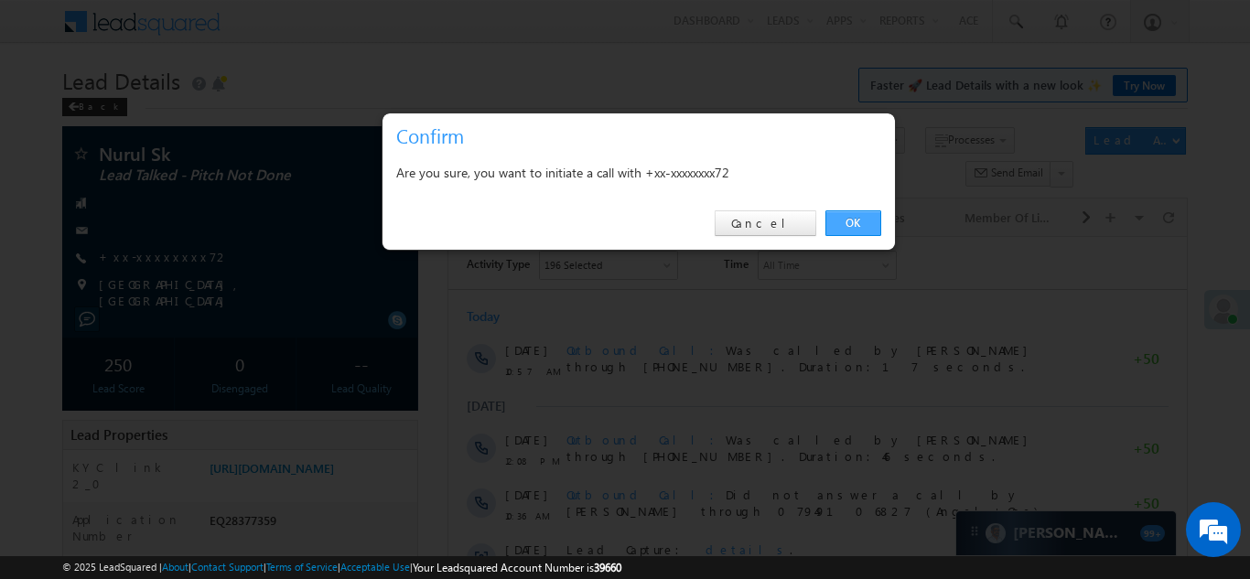
click at [845, 221] on link "OK" at bounding box center [853, 223] width 56 height 26
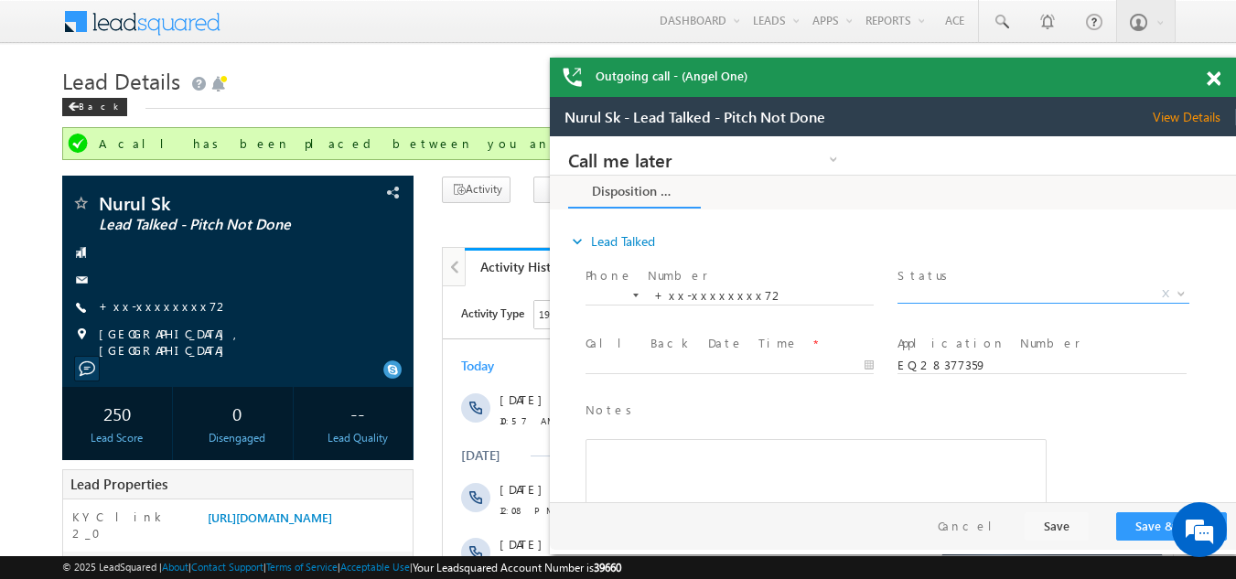
click at [958, 289] on span "X" at bounding box center [1043, 295] width 291 height 18
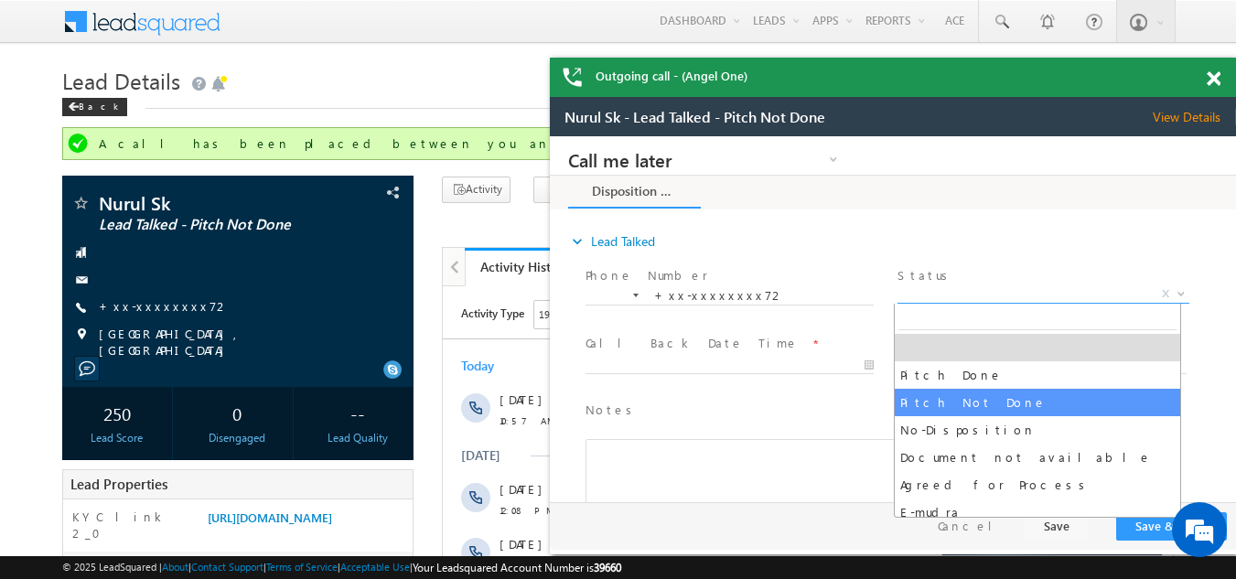
select select "Pitch Not Done"
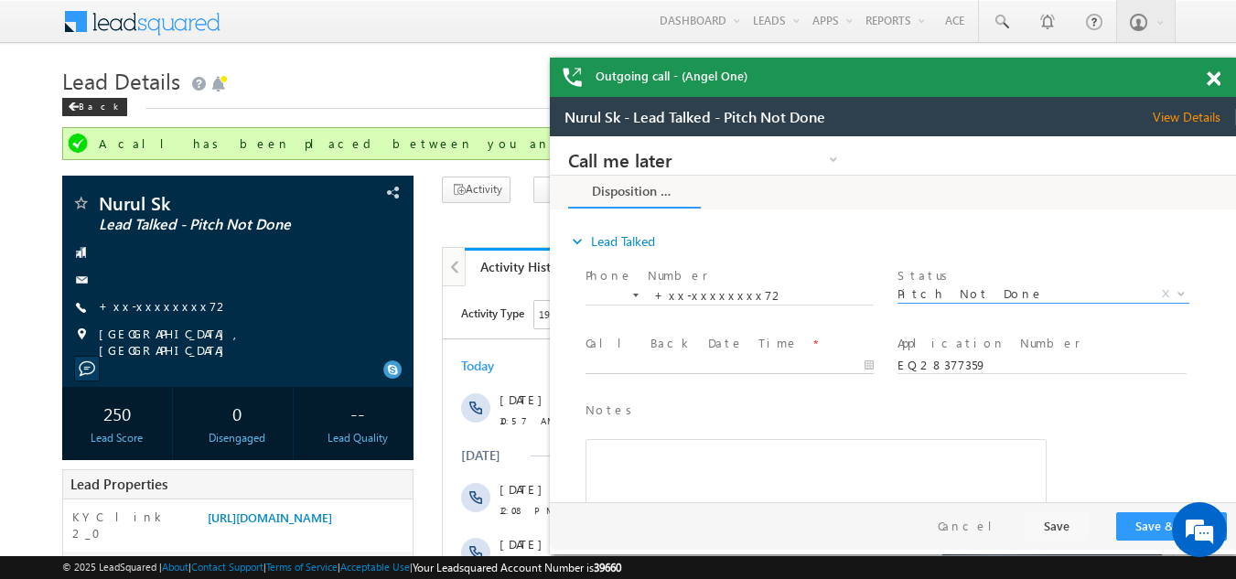
type input "09/06/25 6:07 PM"
click at [672, 364] on body "Call me later Campaign Success Commitment Cross Sell Customer Drop-off reasons …" at bounding box center [893, 319] width 686 height 366
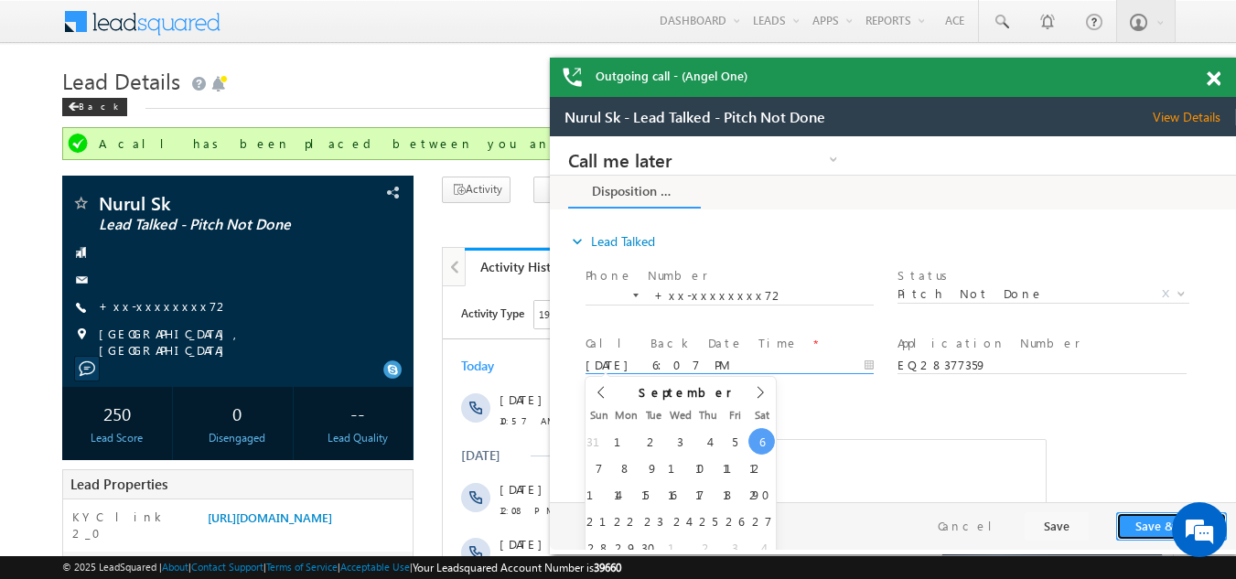
click at [1155, 527] on button "Save & Close" at bounding box center [1171, 526] width 111 height 28
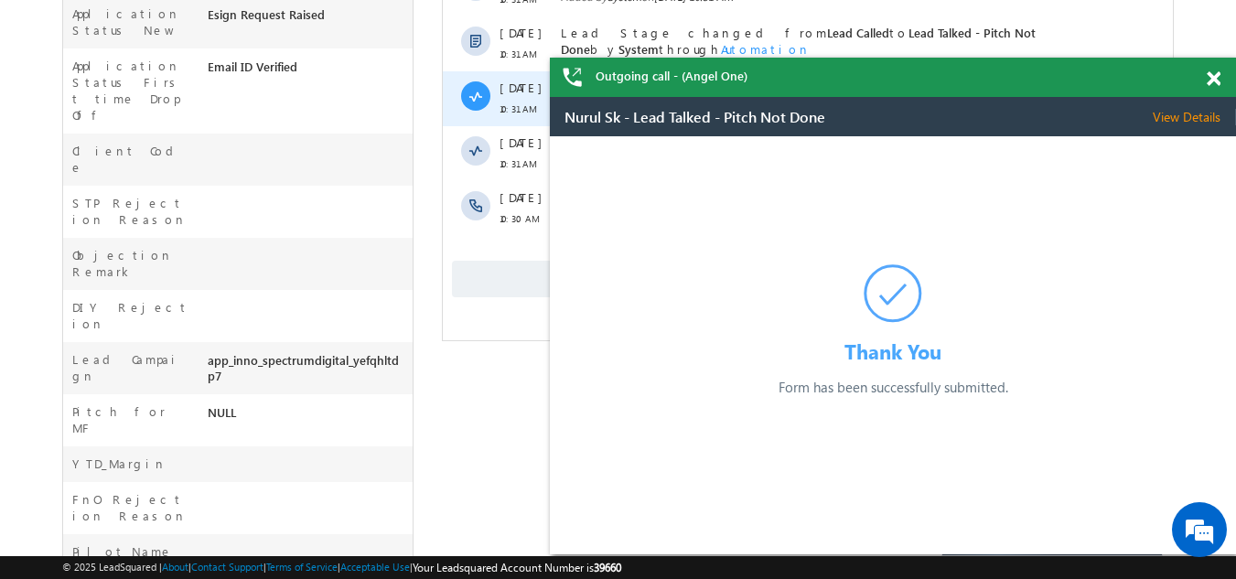
scroll to position [732, 0]
click at [510, 269] on span "Show More" at bounding box center [808, 278] width 712 height 37
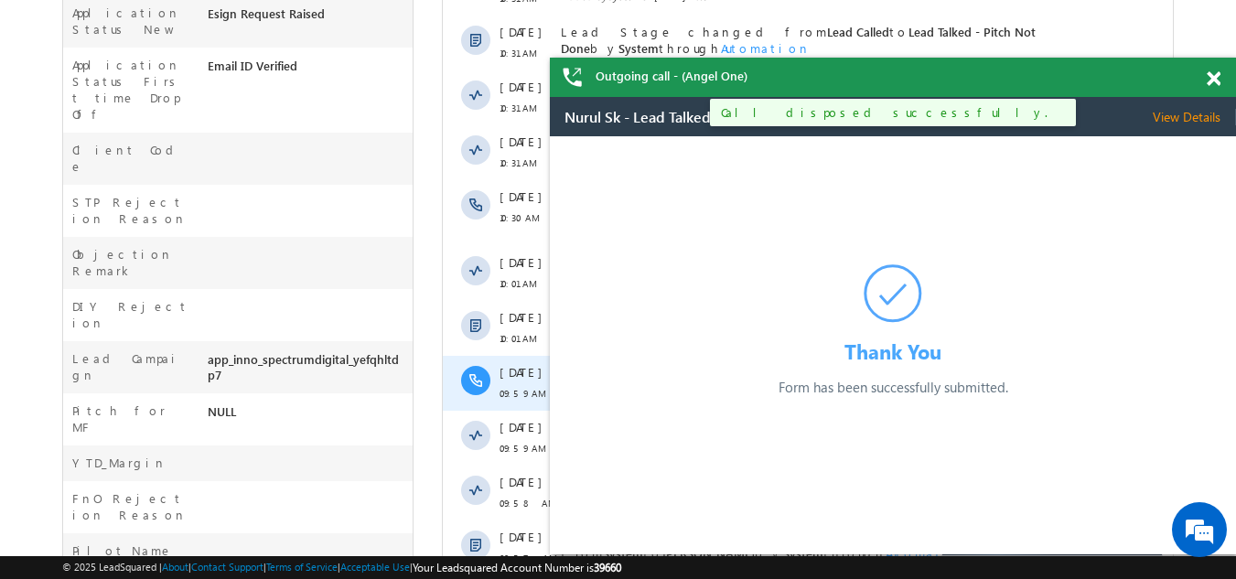
scroll to position [1064, 0]
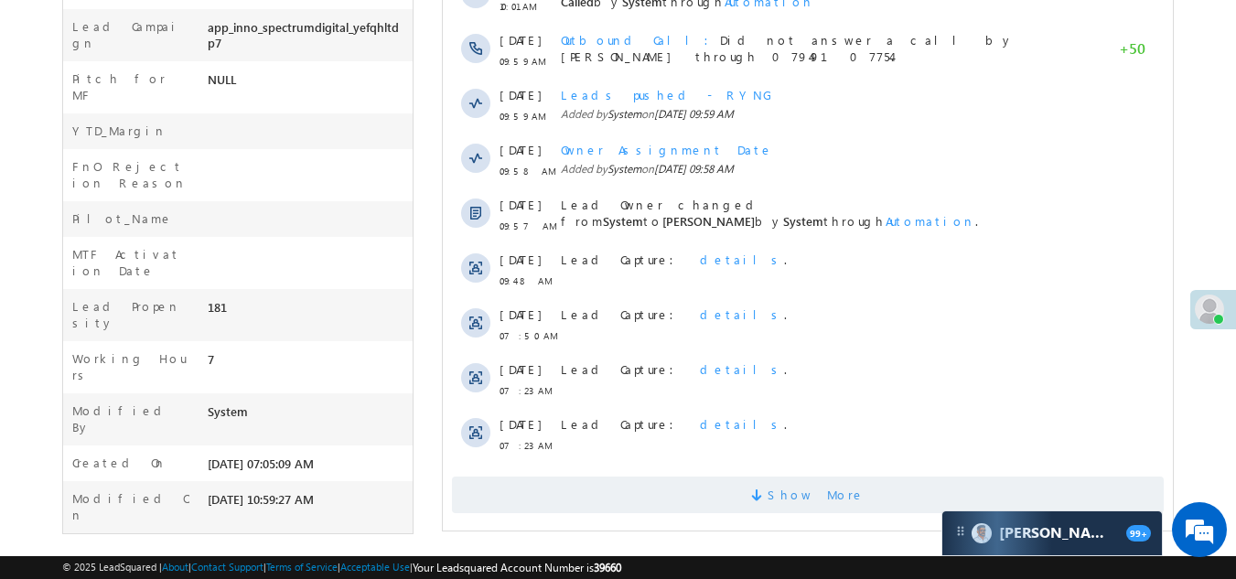
click at [543, 487] on span "Show More" at bounding box center [808, 495] width 712 height 37
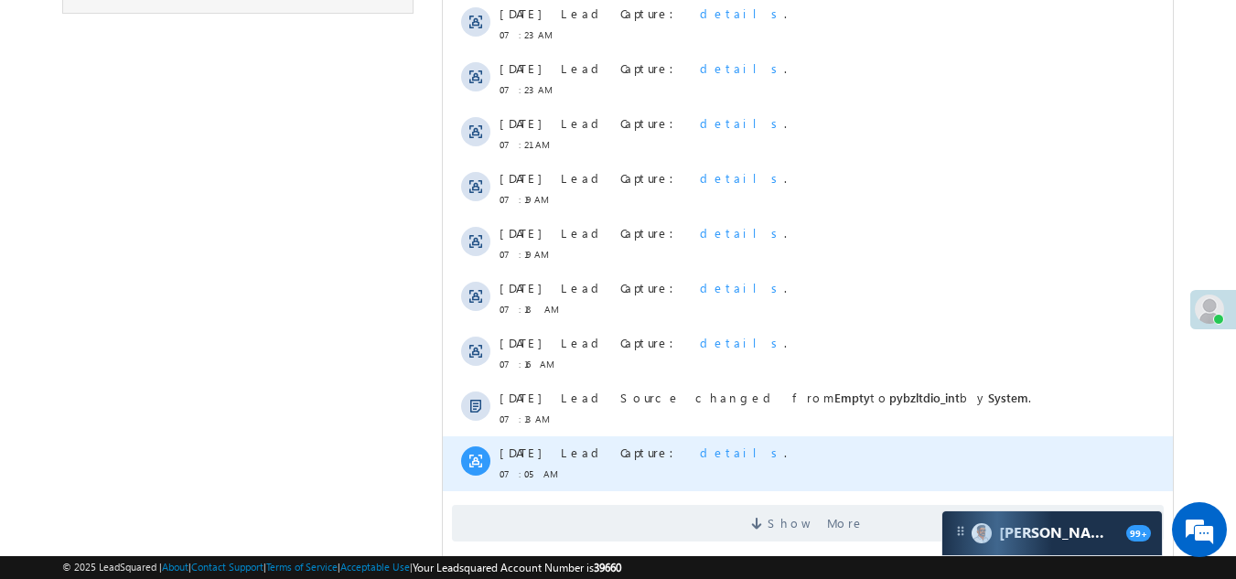
scroll to position [1613, 0]
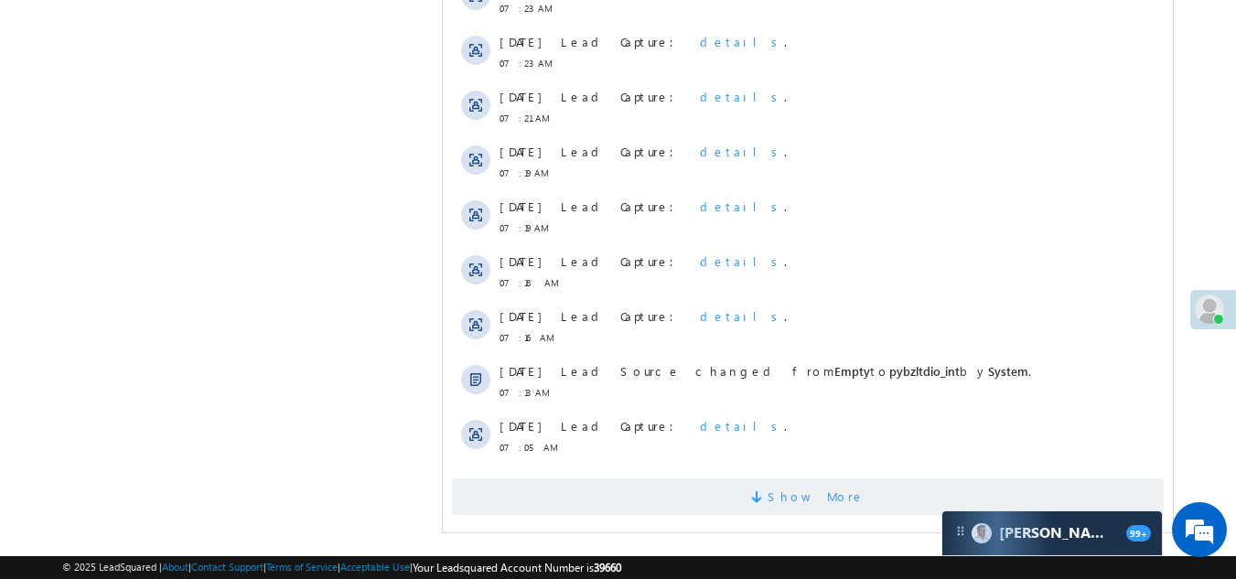
click at [623, 492] on span "Show More" at bounding box center [808, 497] width 712 height 37
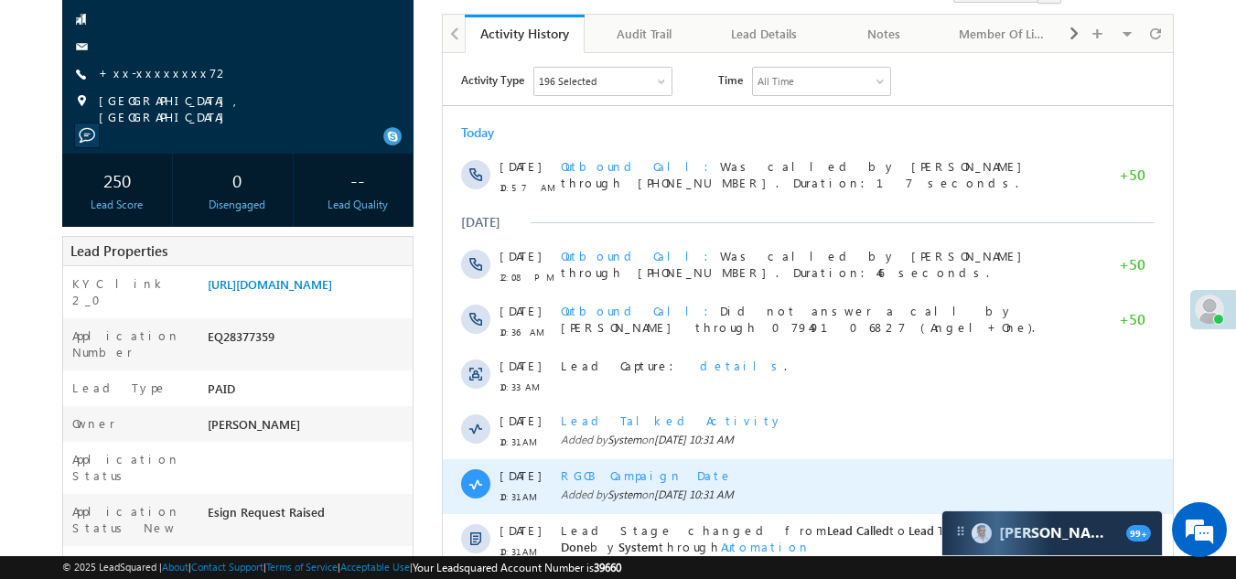
scroll to position [0, 0]
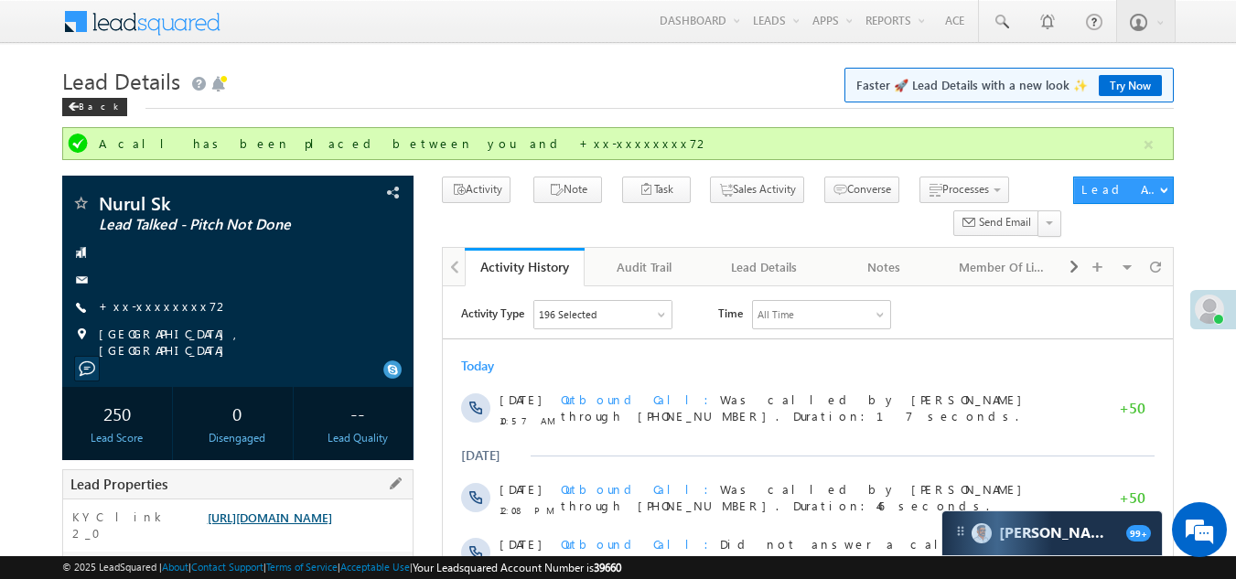
click at [304, 525] on link "[URL][DOMAIN_NAME]" at bounding box center [270, 518] width 124 height 16
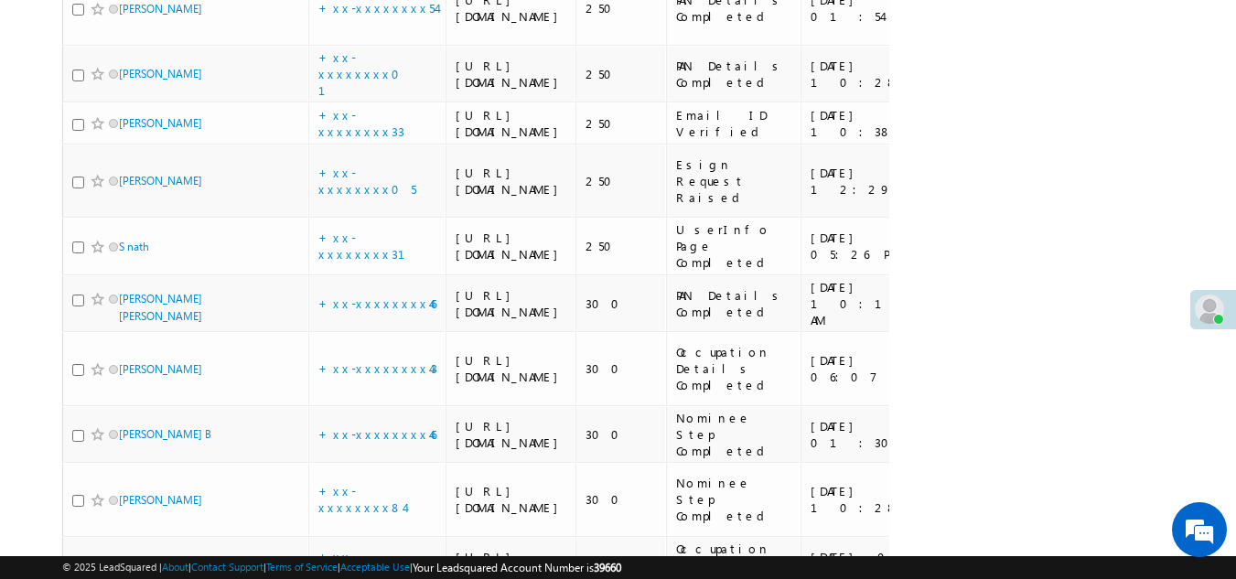
scroll to position [1373, 0]
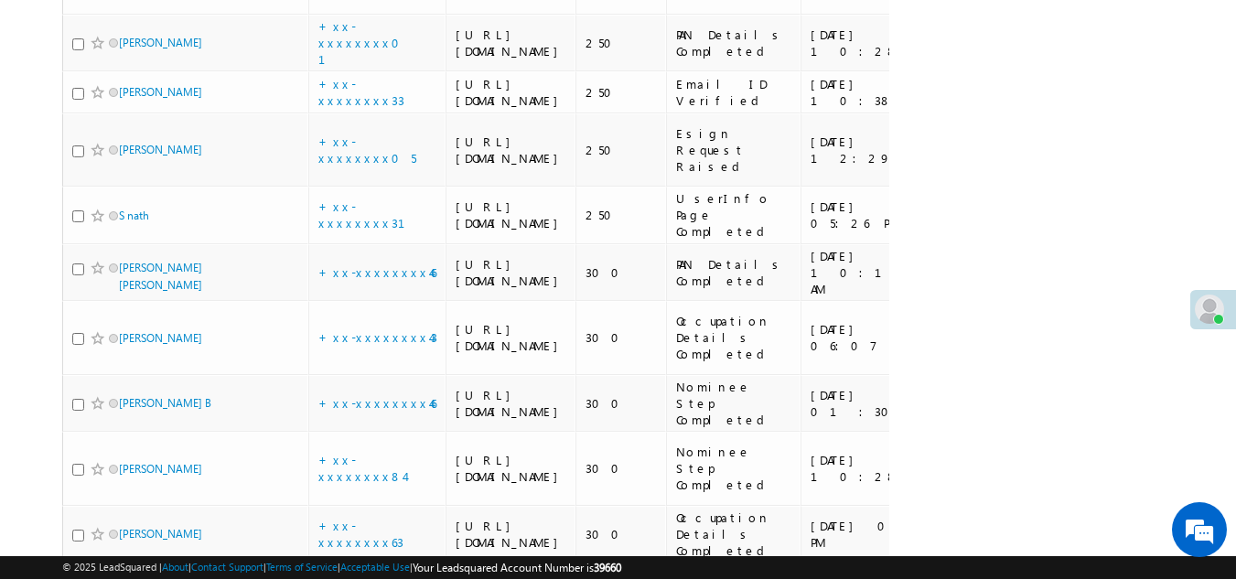
drag, startPoint x: 137, startPoint y: 179, endPoint x: 186, endPoint y: 72, distance: 117.5
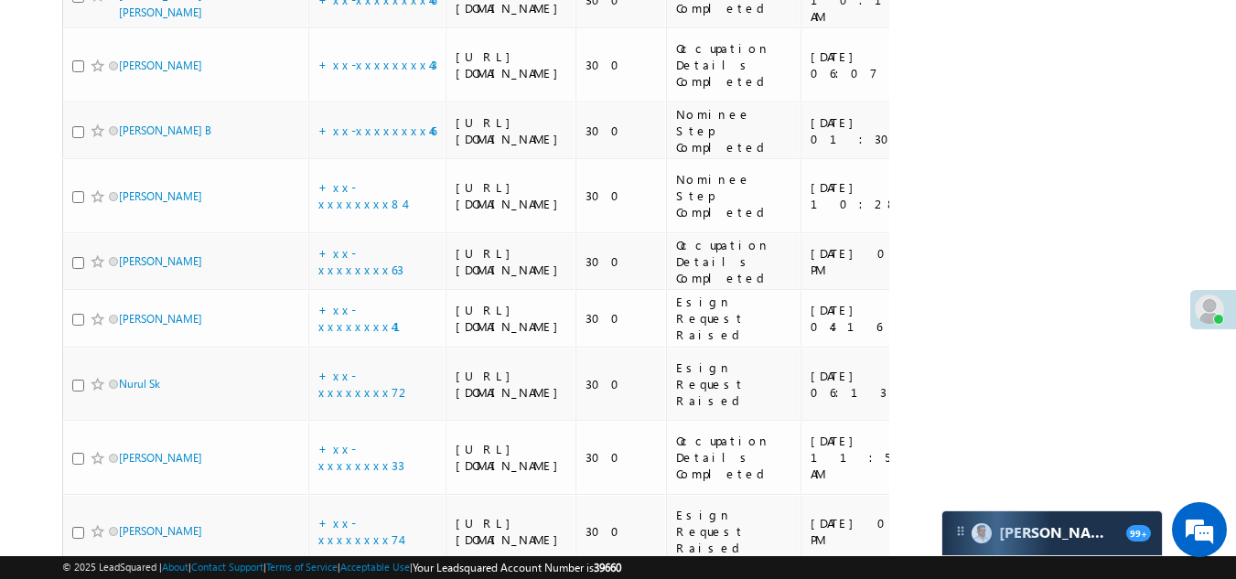
scroll to position [1647, 0]
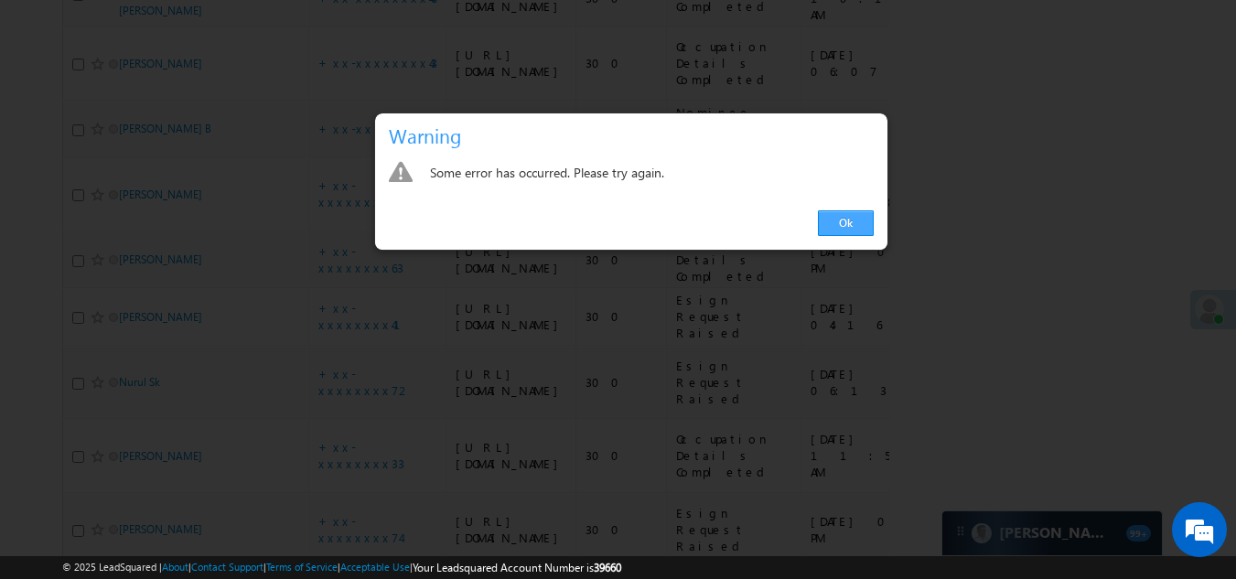
click at [854, 218] on link "Ok" at bounding box center [846, 223] width 56 height 26
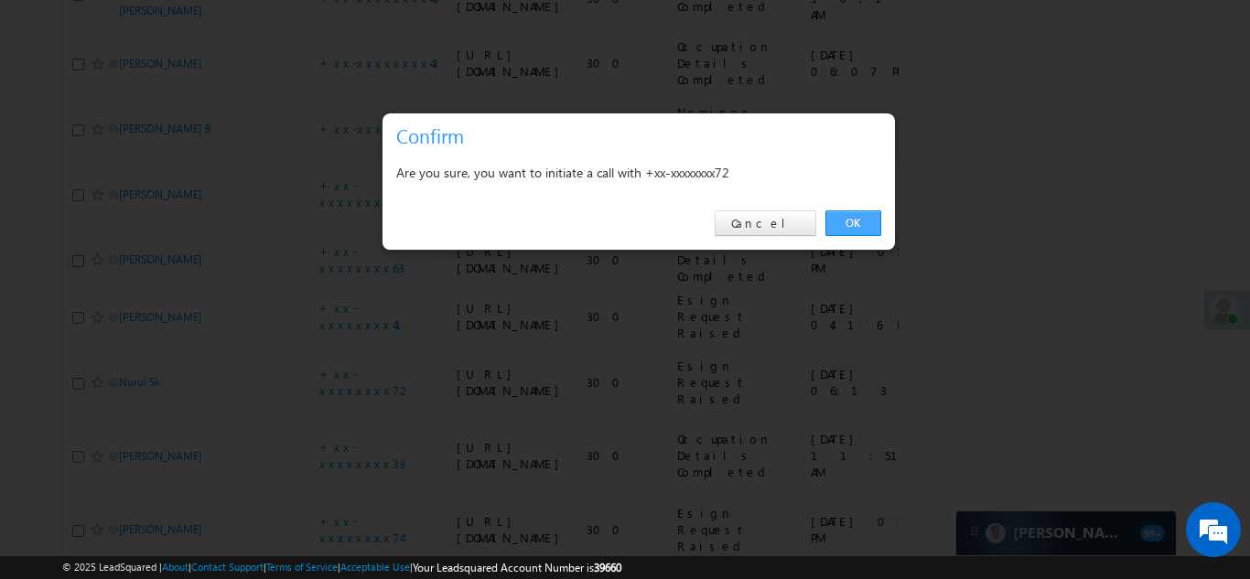
click at [850, 225] on link "OK" at bounding box center [853, 223] width 56 height 26
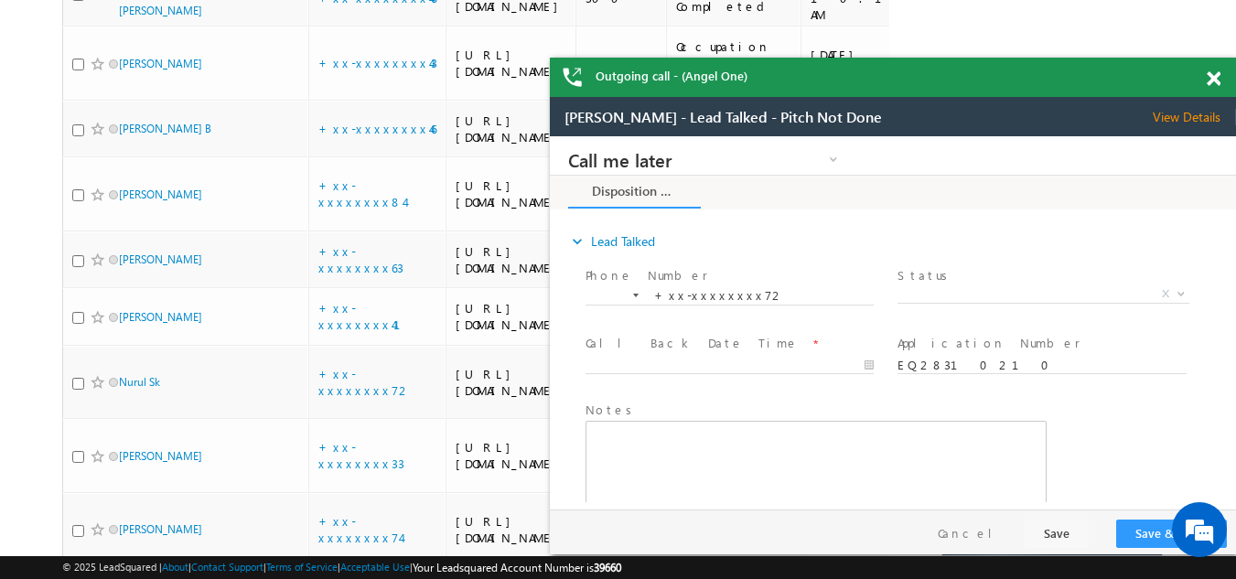
scroll to position [0, 0]
click at [1209, 84] on span at bounding box center [1214, 79] width 14 height 16
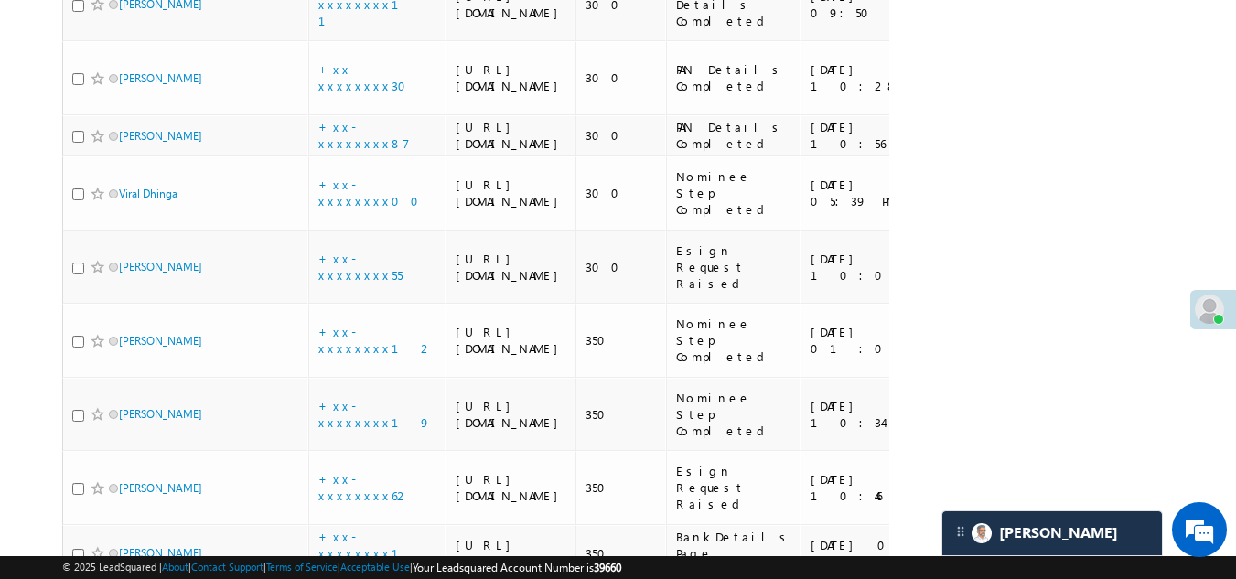
scroll to position [2246, 0]
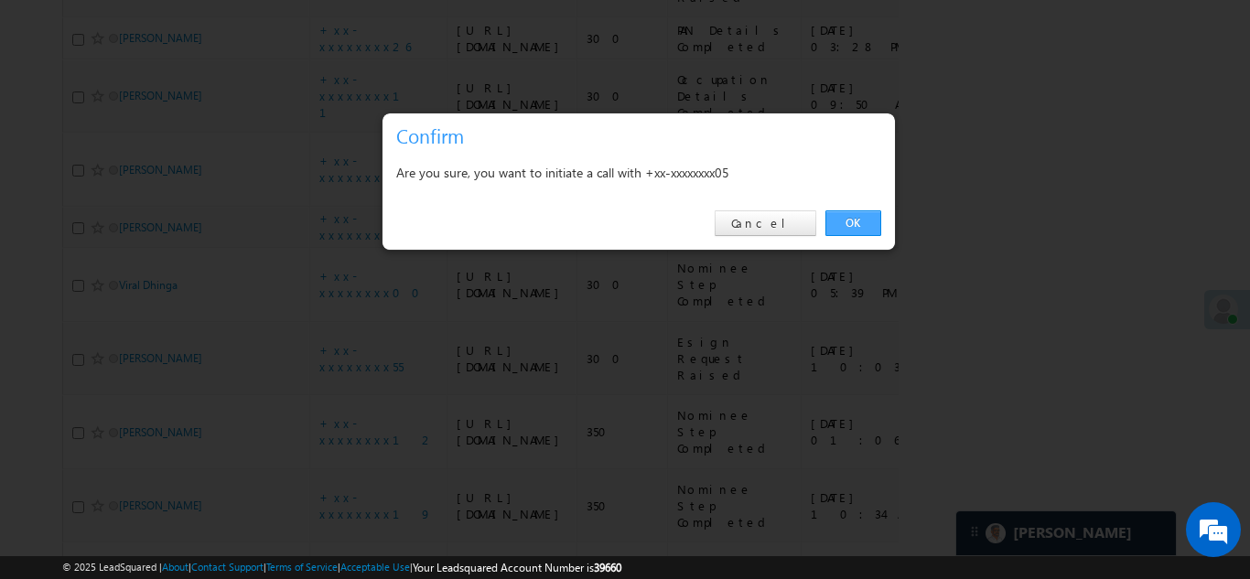
click at [846, 226] on link "OK" at bounding box center [853, 223] width 56 height 26
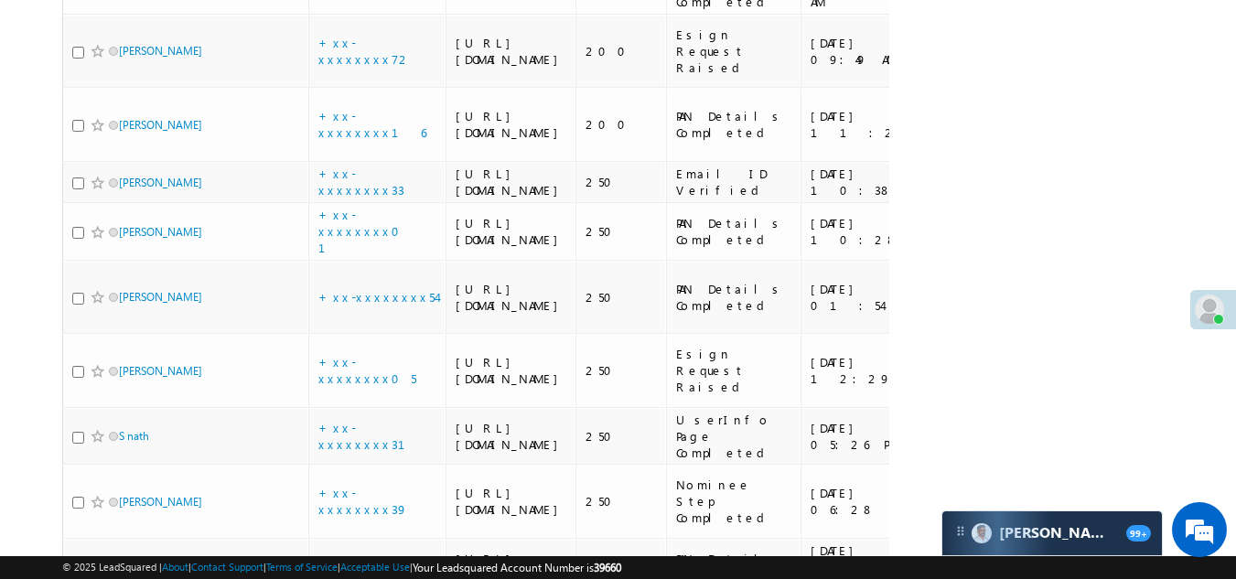
scroll to position [1098, 0]
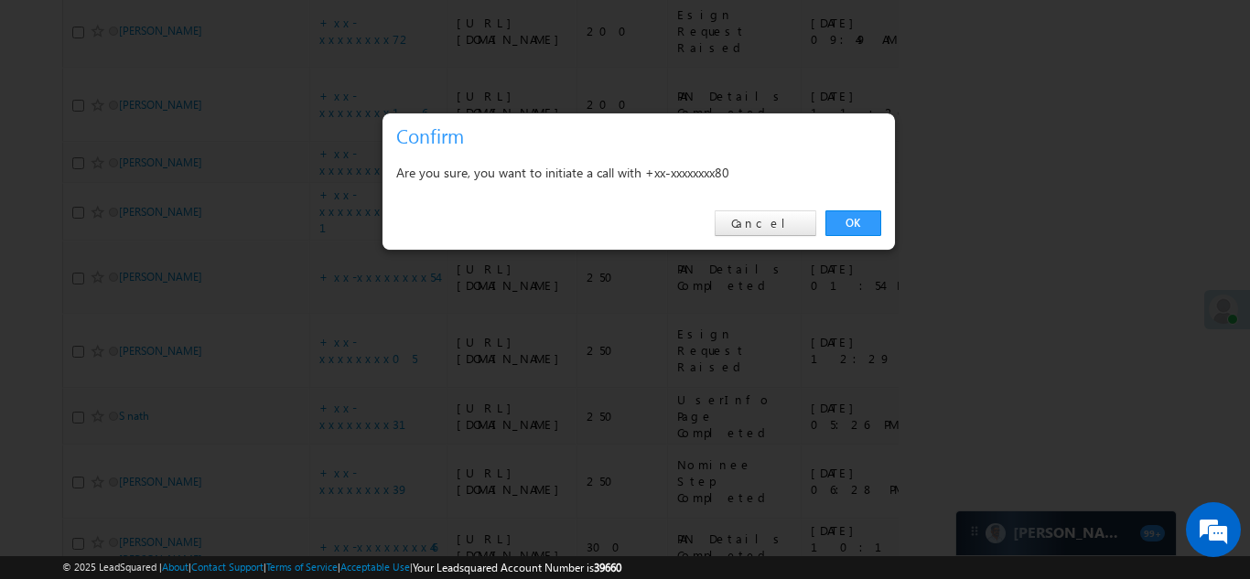
click at [847, 218] on link "OK" at bounding box center [853, 223] width 56 height 26
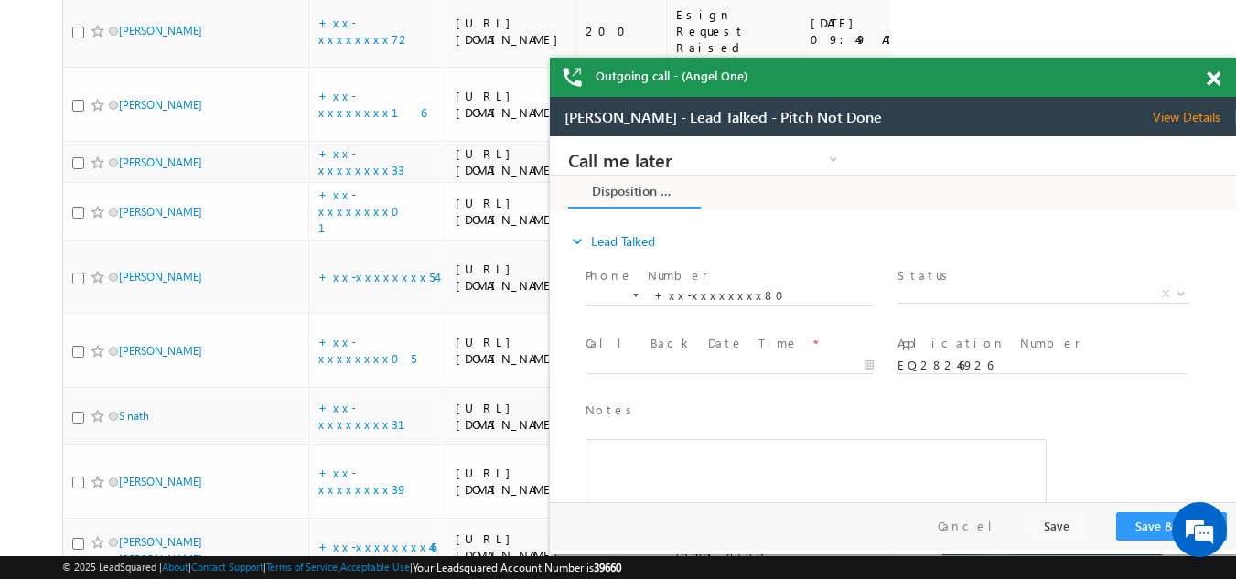
scroll to position [0, 0]
click at [1214, 74] on span at bounding box center [1214, 79] width 14 height 16
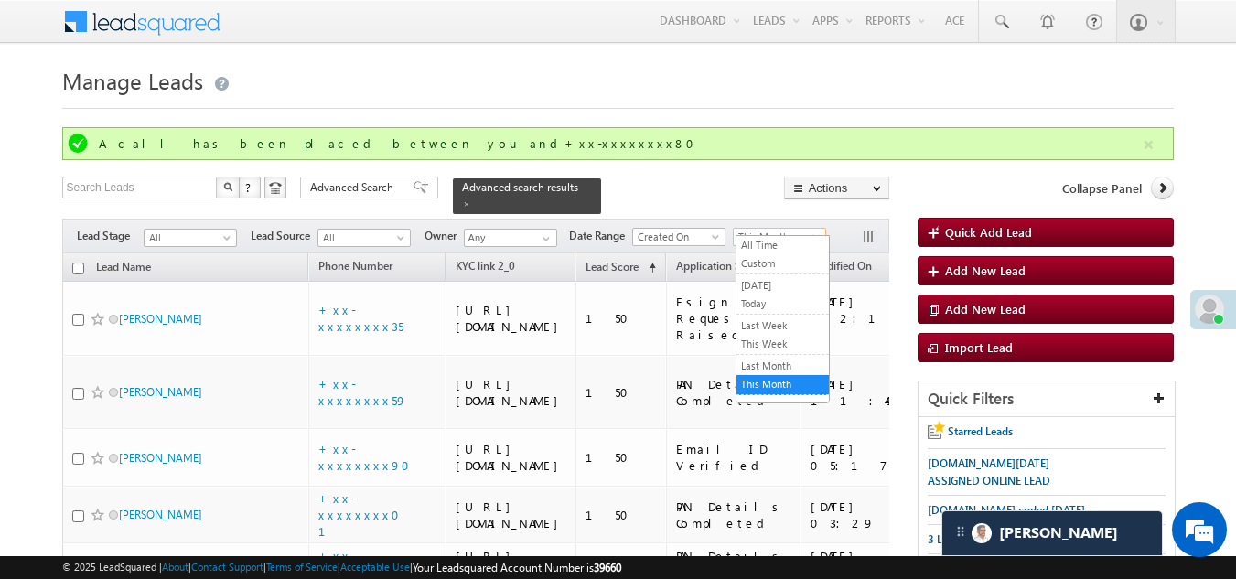
click at [773, 229] on span "This Month" at bounding box center [777, 237] width 87 height 16
click at [776, 286] on link "[DATE]" at bounding box center [783, 285] width 92 height 16
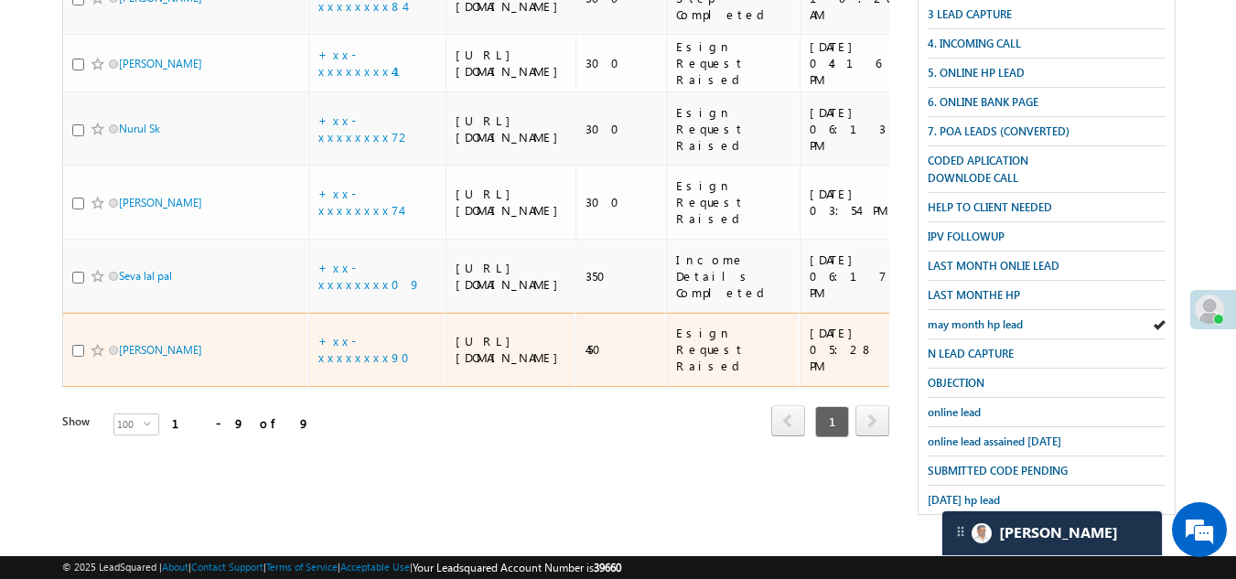
scroll to position [671, 0]
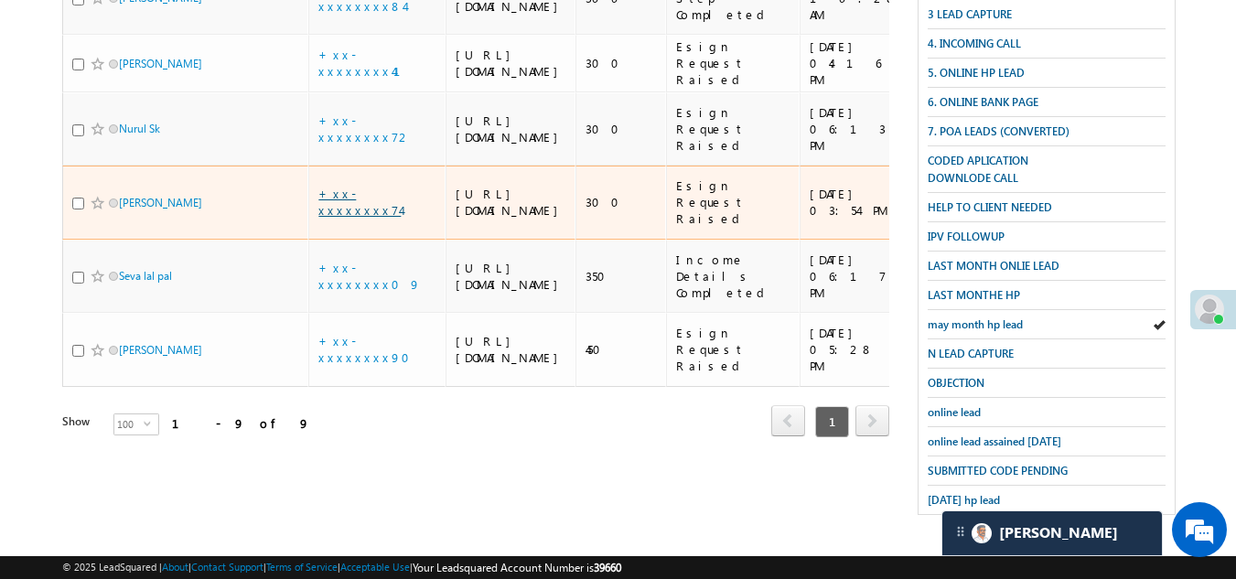
click at [348, 218] on link "+xx-xxxxxxxx74" at bounding box center [359, 202] width 82 height 32
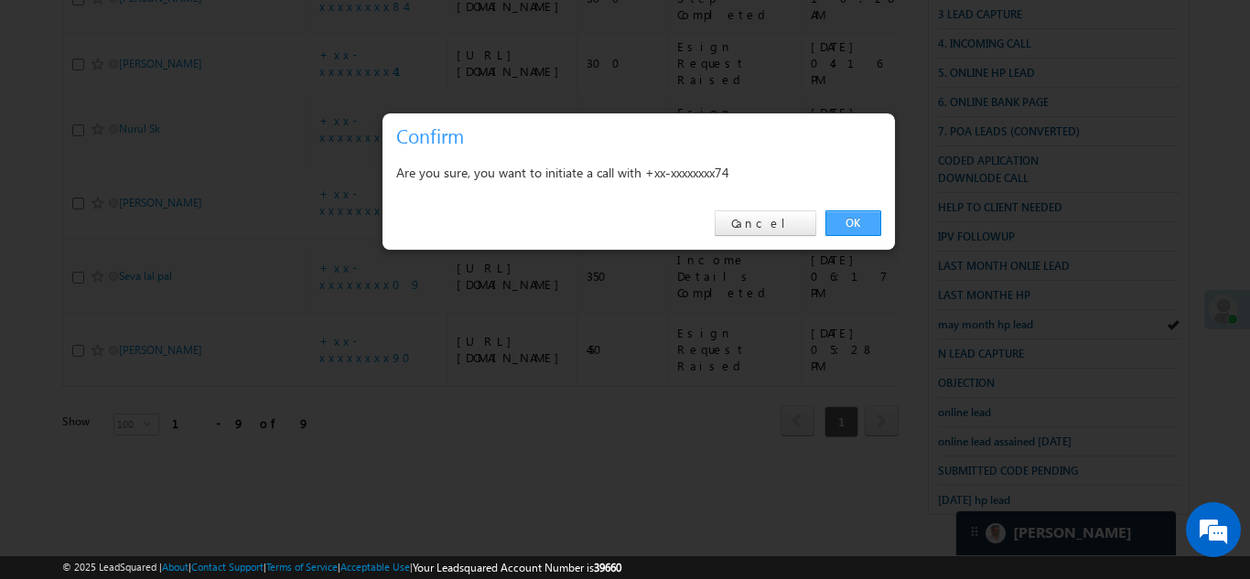
click at [851, 226] on link "OK" at bounding box center [853, 223] width 56 height 26
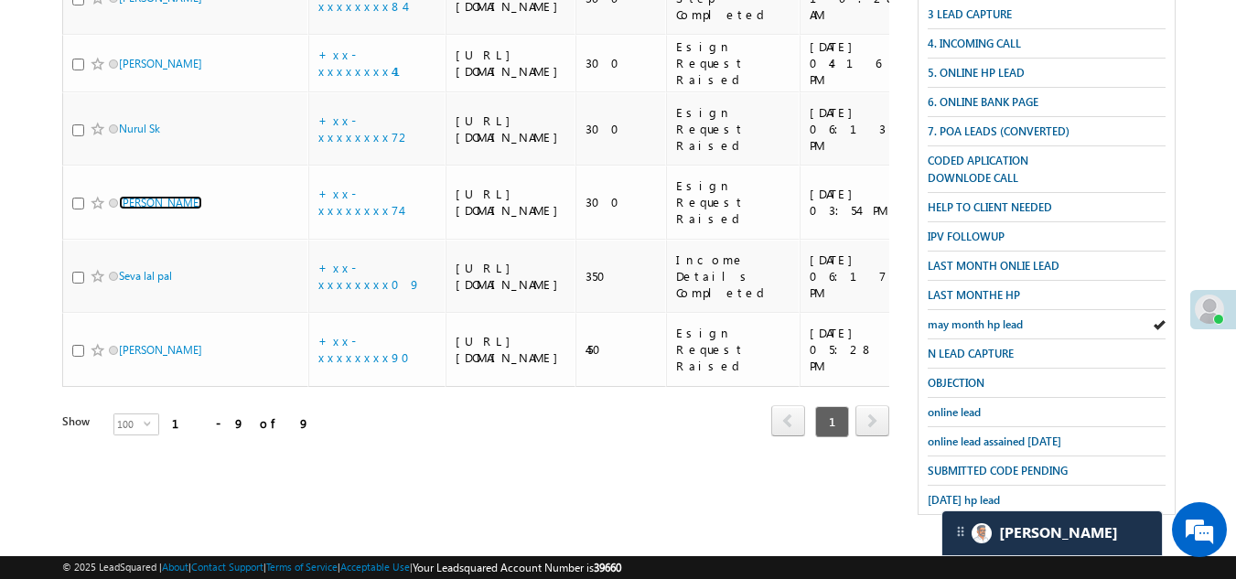
scroll to position [720, 0]
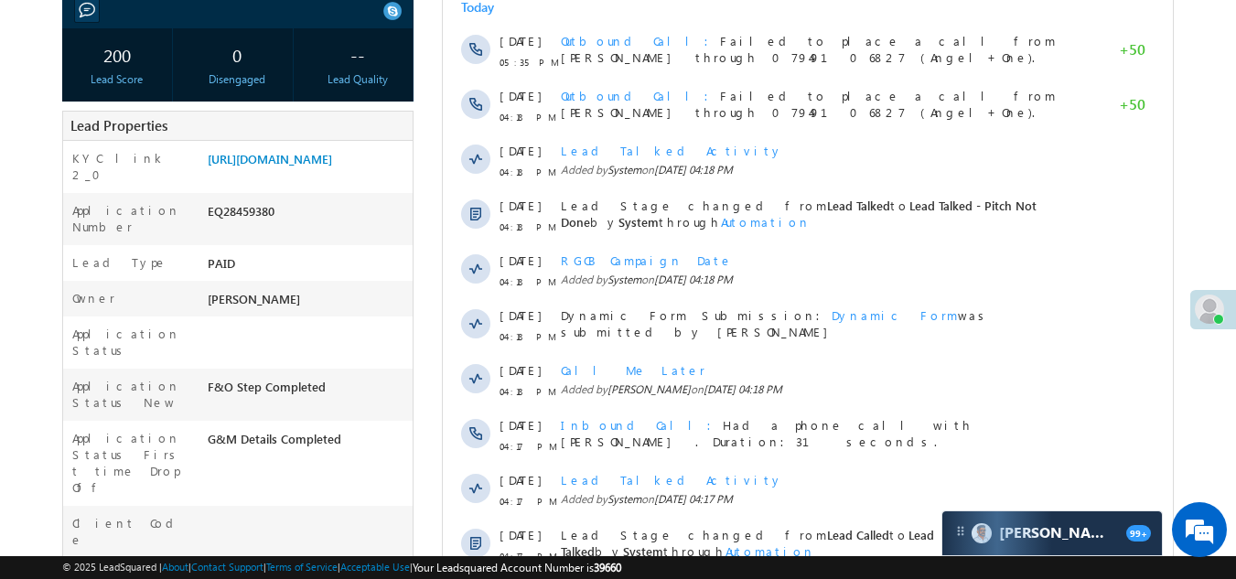
scroll to position [458, 0]
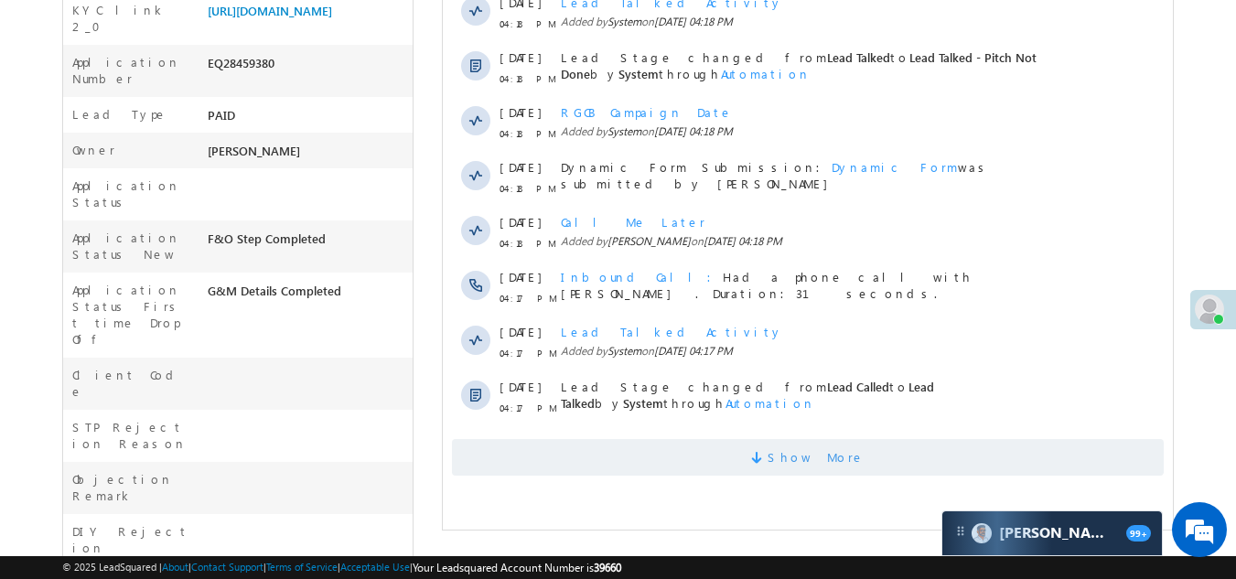
click at [552, 460] on span "Show More" at bounding box center [808, 457] width 712 height 37
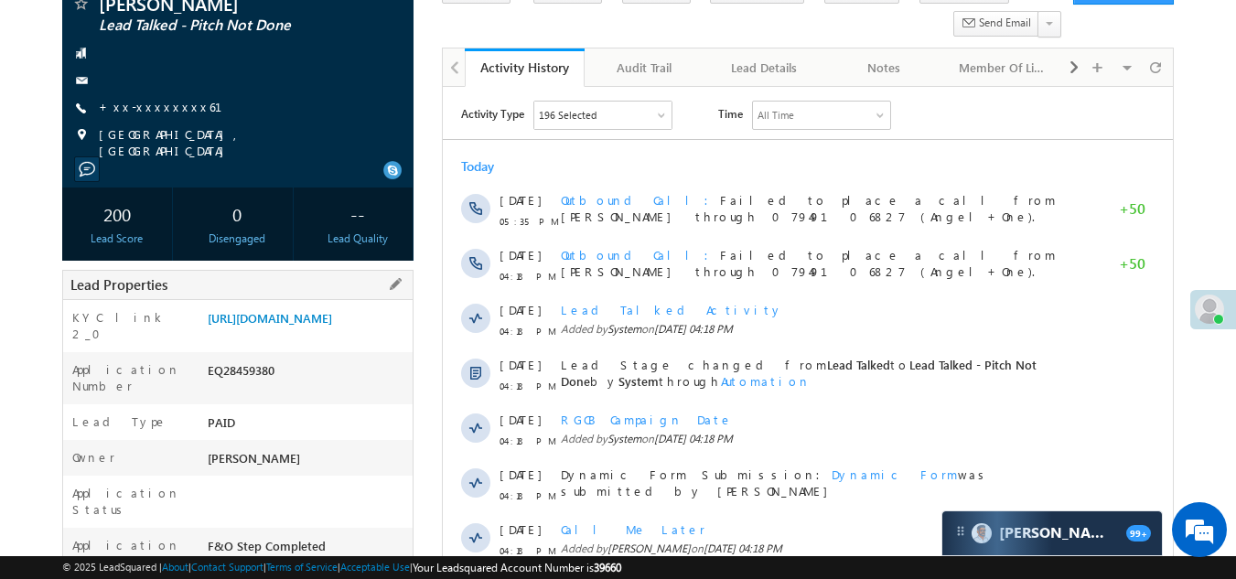
scroll to position [0, 0]
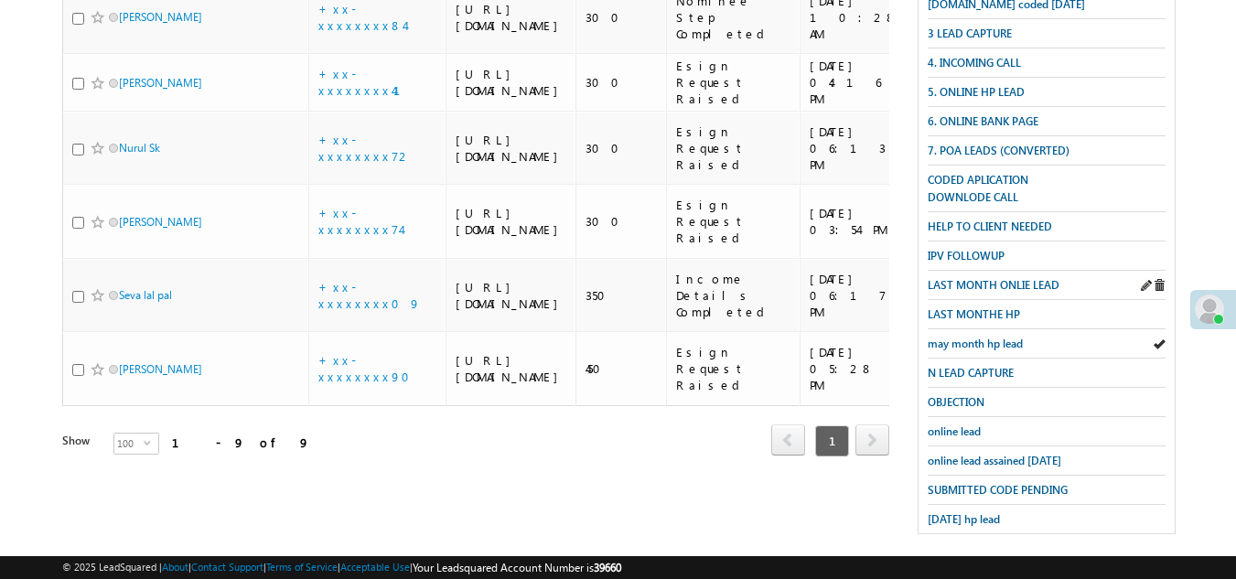
scroll to position [274, 0]
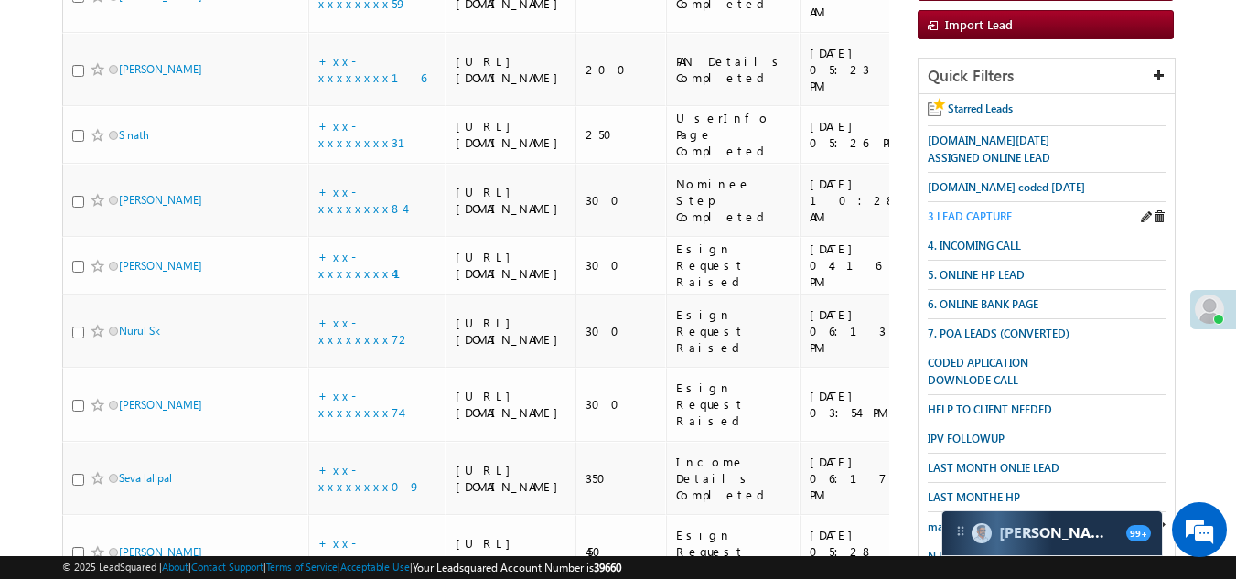
click at [971, 210] on span "3 LEAD CAPTURE" at bounding box center [970, 217] width 84 height 14
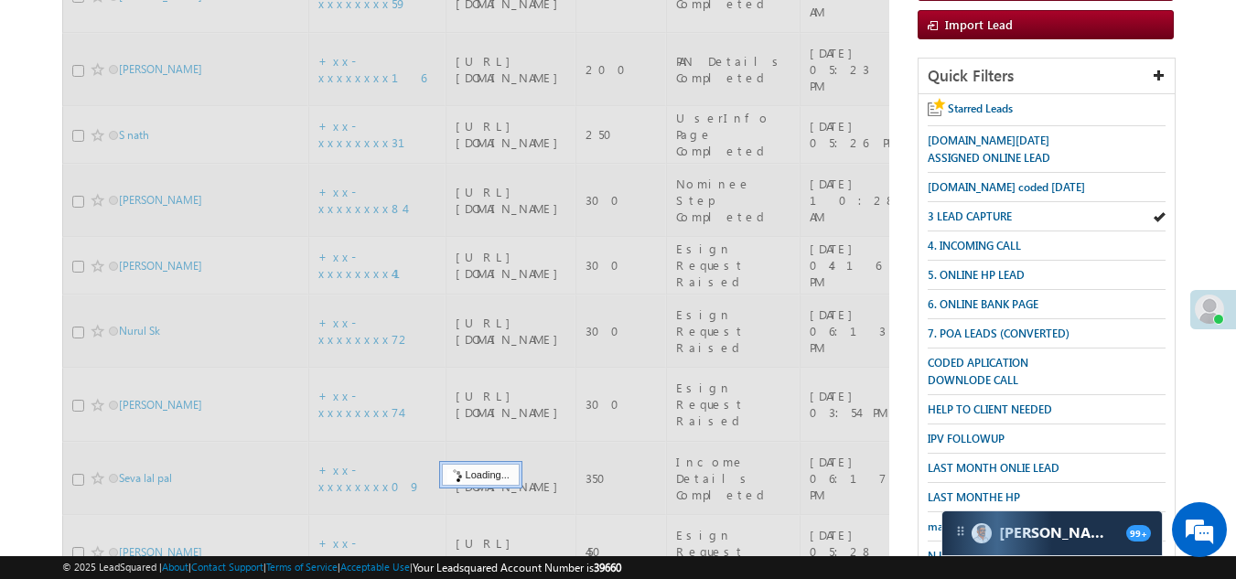
scroll to position [0, 0]
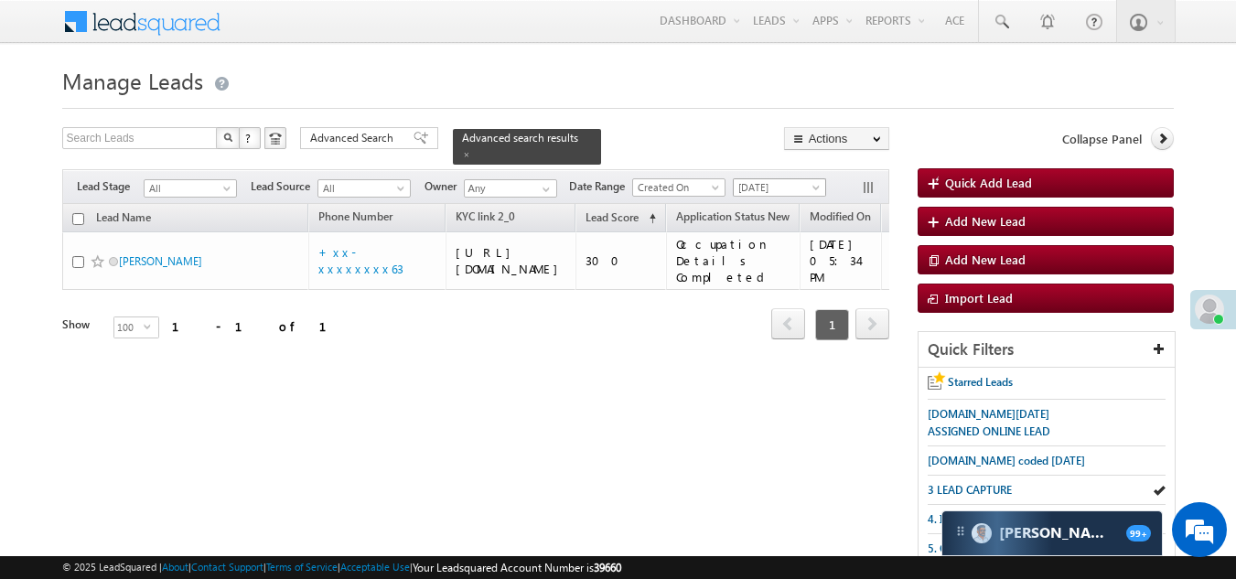
click at [765, 179] on span "[DATE]" at bounding box center [777, 187] width 87 height 16
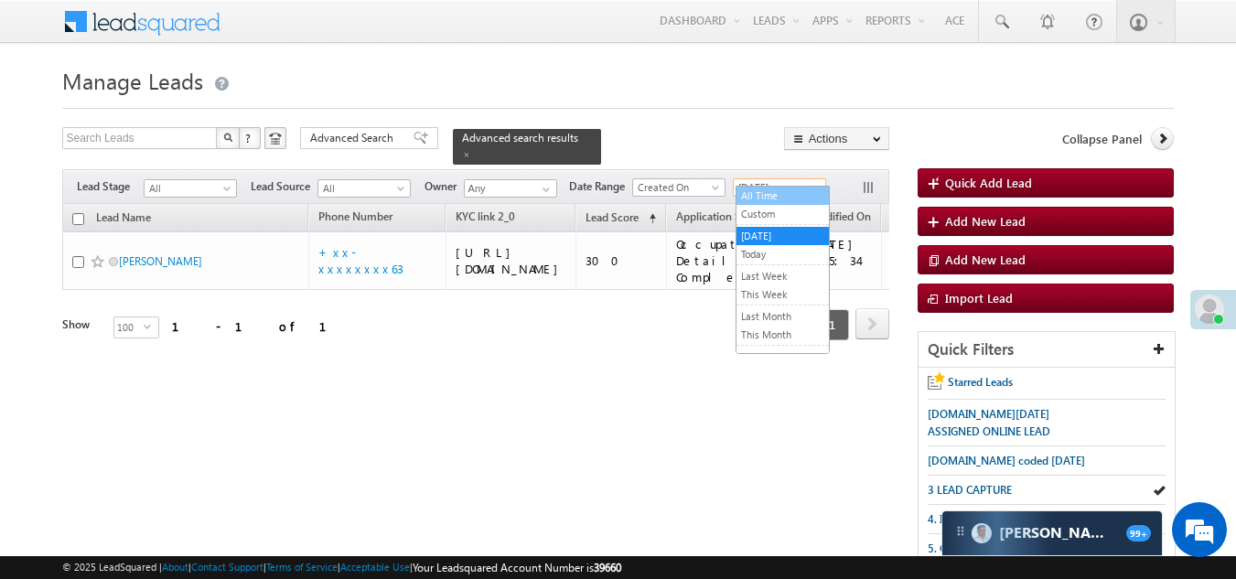
click at [766, 196] on link "All Time" at bounding box center [783, 196] width 92 height 16
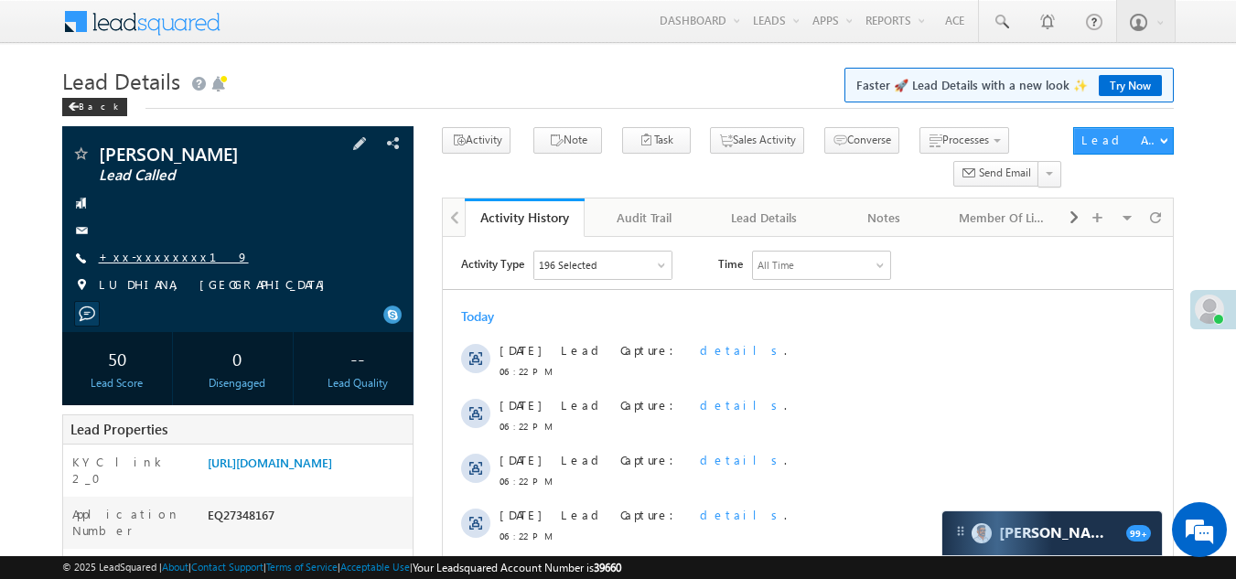
click at [159, 252] on link "+xx-xxxxxxxx19" at bounding box center [174, 257] width 150 height 16
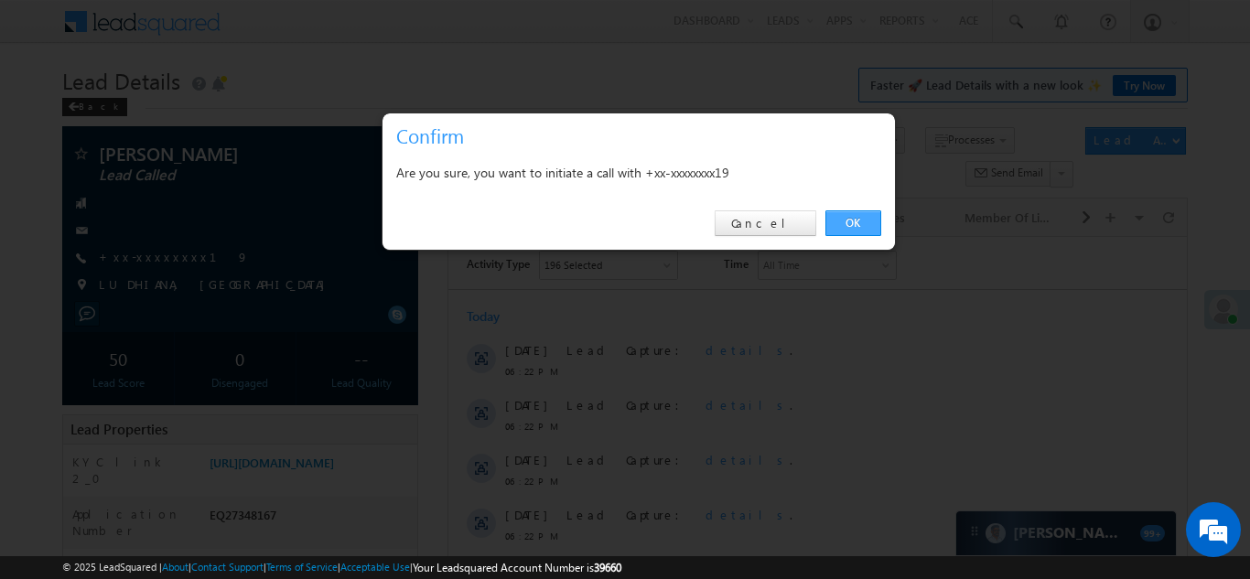
click at [860, 219] on link "OK" at bounding box center [853, 223] width 56 height 26
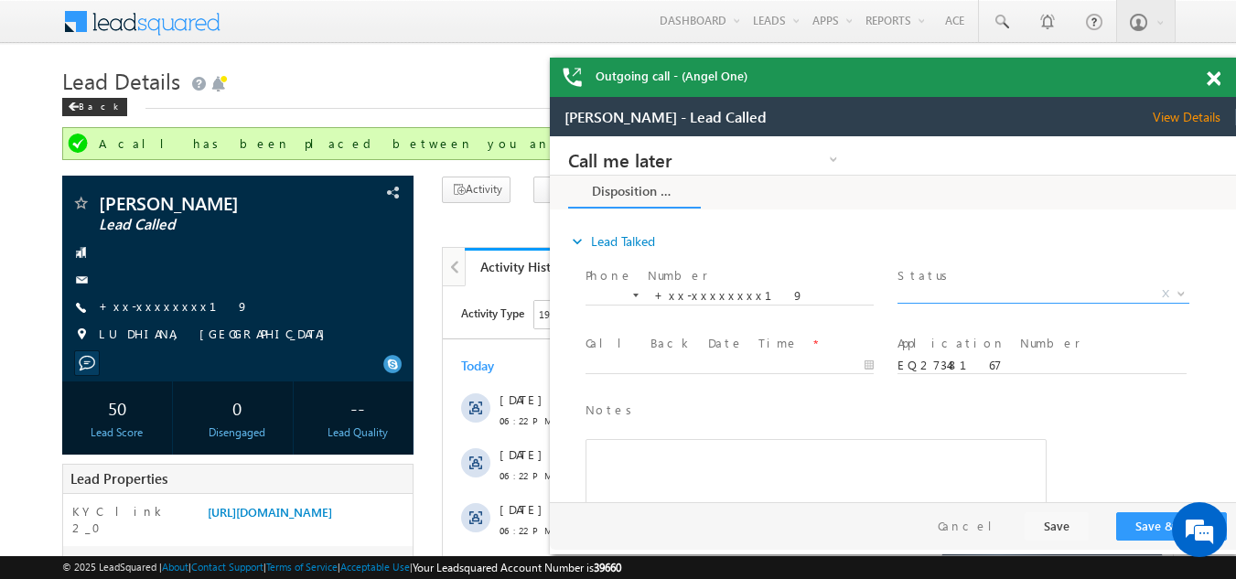
click at [961, 293] on span "X" at bounding box center [1043, 295] width 291 height 18
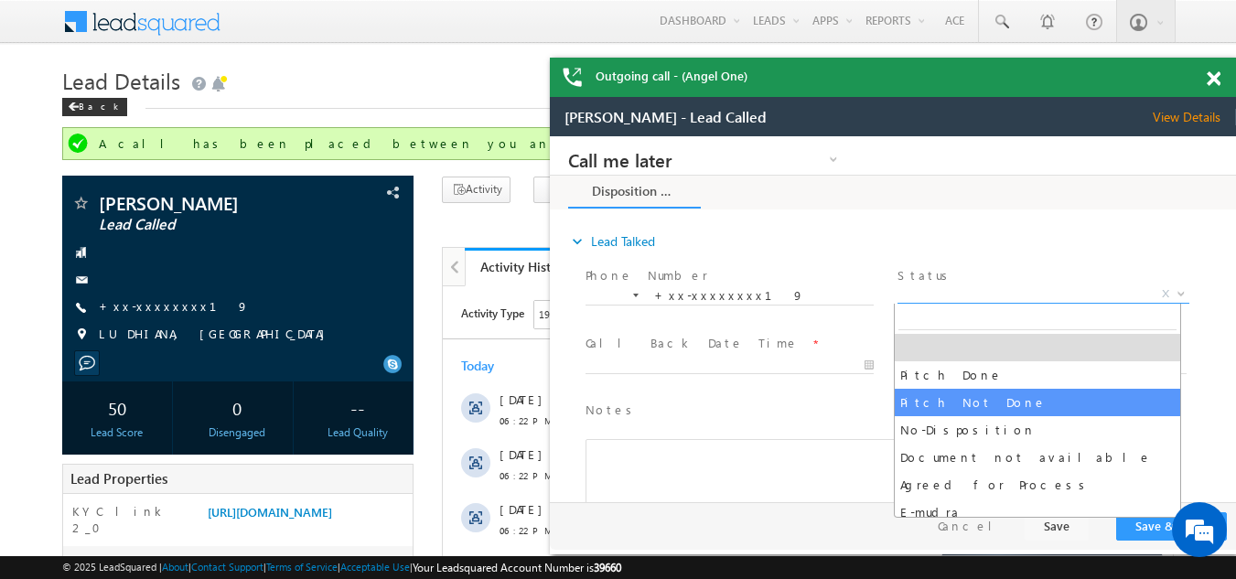
select select "Pitch Not Done"
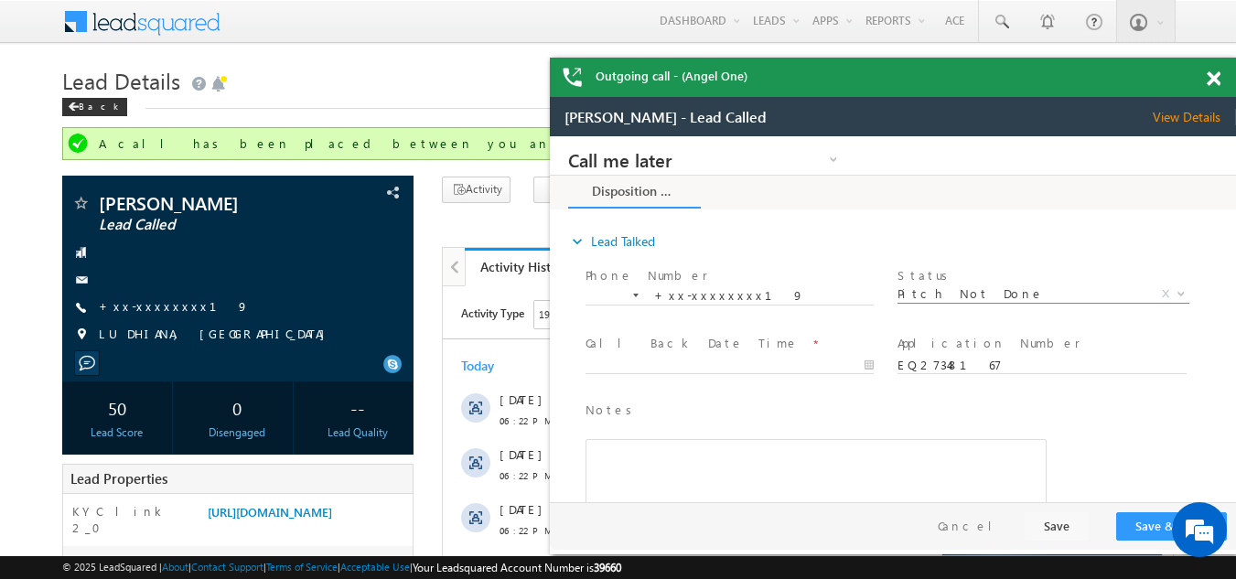
click at [679, 354] on div at bounding box center [738, 365] width 305 height 22
type input "[DATE] 6:41 PM"
click at [677, 361] on input "[DATE] 6:41 PM" at bounding box center [730, 366] width 288 height 18
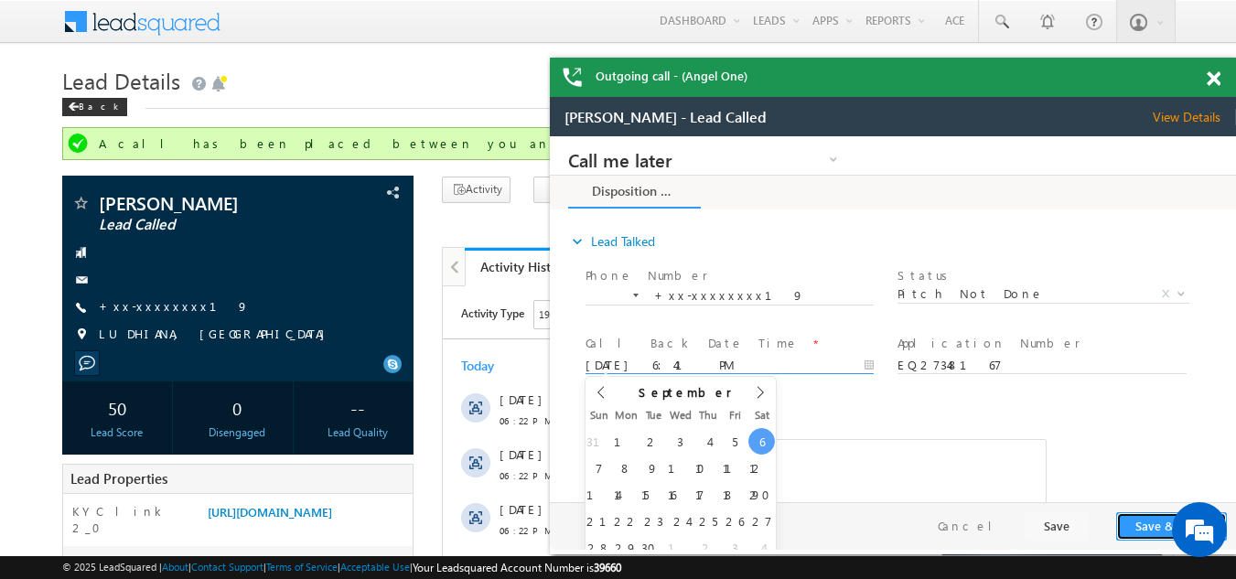
click at [1144, 523] on button "Save & Close" at bounding box center [1171, 526] width 111 height 28
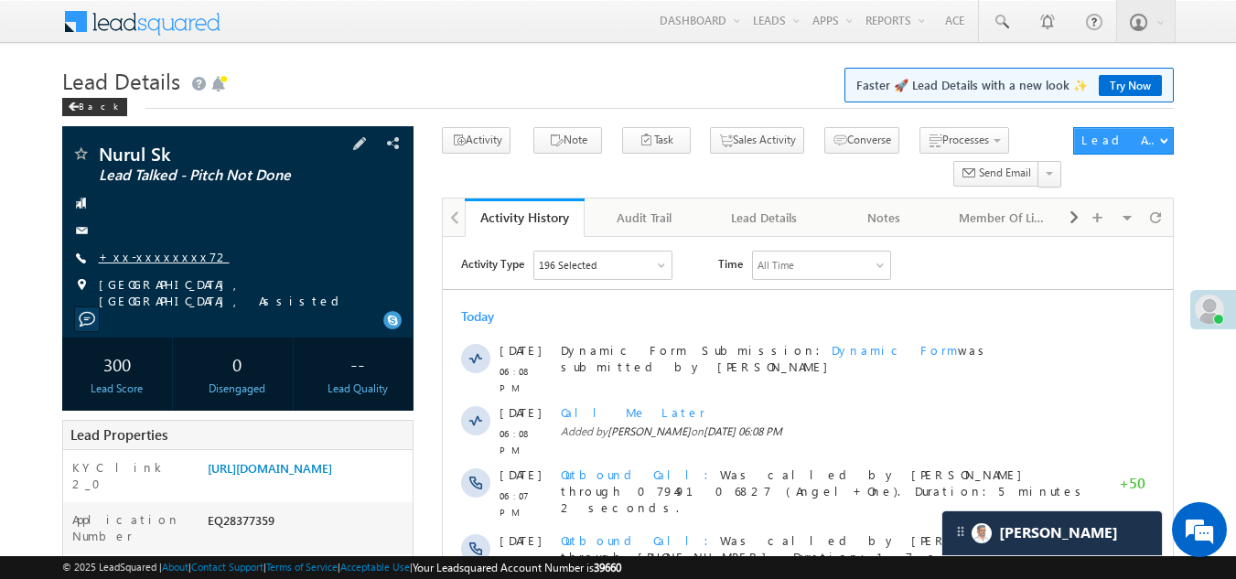
click at [148, 253] on link "+xx-xxxxxxxx72" at bounding box center [164, 257] width 131 height 16
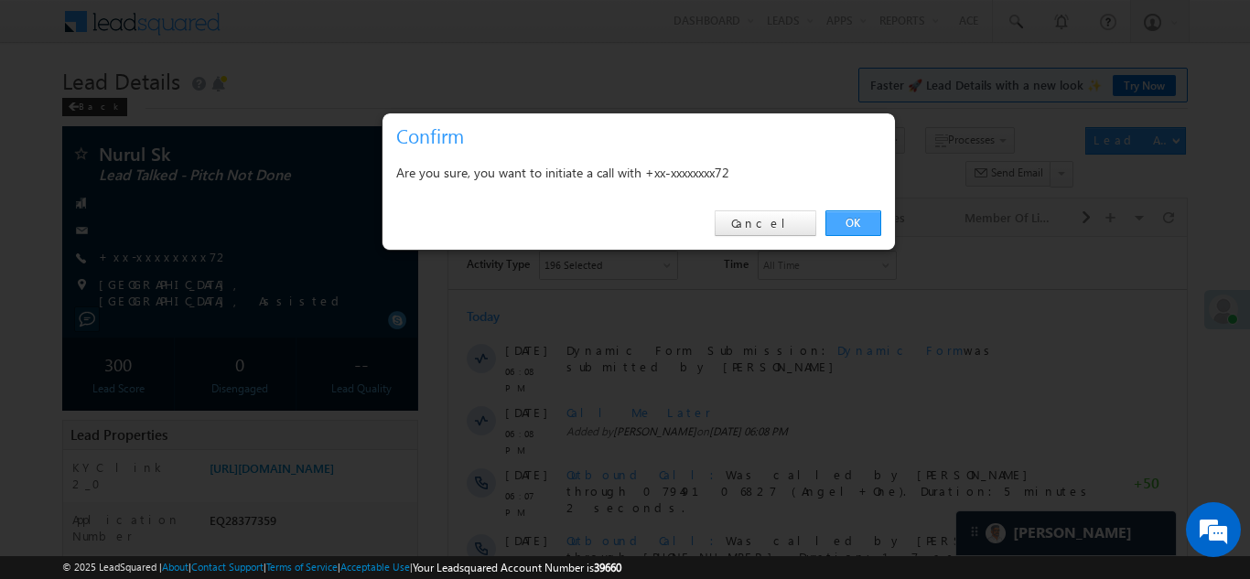
click at [857, 218] on link "OK" at bounding box center [853, 223] width 56 height 26
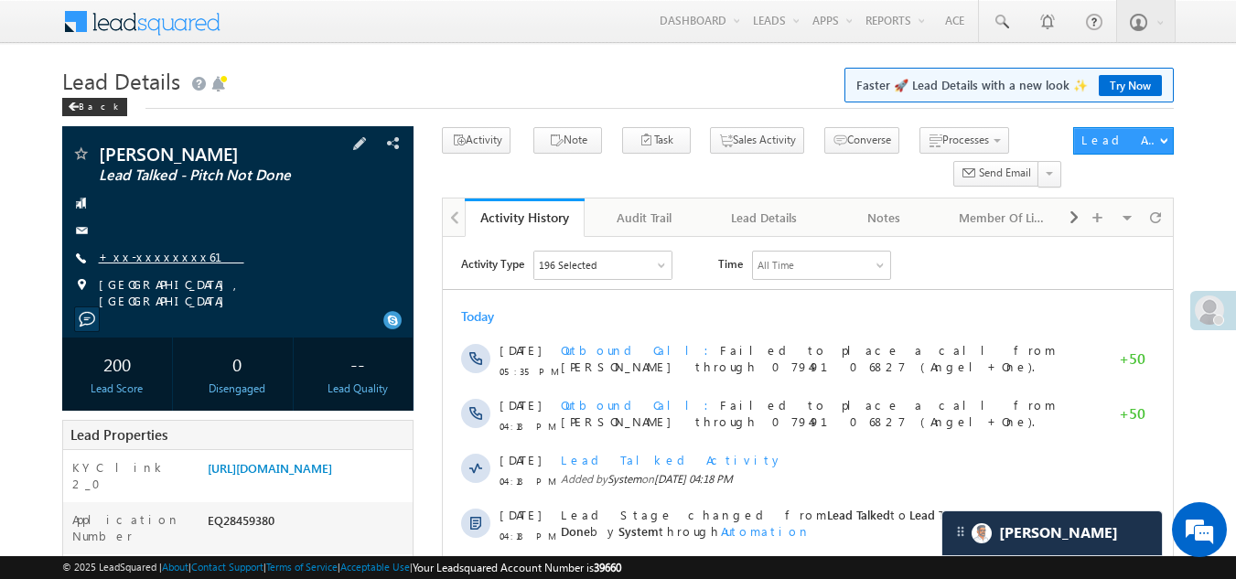
click at [155, 256] on link "+xx-xxxxxxxx61" at bounding box center [172, 257] width 146 height 16
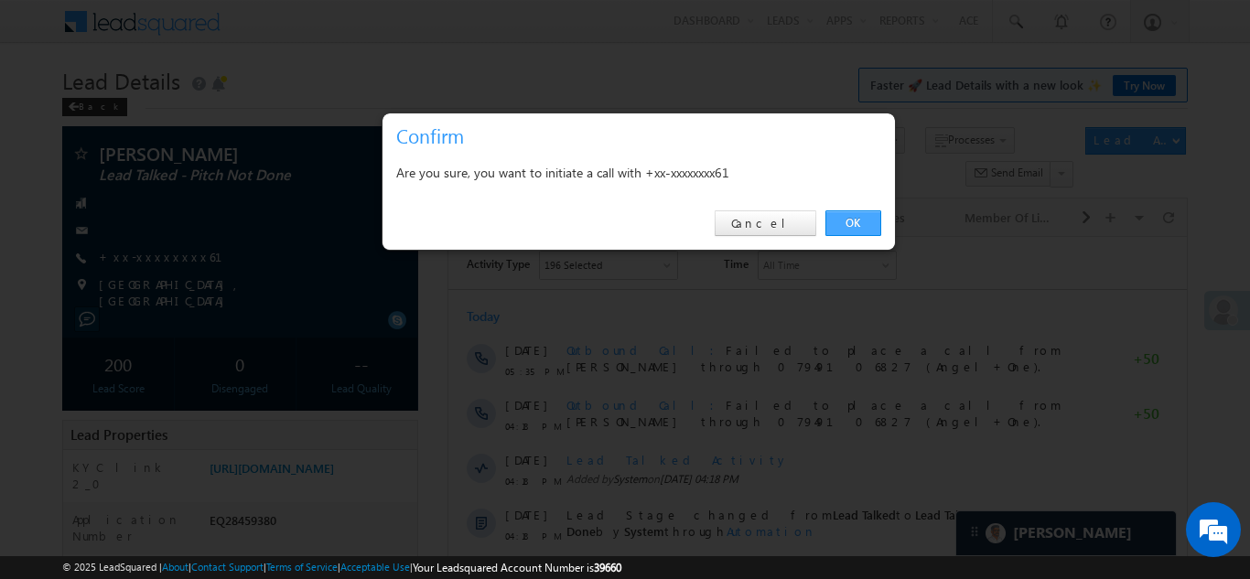
click at [857, 224] on link "OK" at bounding box center [853, 223] width 56 height 26
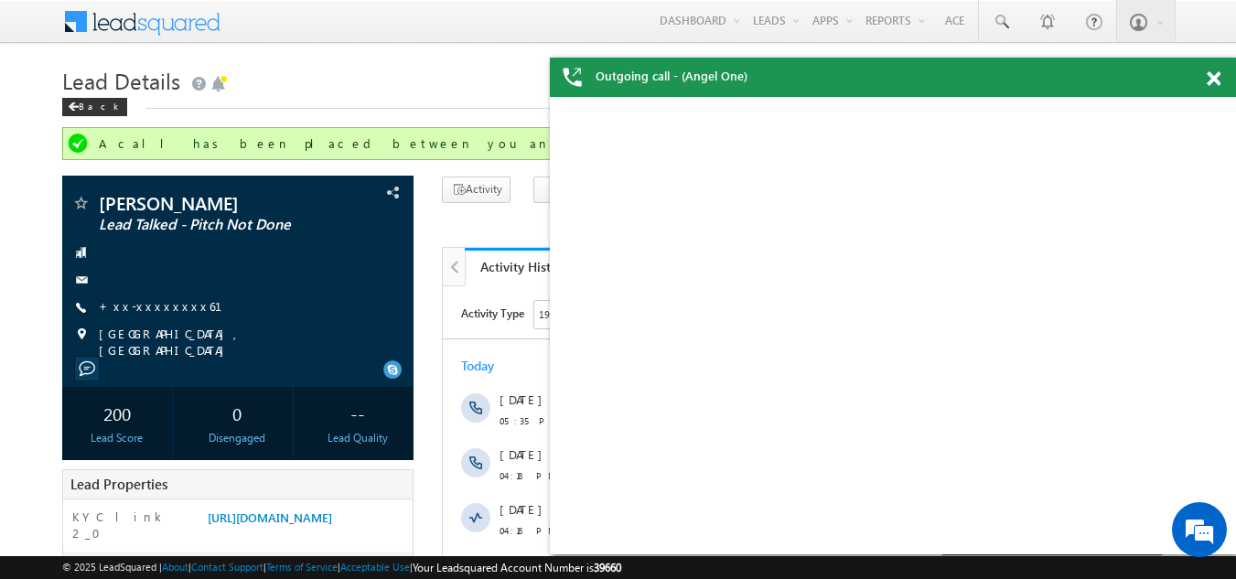
click at [1213, 76] on span at bounding box center [1214, 79] width 14 height 16
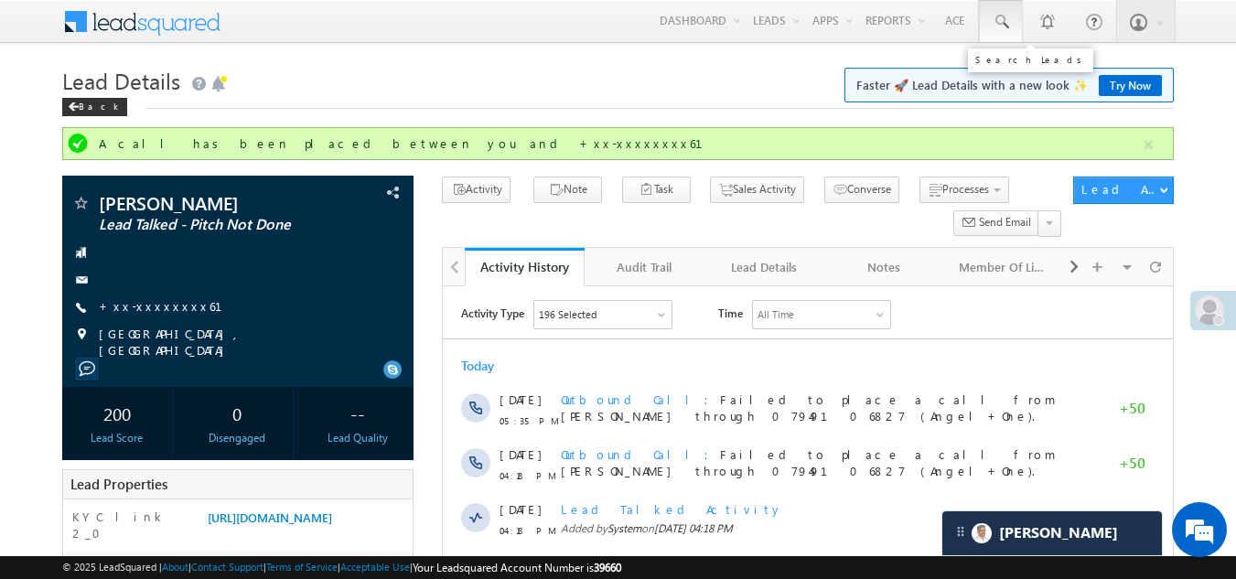
click at [1004, 15] on span at bounding box center [1001, 22] width 18 height 18
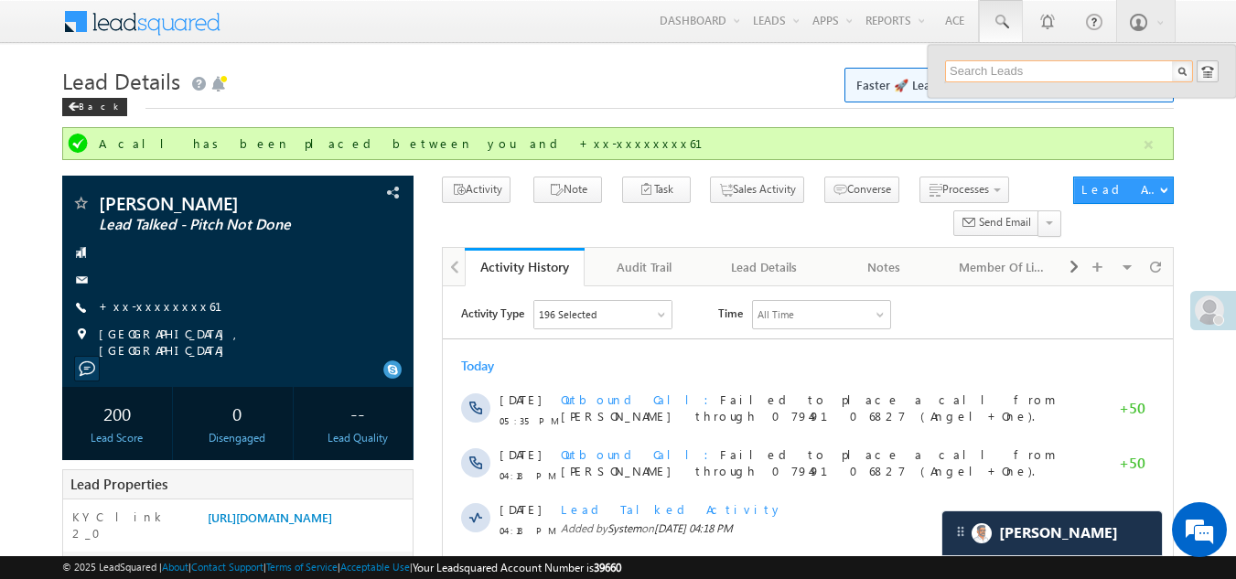
paste input "6002670693"
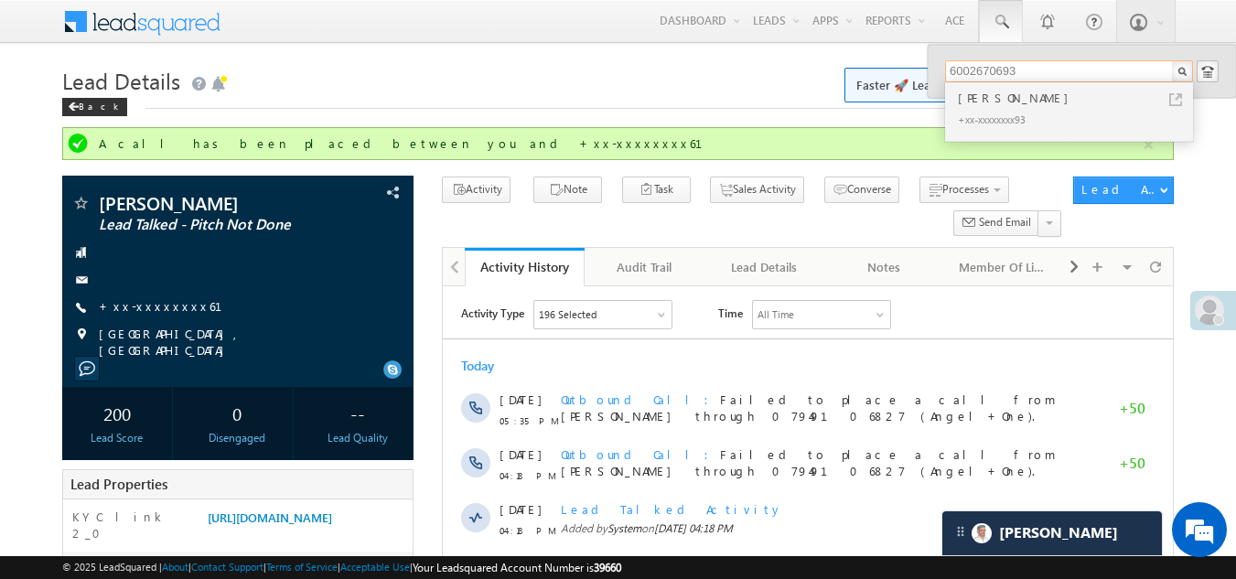
type input "6002670693"
click at [976, 109] on div "+xx-xxxxxxxx93" at bounding box center [1076, 119] width 245 height 22
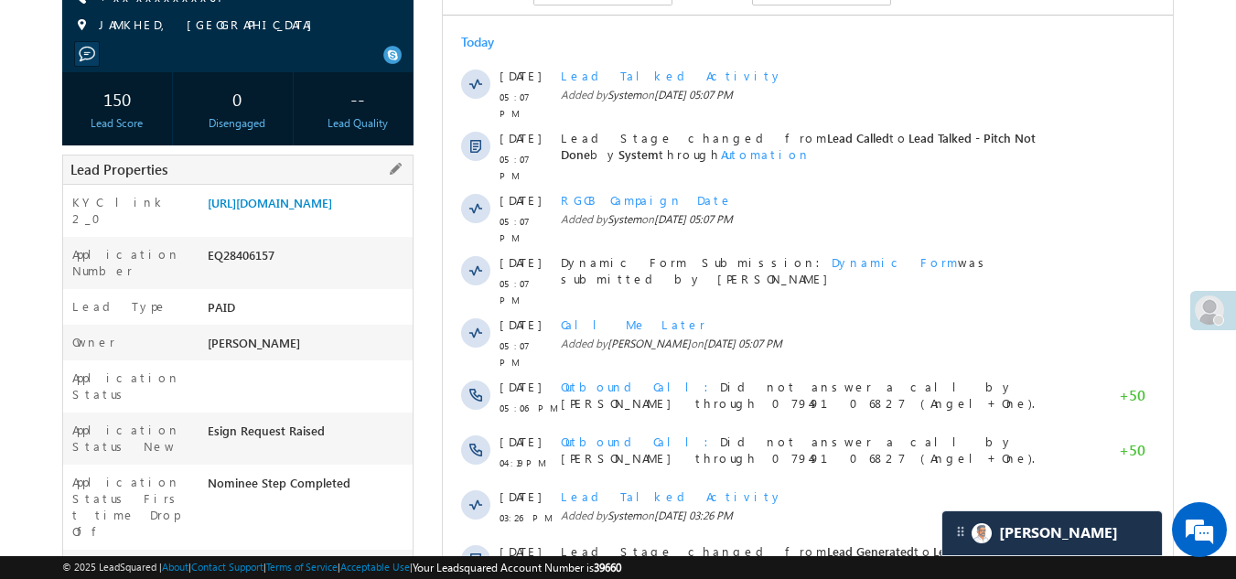
scroll to position [92, 0]
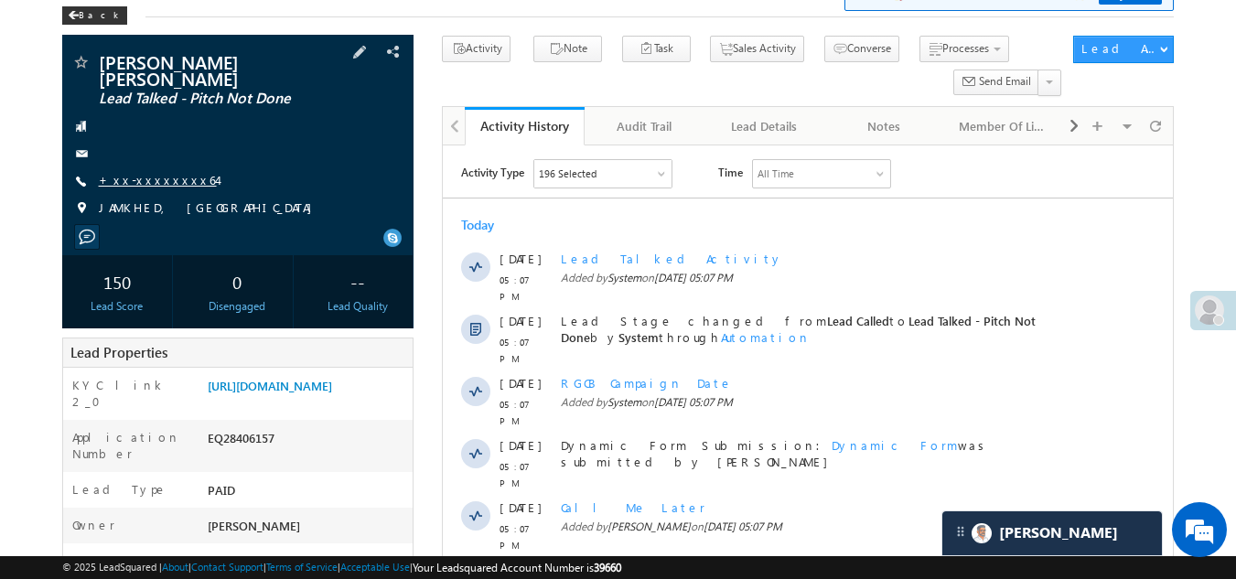
click at [144, 172] on link "+xx-xxxxxxxx64" at bounding box center [158, 180] width 118 height 16
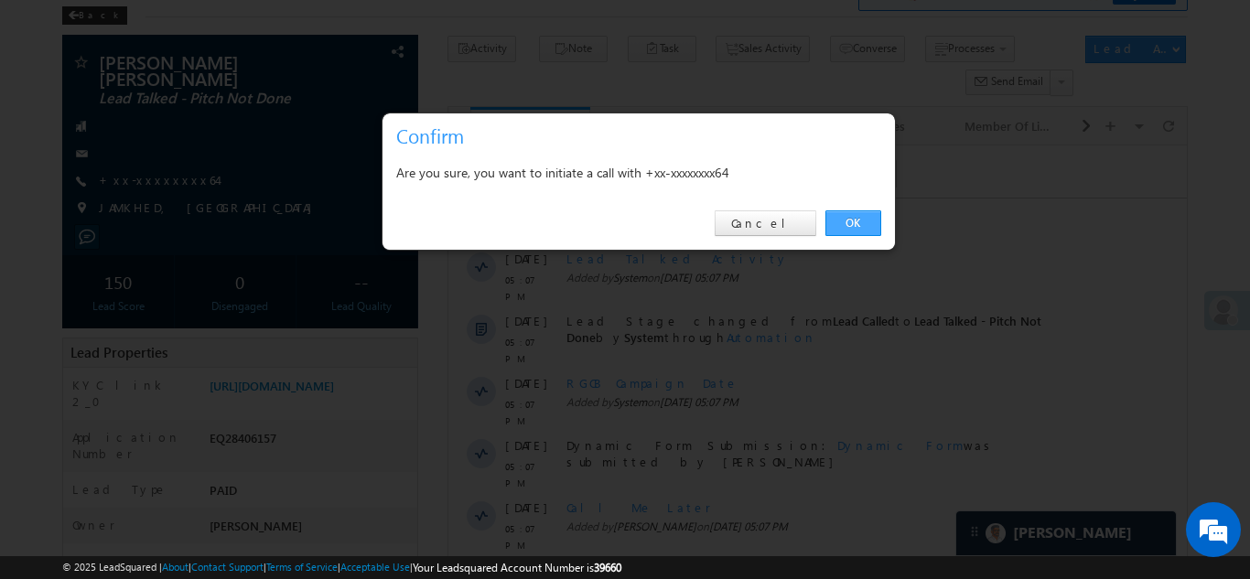
click at [861, 218] on link "OK" at bounding box center [853, 223] width 56 height 26
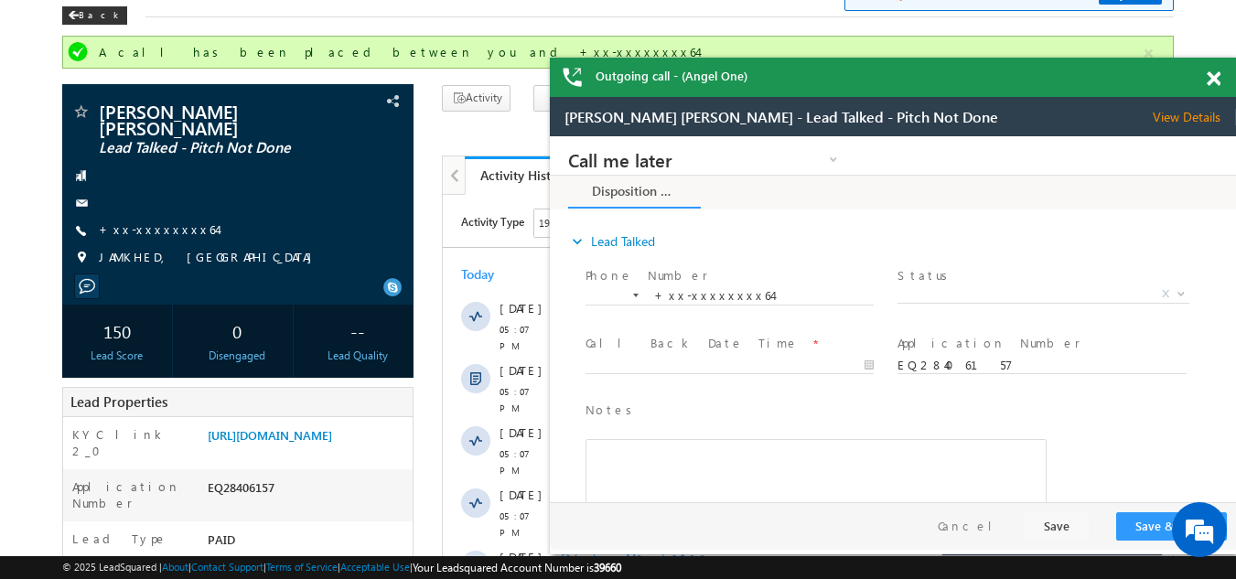
scroll to position [0, 0]
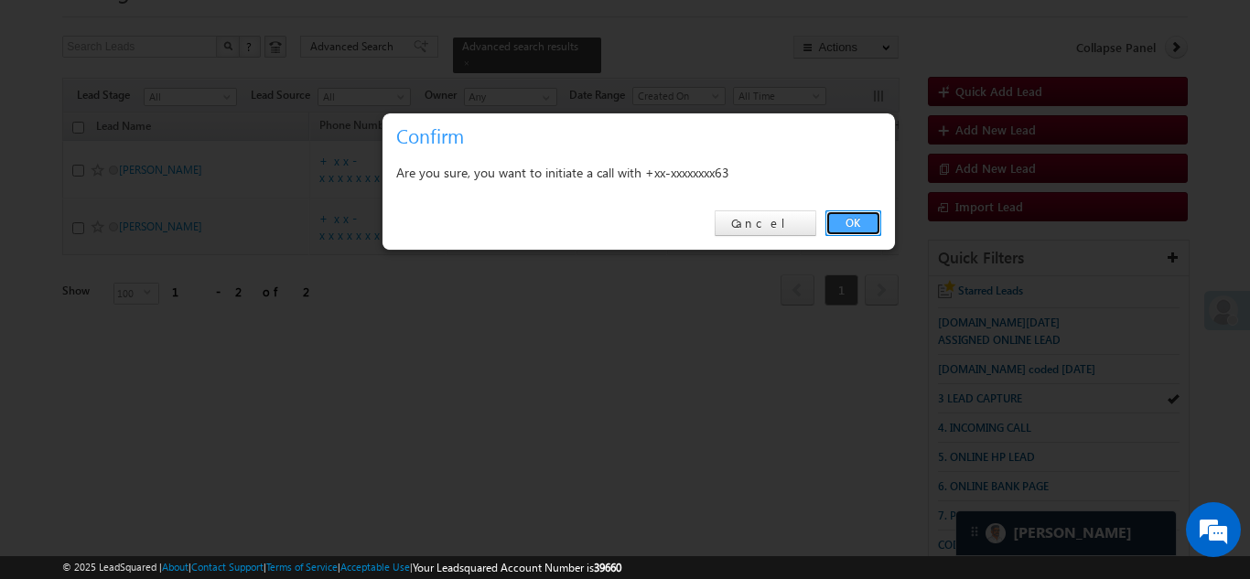
click at [857, 227] on link "OK" at bounding box center [853, 223] width 56 height 26
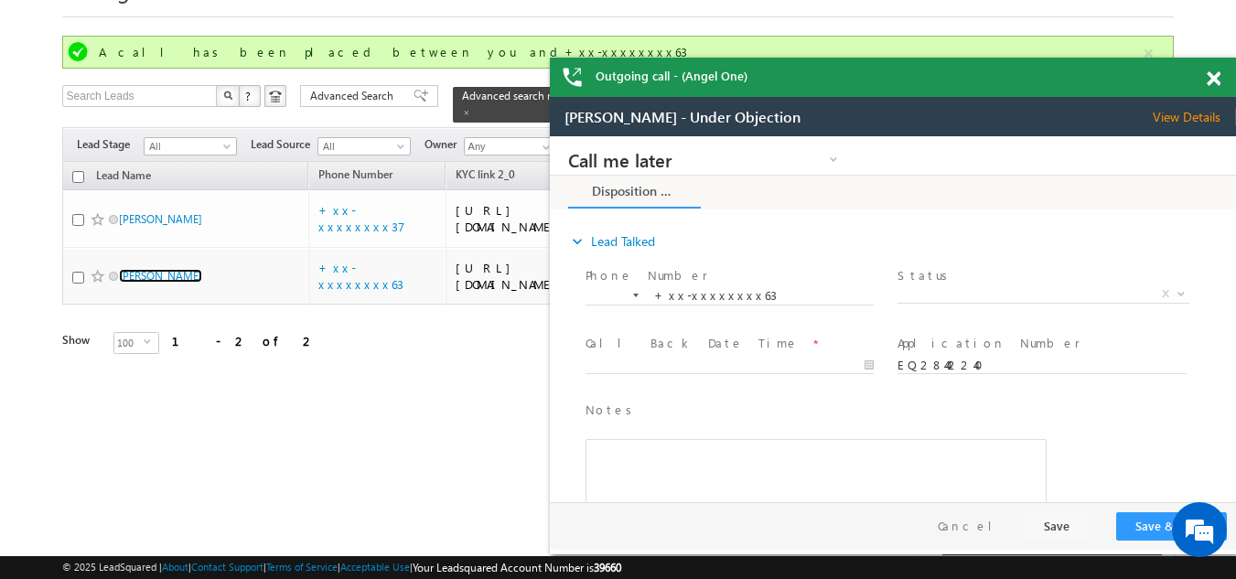
click at [1213, 77] on span at bounding box center [1214, 79] width 14 height 16
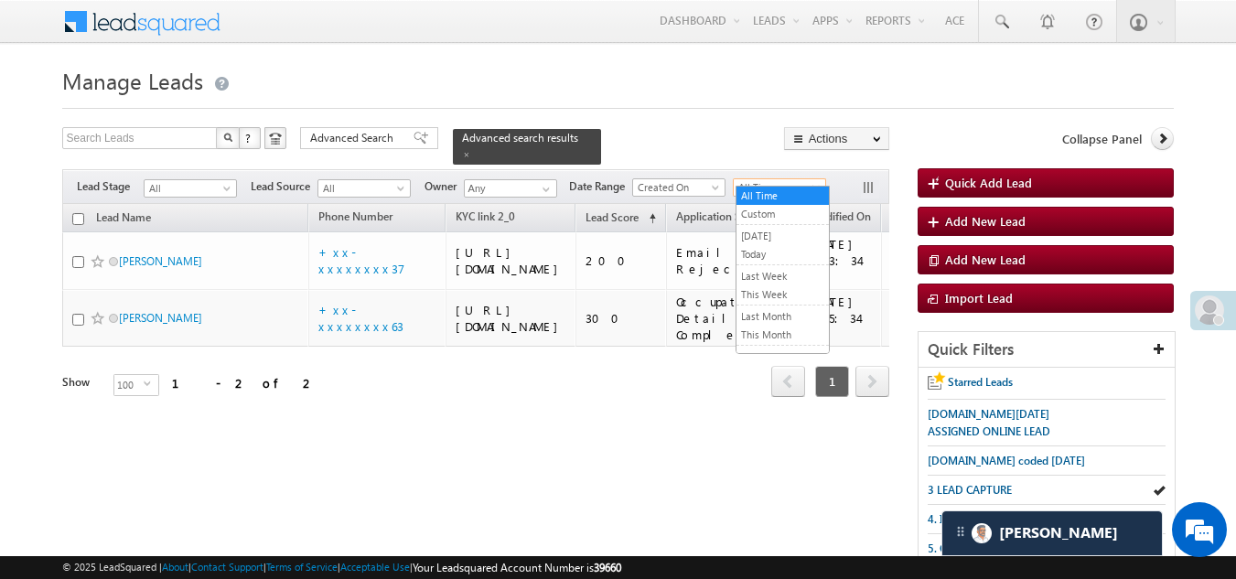
click at [781, 179] on span "All Time" at bounding box center [777, 187] width 87 height 16
click at [769, 232] on link "[DATE]" at bounding box center [783, 236] width 92 height 16
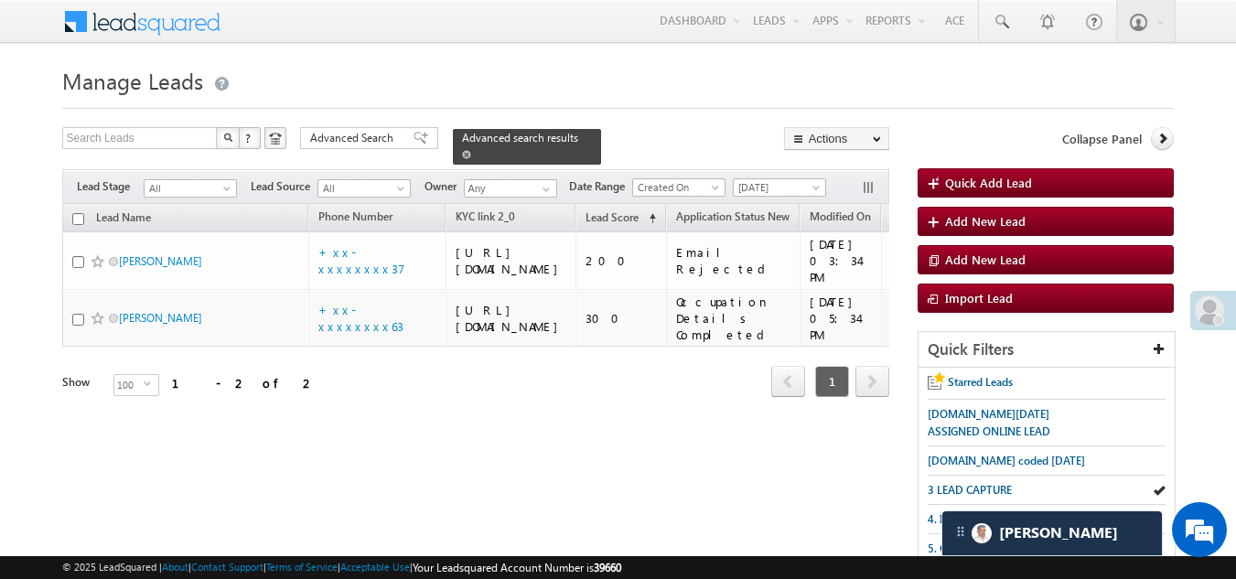
click at [471, 150] on span at bounding box center [466, 154] width 9 height 9
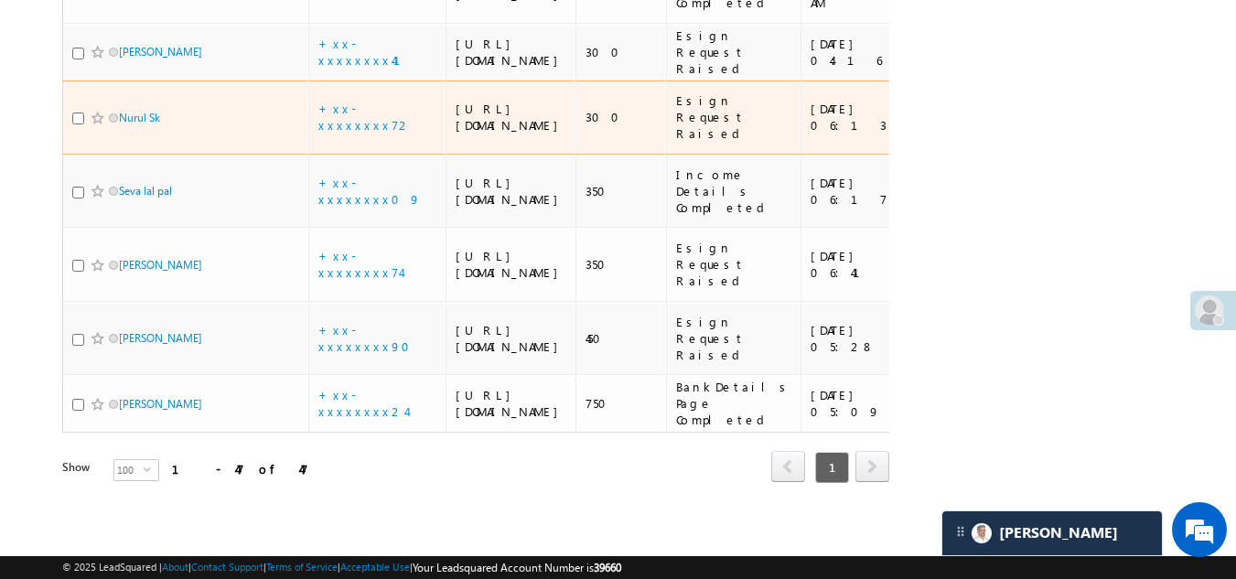
scroll to position [4448, 0]
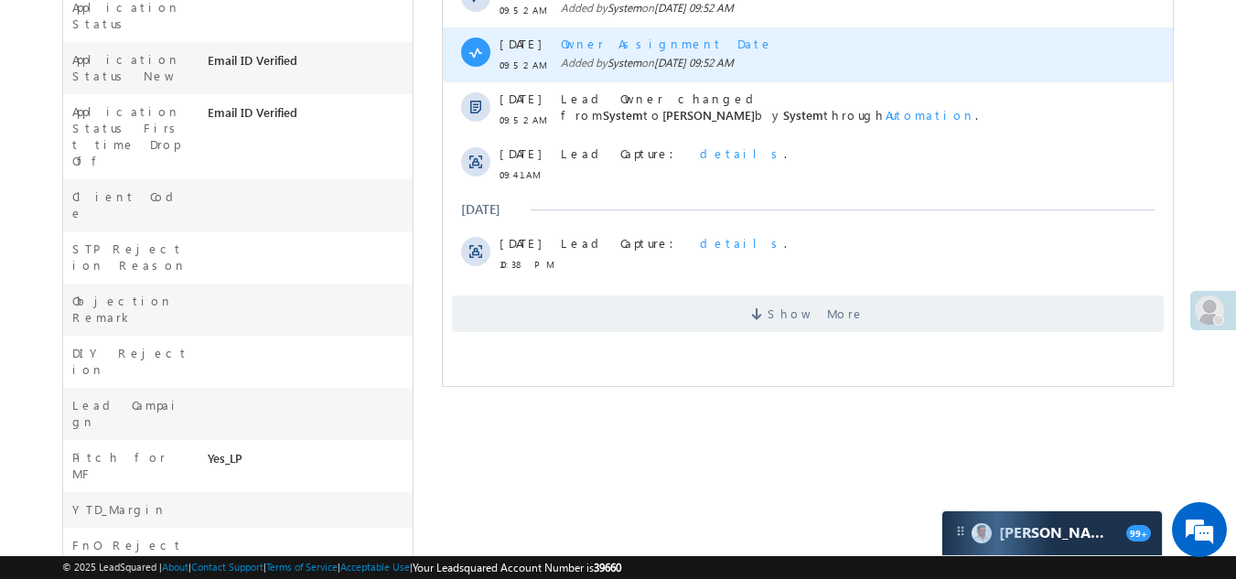
scroll to position [641, 0]
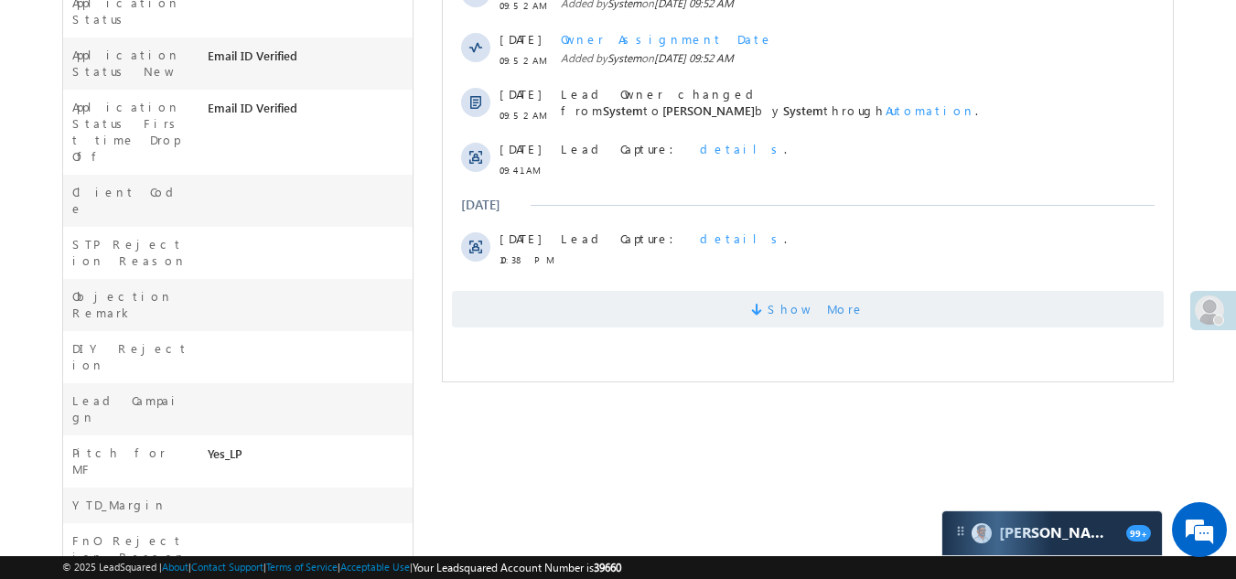
click at [593, 313] on span "Show More" at bounding box center [808, 309] width 712 height 37
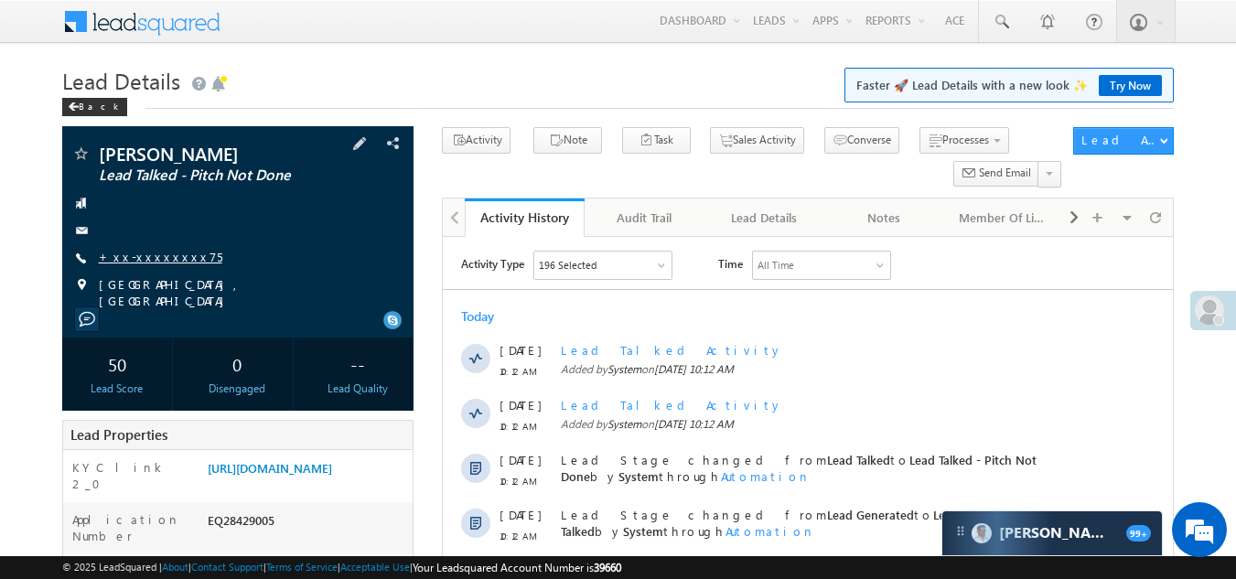
scroll to position [0, 0]
click at [152, 258] on link "+xx-xxxxxxxx75" at bounding box center [161, 257] width 124 height 16
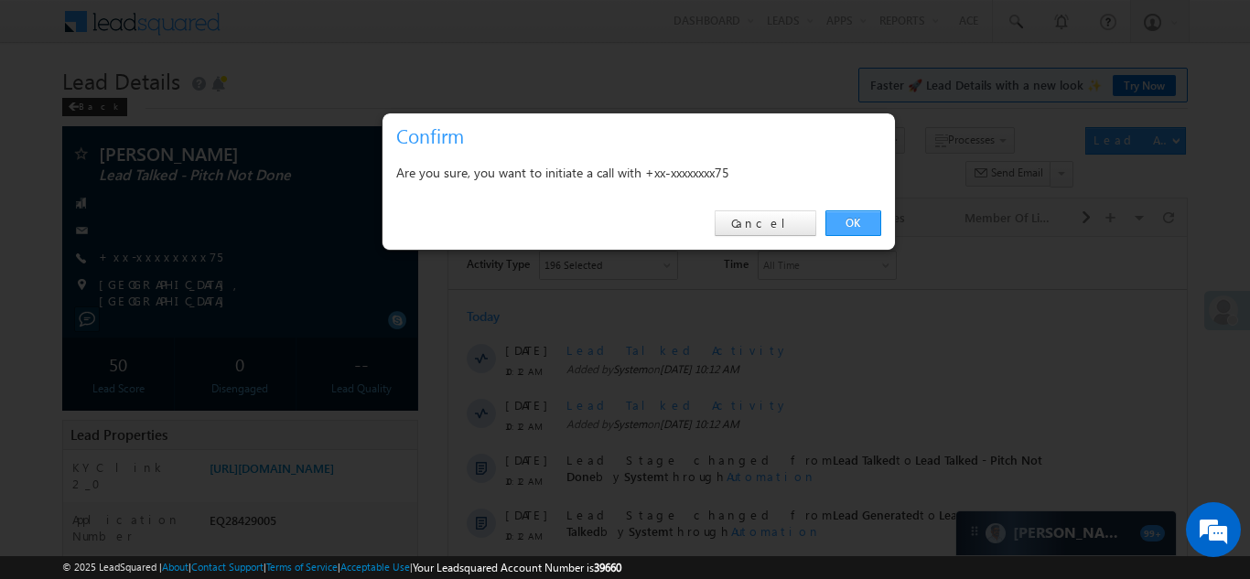
click at [856, 219] on link "OK" at bounding box center [853, 223] width 56 height 26
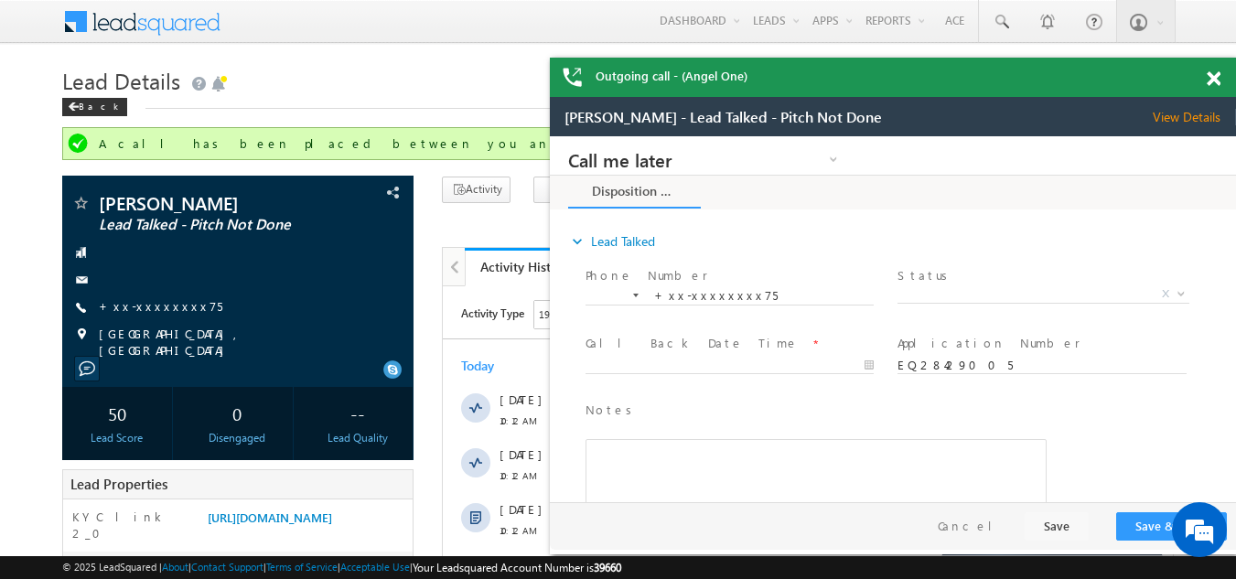
click at [1209, 75] on span at bounding box center [1214, 79] width 14 height 16
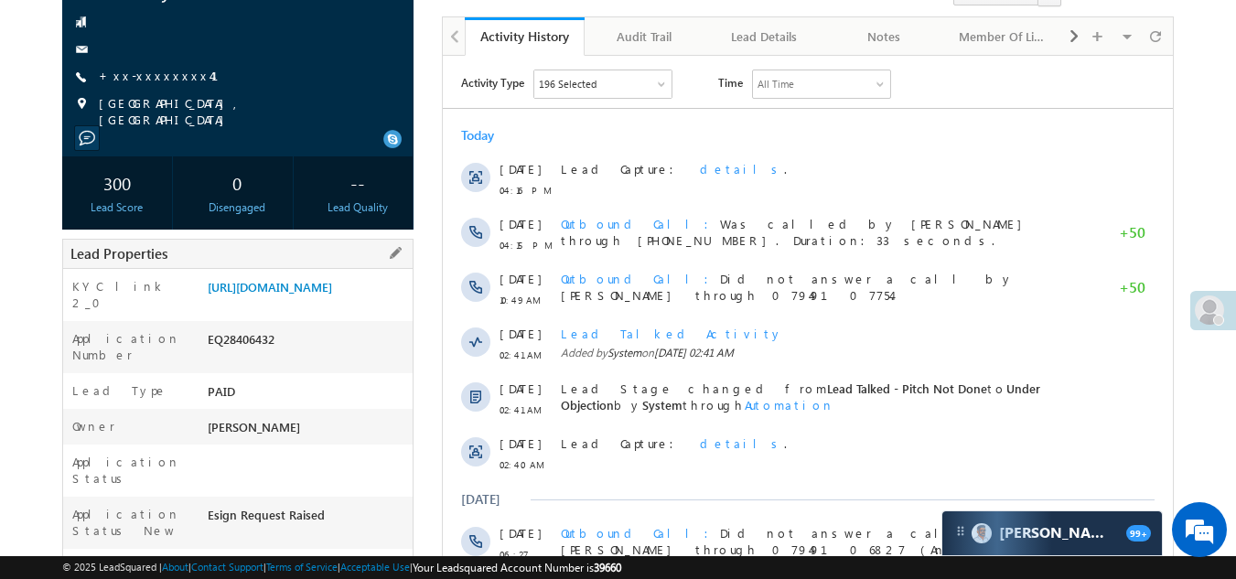
scroll to position [92, 0]
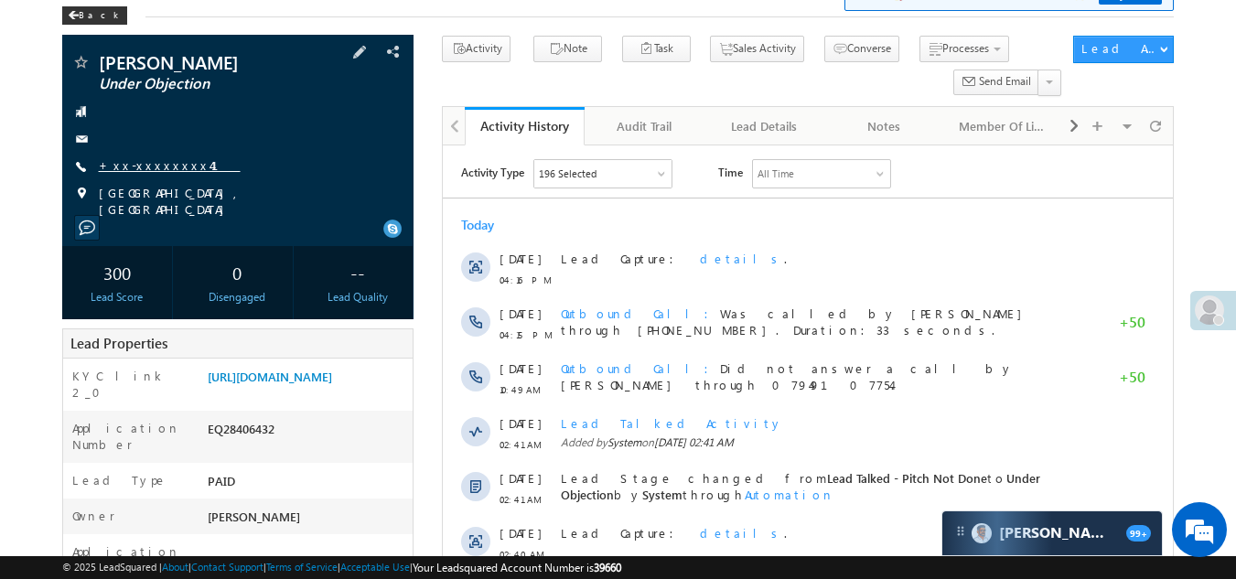
click at [156, 161] on link "+xx-xxxxxxxx41" at bounding box center [170, 165] width 142 height 16
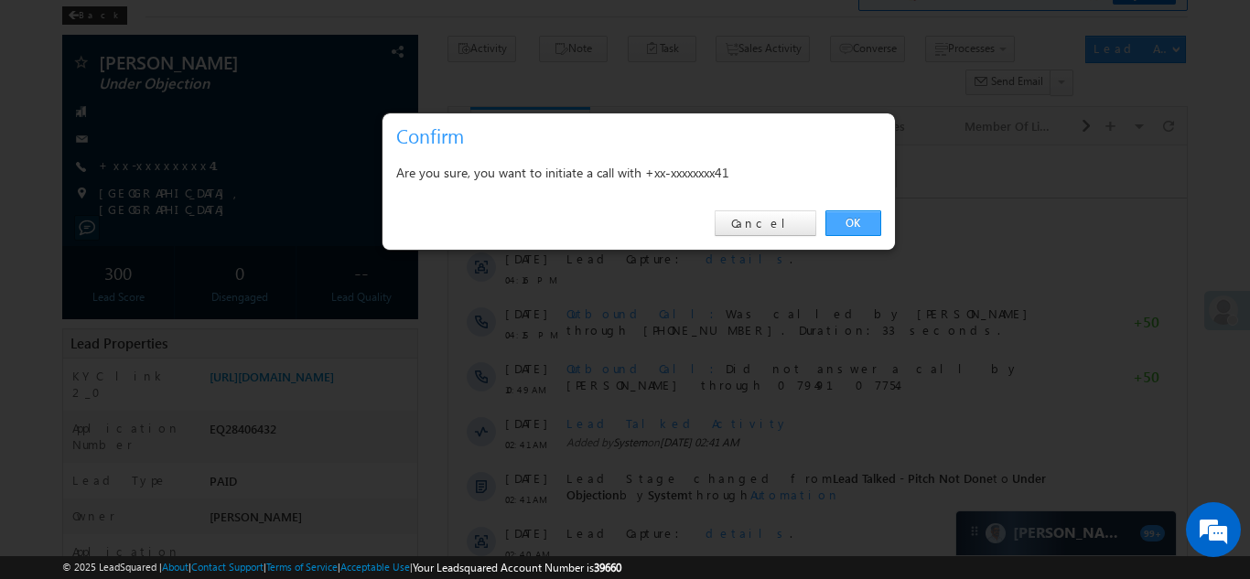
click at [847, 221] on link "OK" at bounding box center [853, 223] width 56 height 26
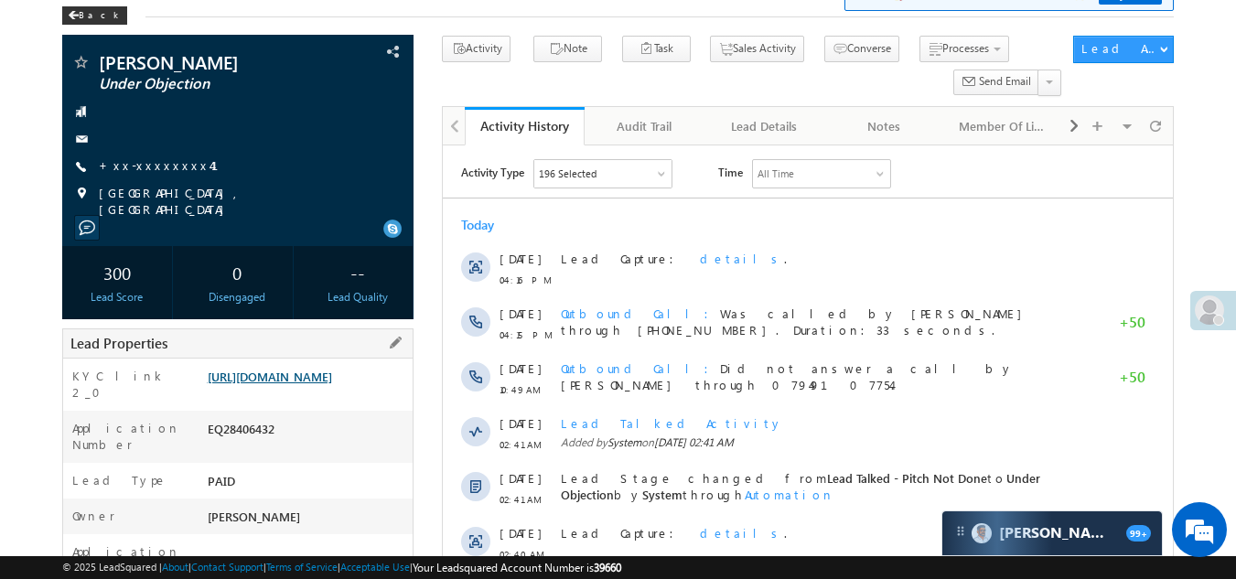
click at [332, 383] on link "https://angelbroking1-pk3em7sa.customui-test.leadsquared.com?leadId=04c9aacf-ce…" at bounding box center [270, 377] width 124 height 16
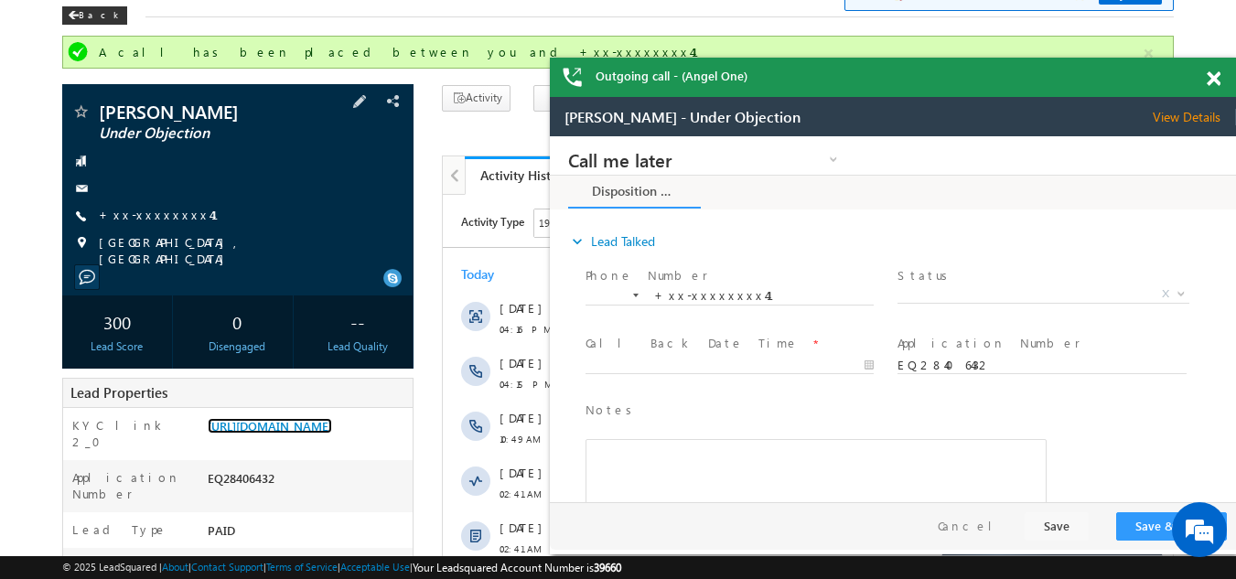
scroll to position [0, 0]
